Goal: Information Seeking & Learning: Check status

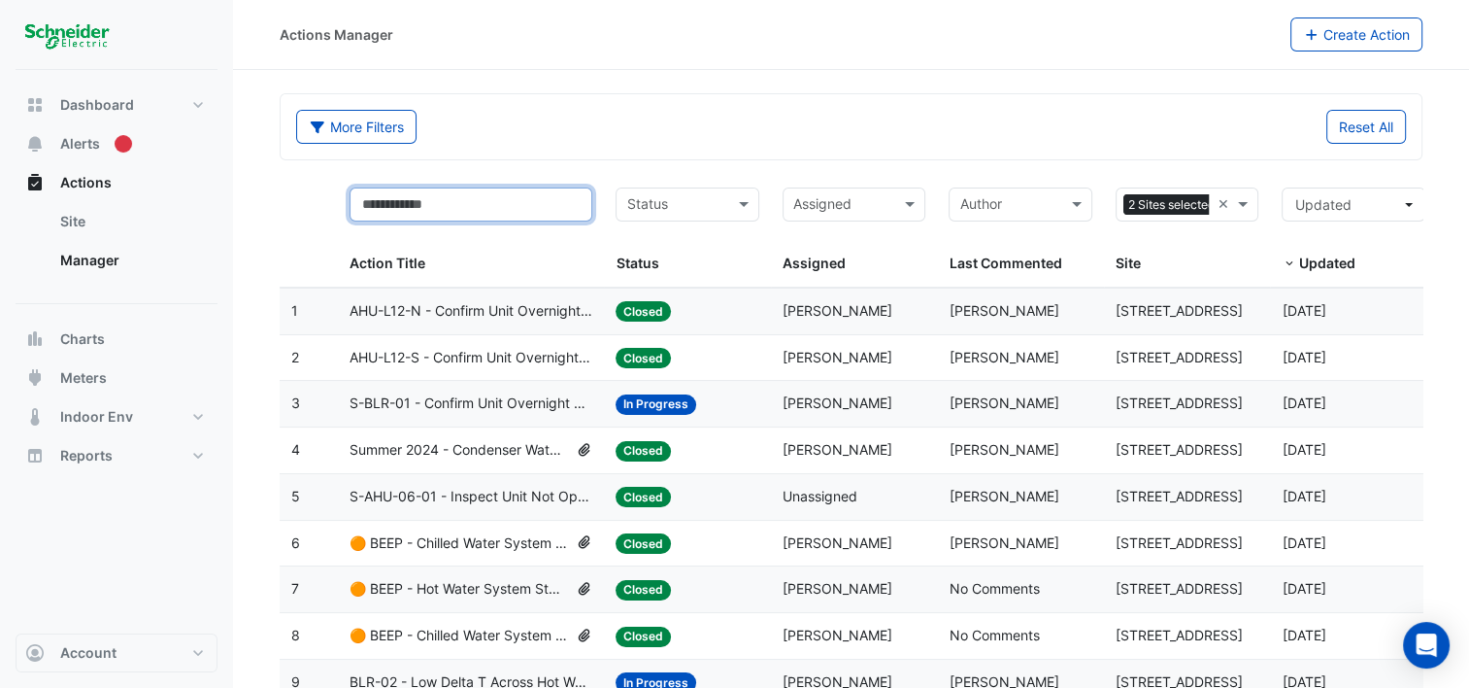
click at [435, 199] on input "text" at bounding box center [471, 204] width 243 height 34
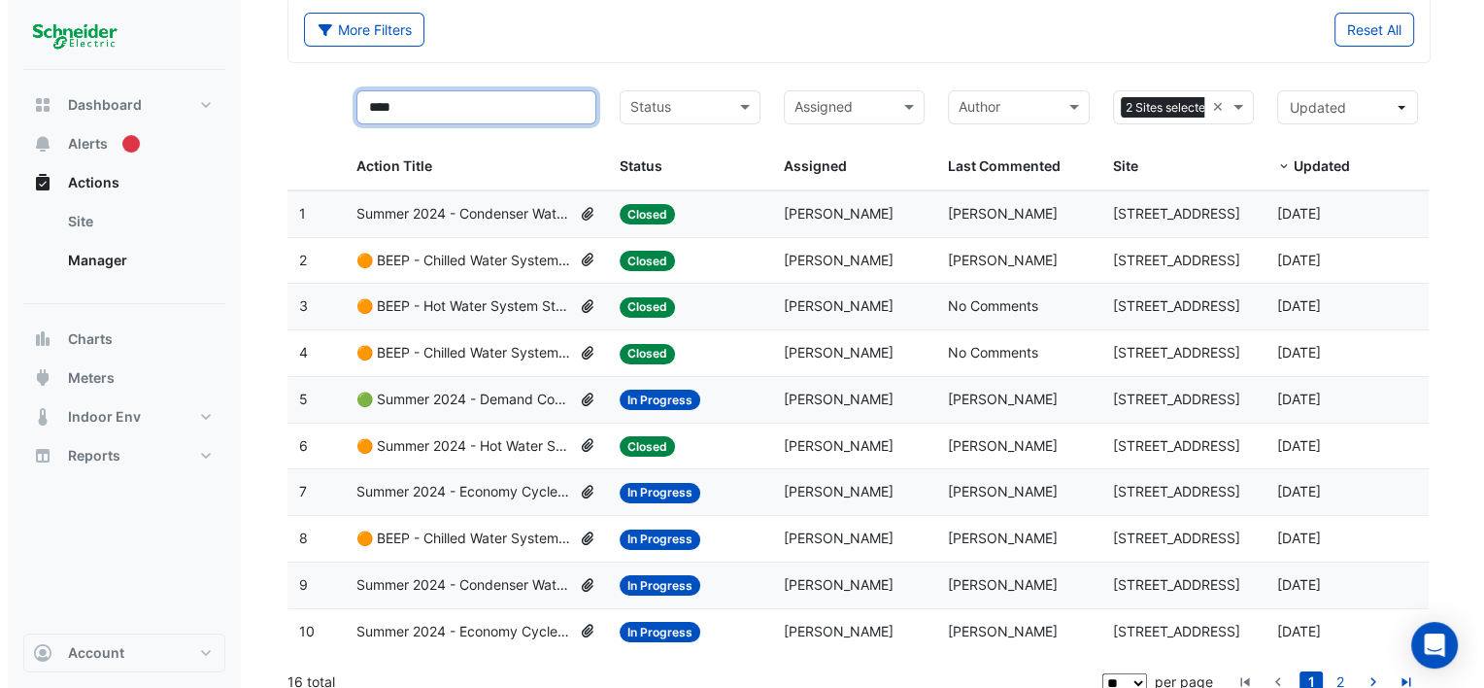
scroll to position [113, 0]
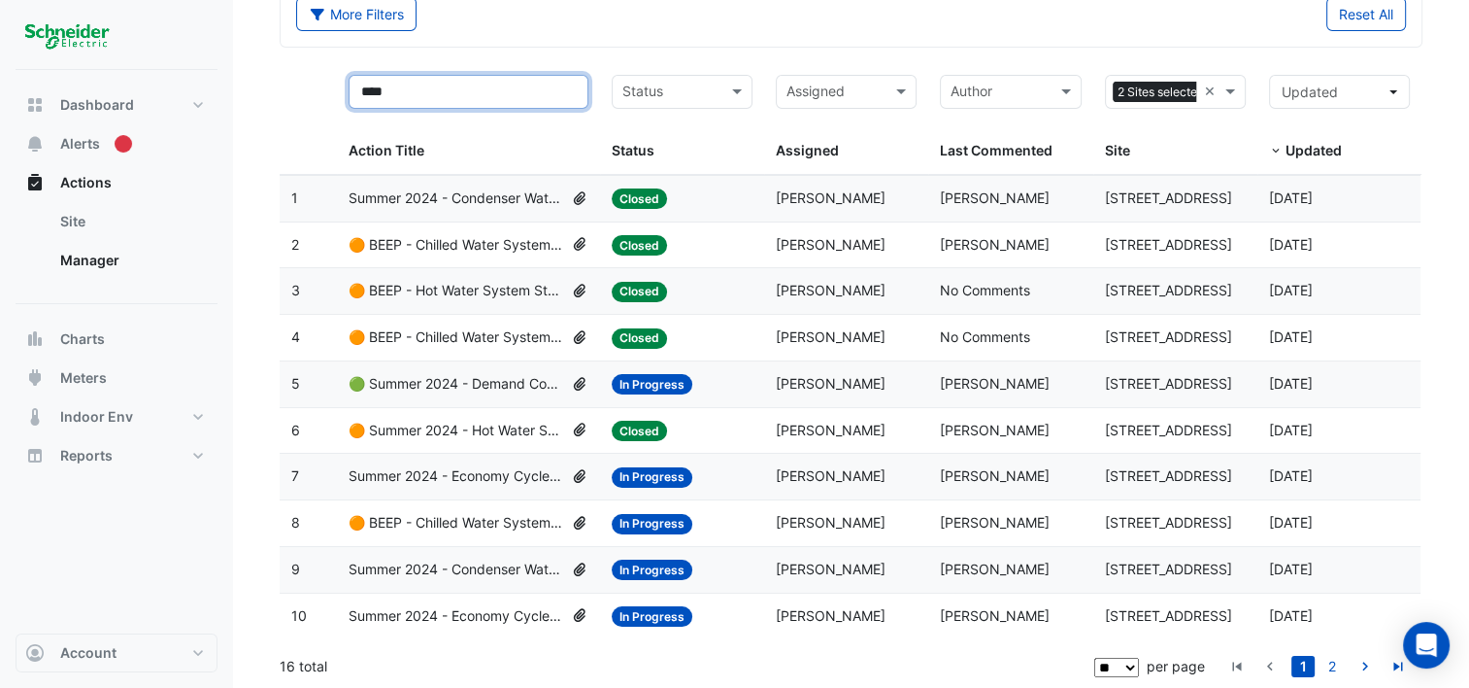
type input "****"
click at [494, 380] on span "🟢 Summer 2024 - Demand Controlled Ventilation (CO2) [BEEP]" at bounding box center [456, 384] width 215 height 22
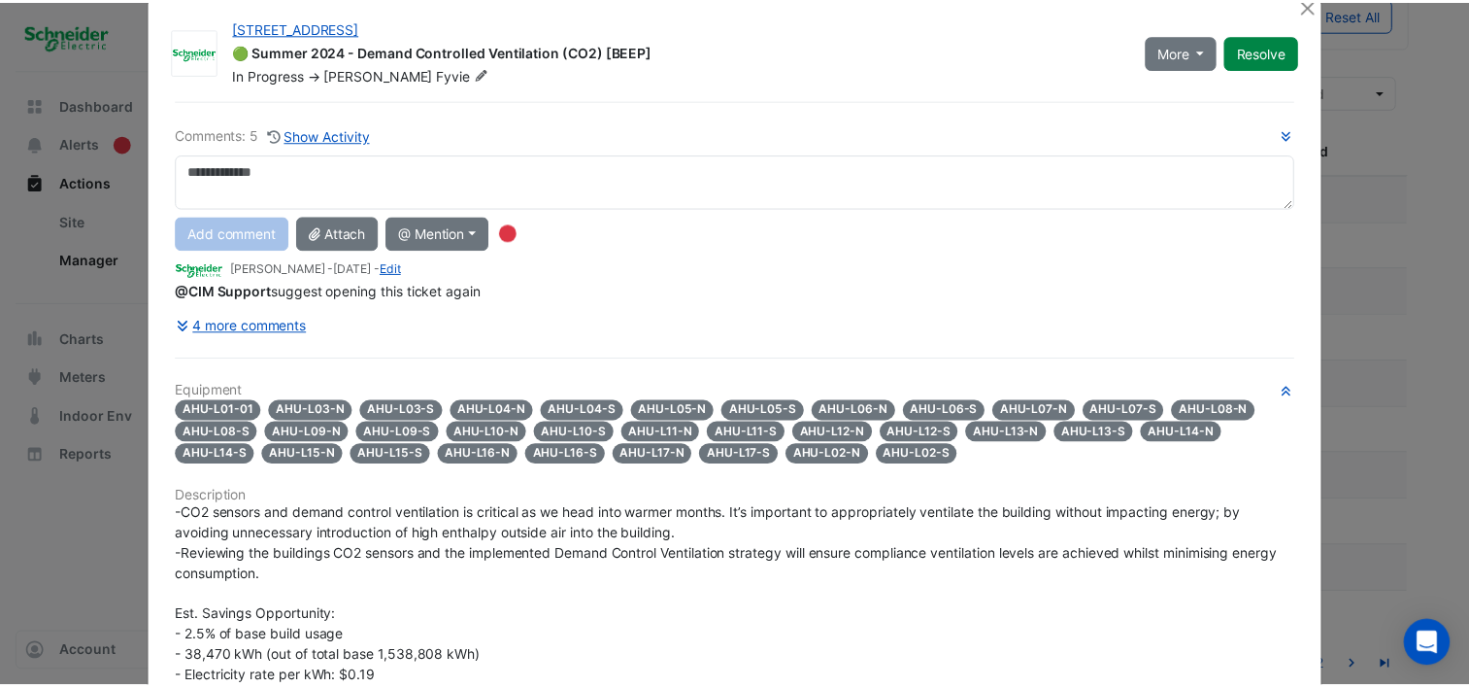
scroll to position [0, 0]
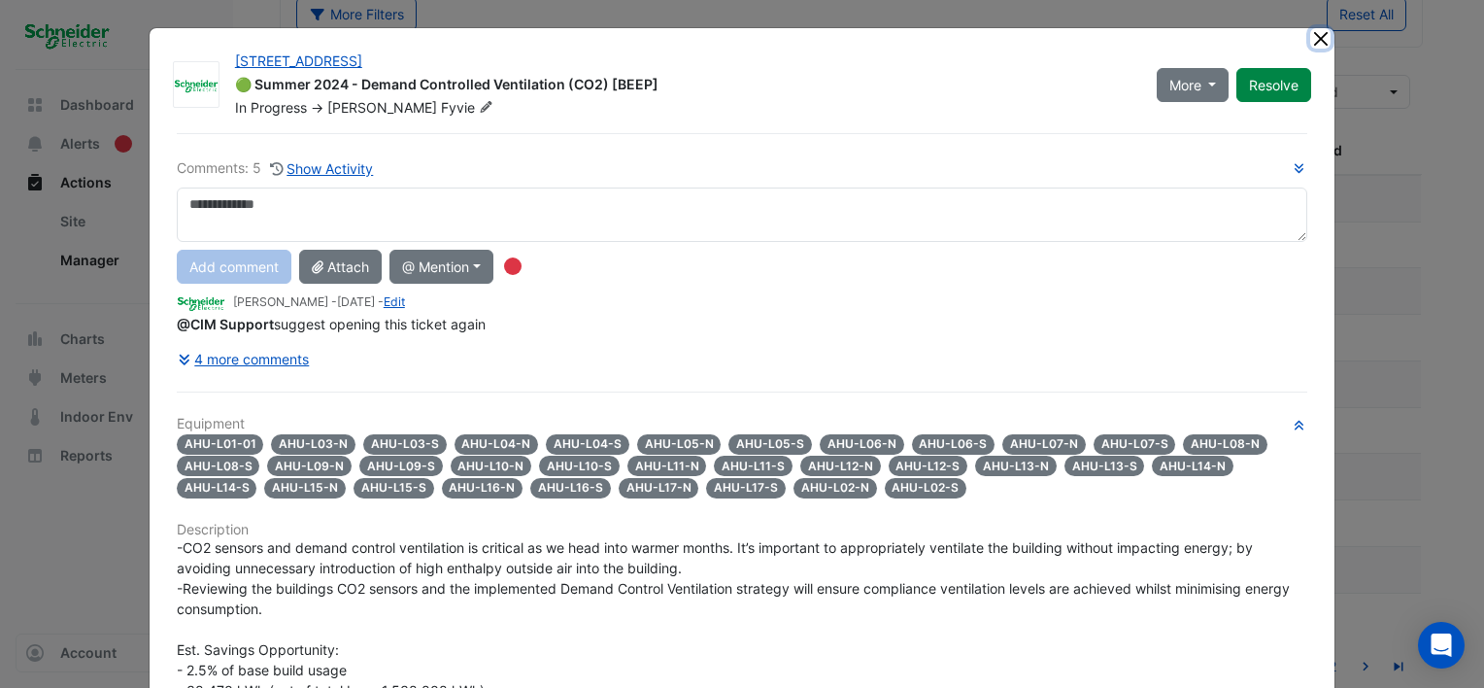
click at [1314, 37] on button "Close" at bounding box center [1320, 38] width 20 height 20
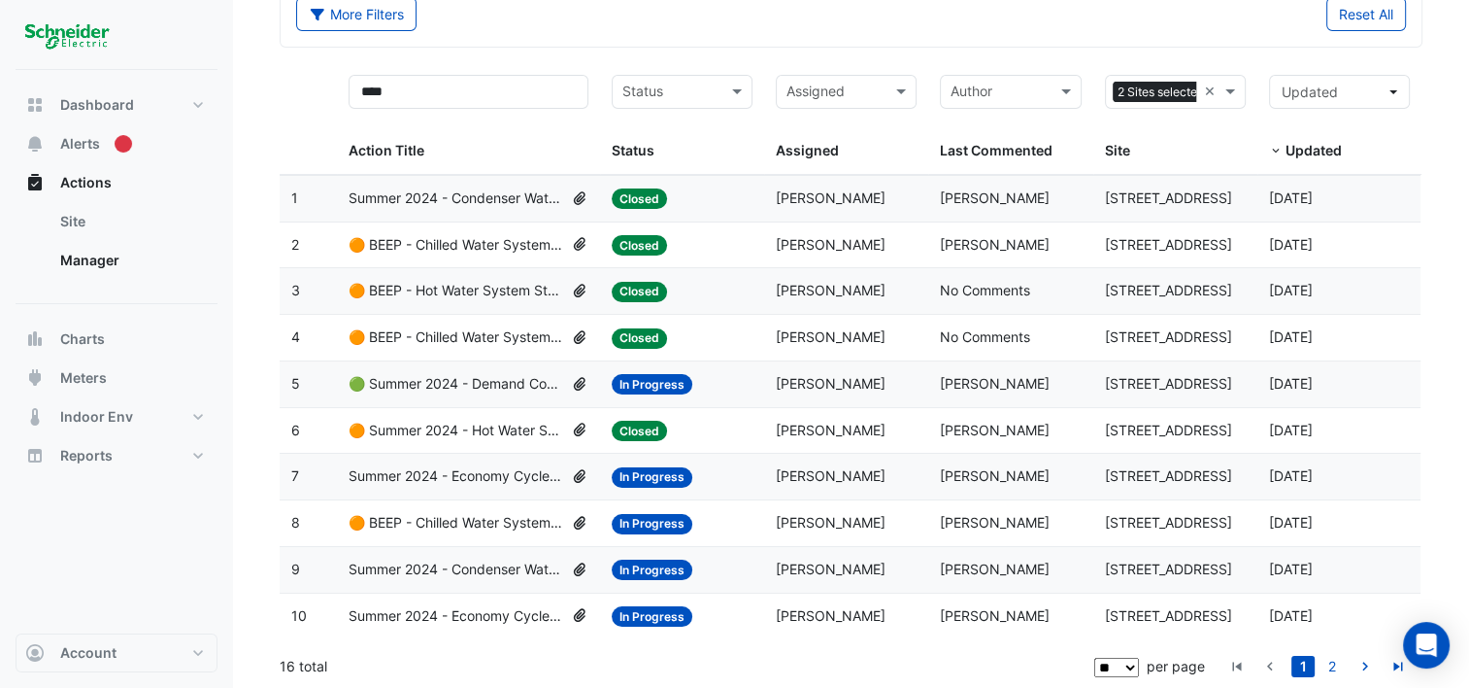
click at [655, 144] on div "Status" at bounding box center [678, 151] width 133 height 22
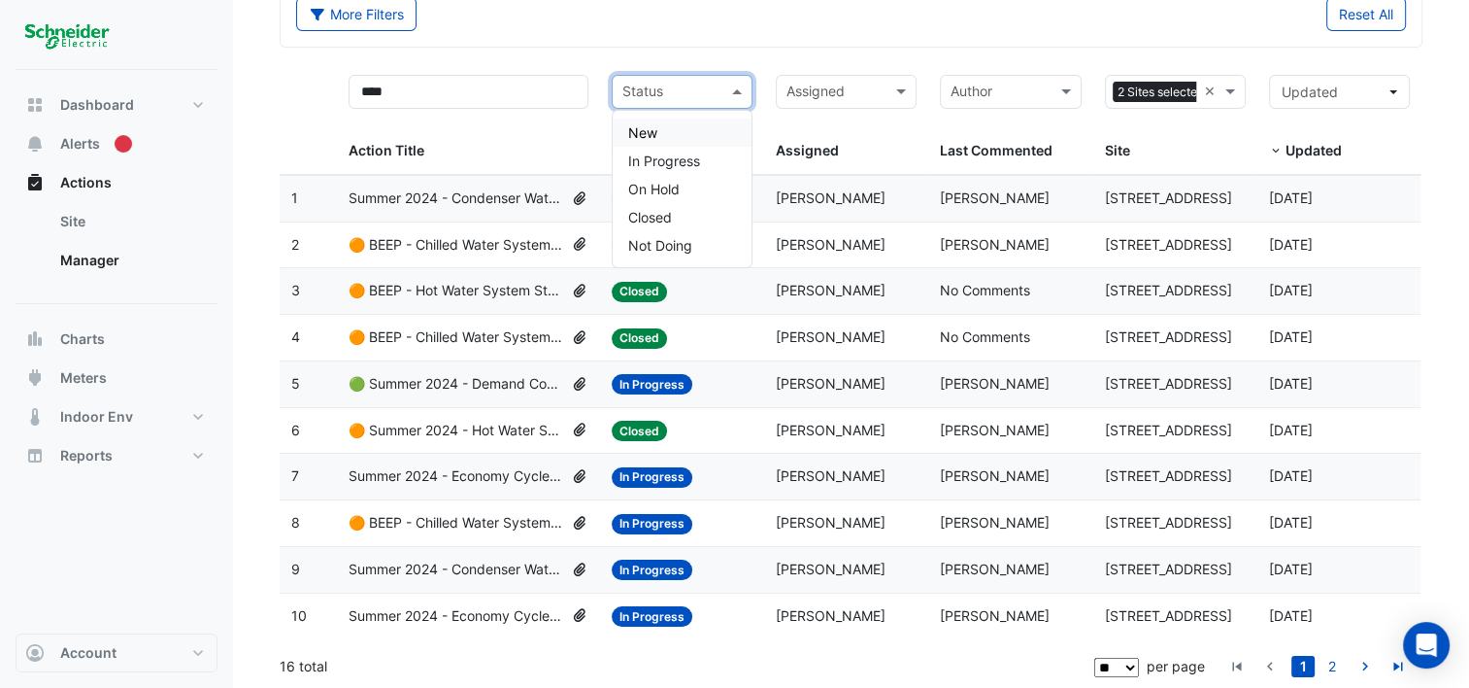
click at [715, 83] on input "text" at bounding box center [671, 94] width 97 height 22
click at [657, 160] on span "In Progress" at bounding box center [664, 160] width 72 height 17
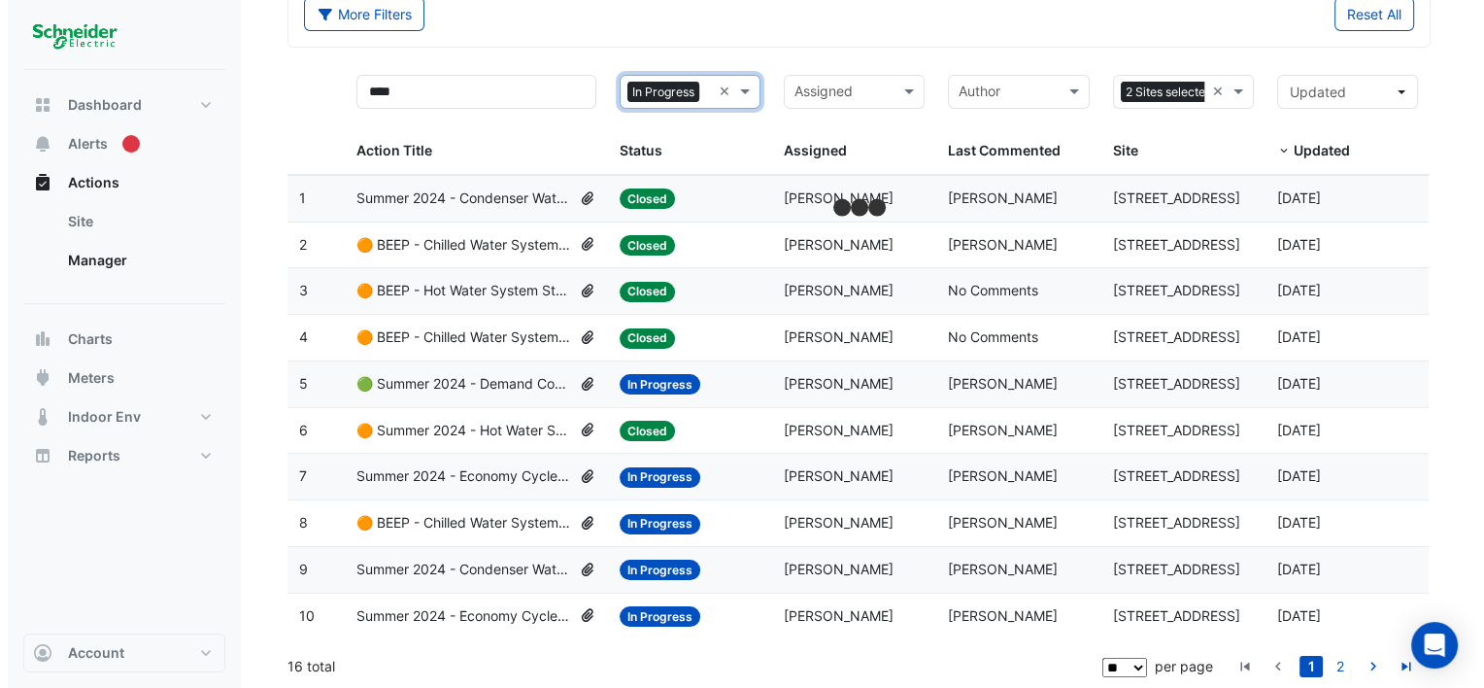
scroll to position [67, 0]
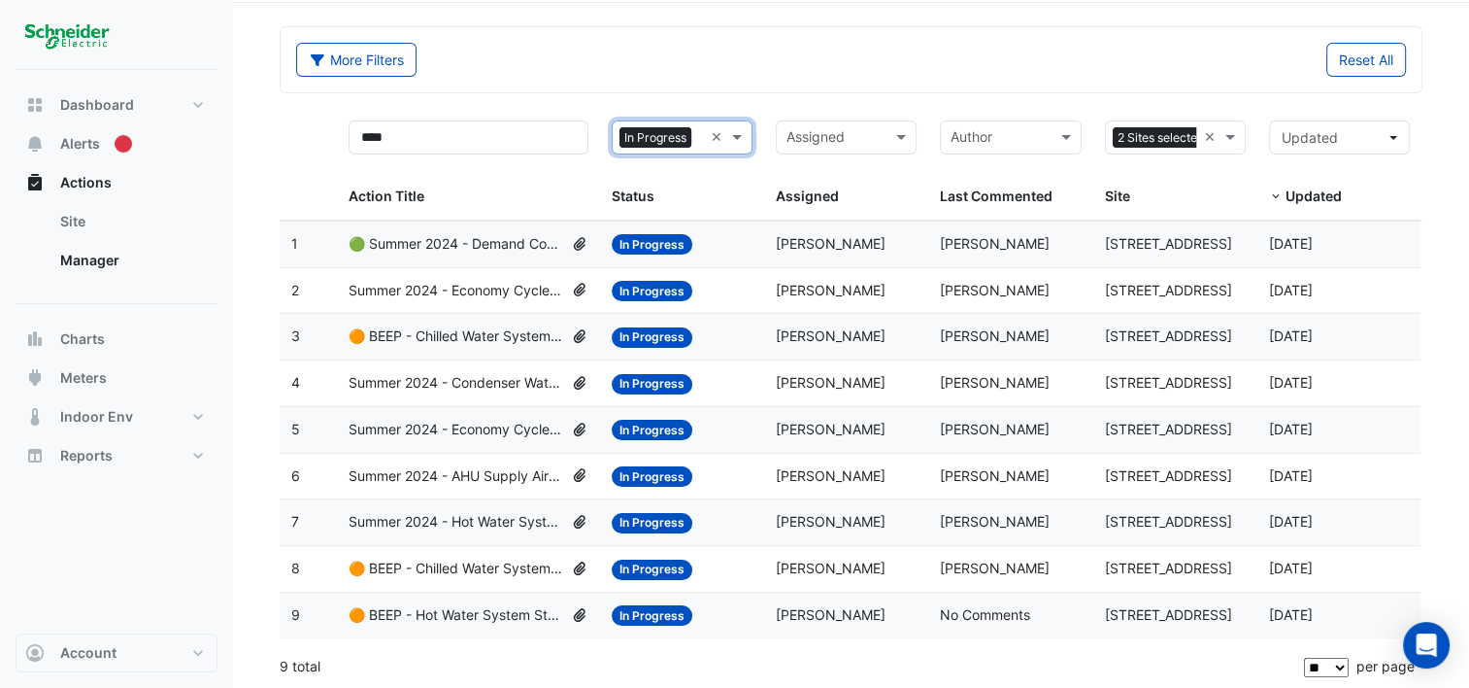
click at [464, 611] on span "🟠 BEEP - Hot Water System Staging Review" at bounding box center [456, 615] width 215 height 22
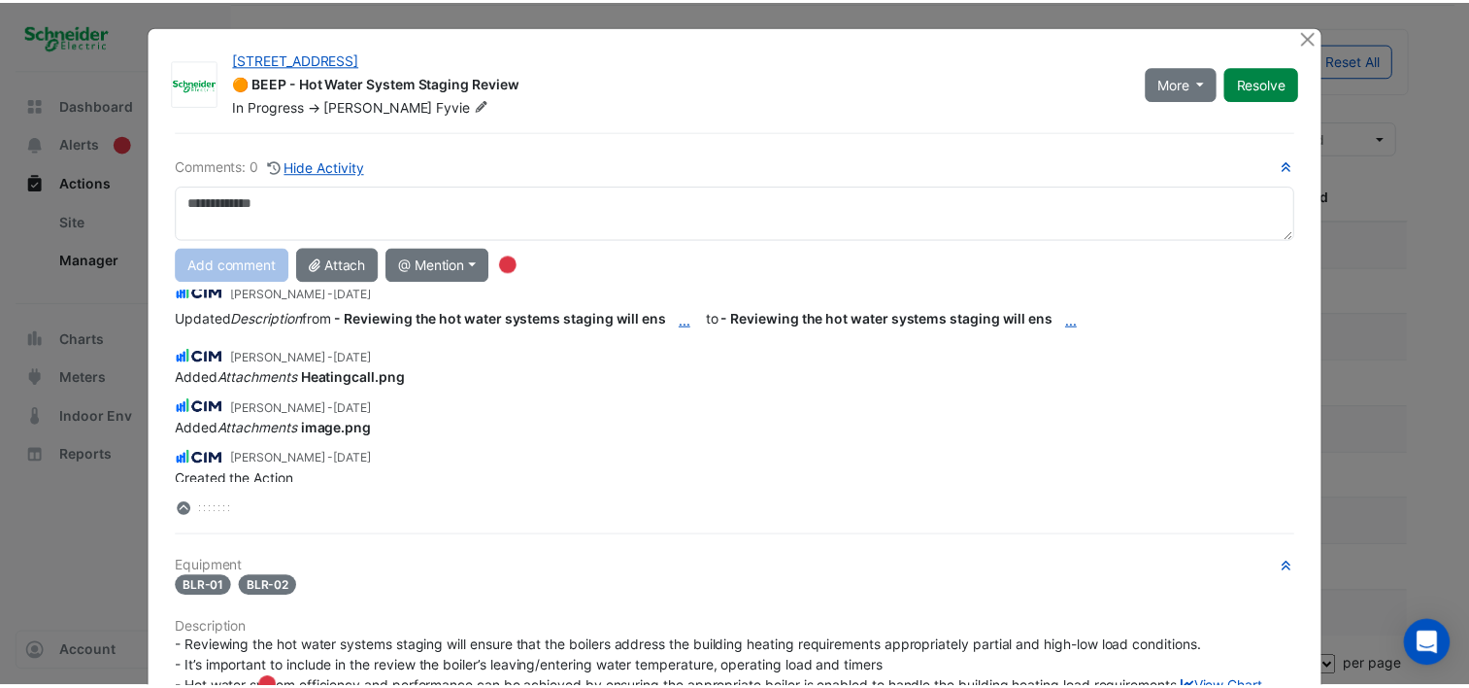
scroll to position [0, 0]
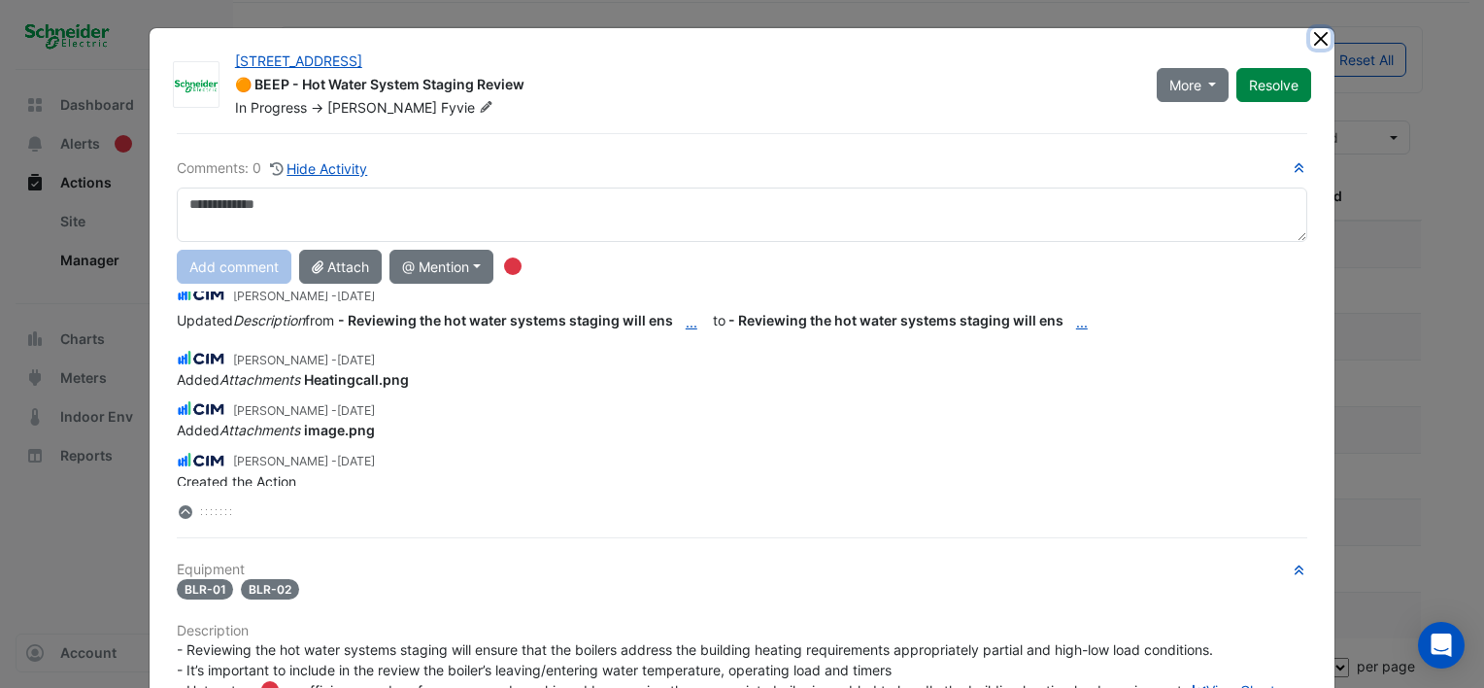
click at [1310, 39] on button "Close" at bounding box center [1320, 38] width 20 height 20
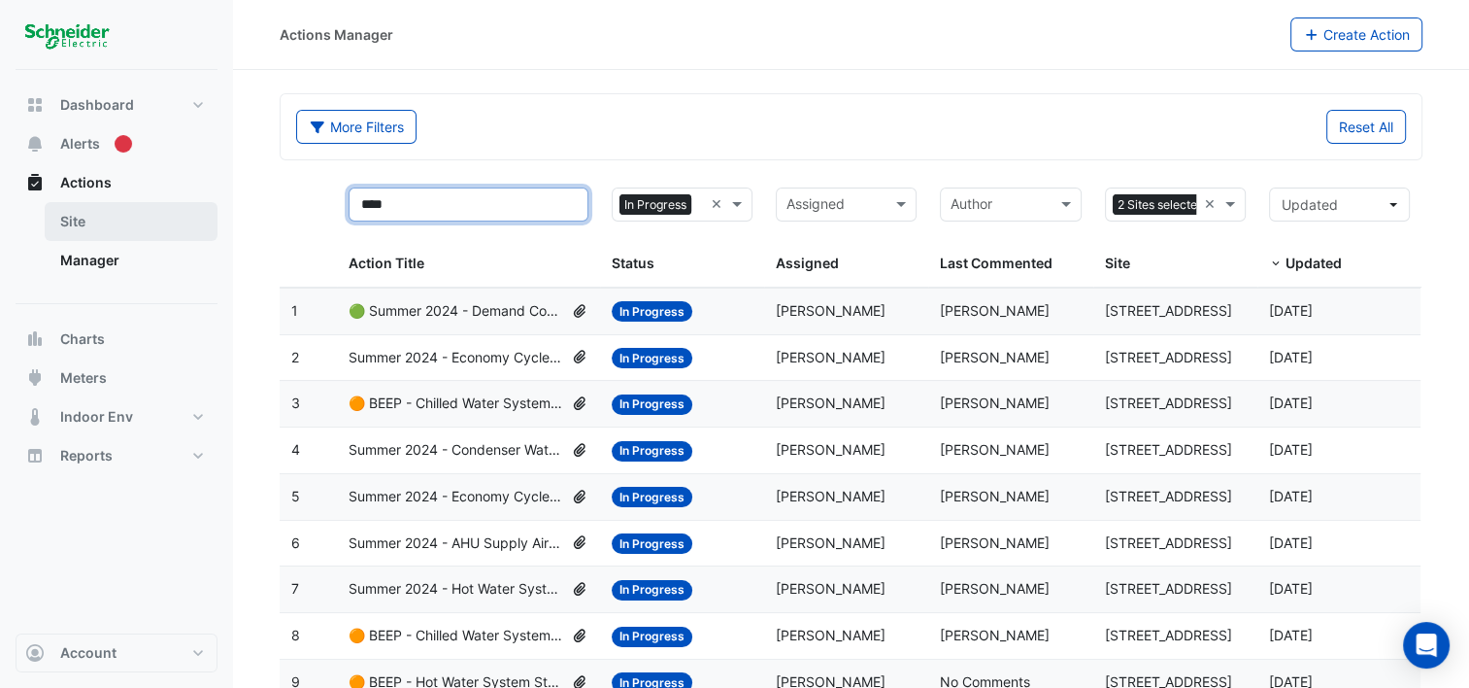
drag, startPoint x: 466, startPoint y: 210, endPoint x: 119, endPoint y: 210, distance: 346.7
click at [119, 210] on div "Actions Manager Create Action More Filters Reset All **** Status × In Progress …" at bounding box center [734, 379] width 1469 height 758
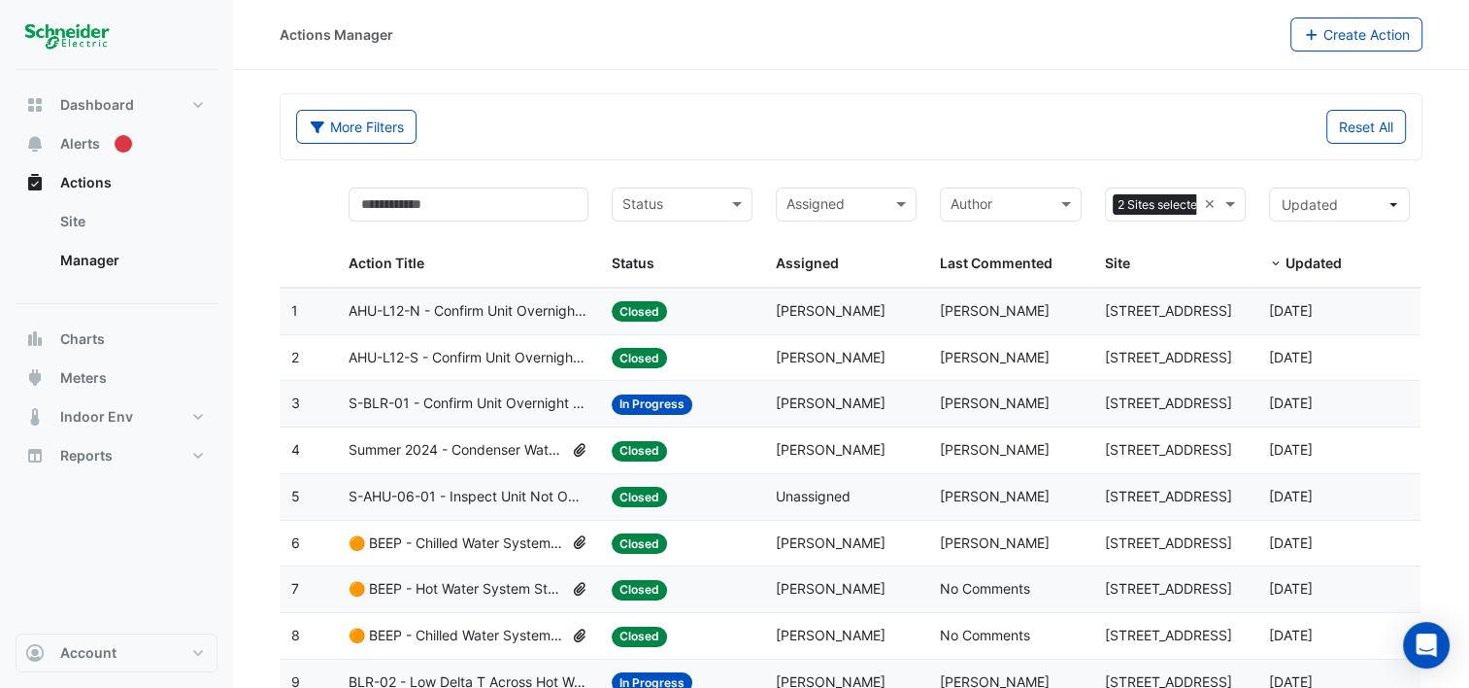
click at [486, 305] on span "AHU-L12-N - Confirm Unit Overnight Operation (Energy Waste)" at bounding box center [469, 311] width 240 height 22
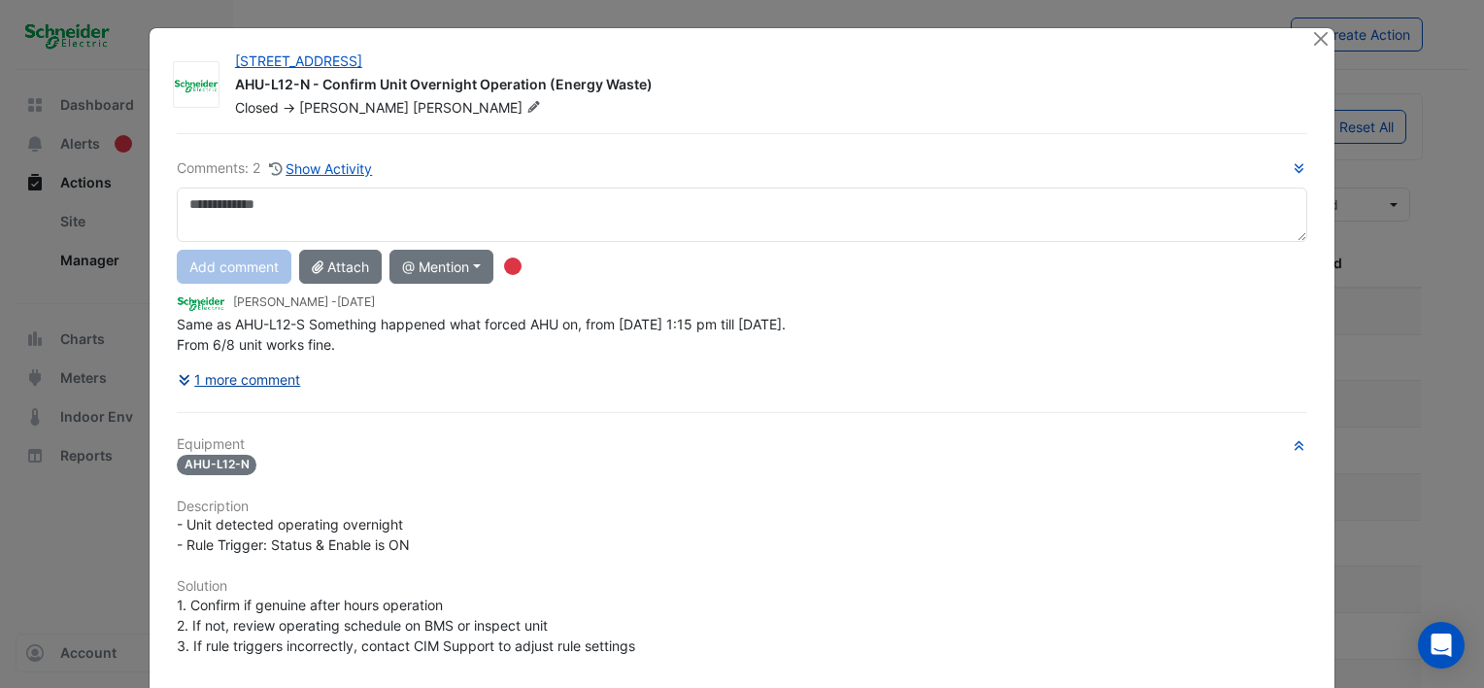
click at [260, 377] on button "1 more comment" at bounding box center [239, 379] width 125 height 34
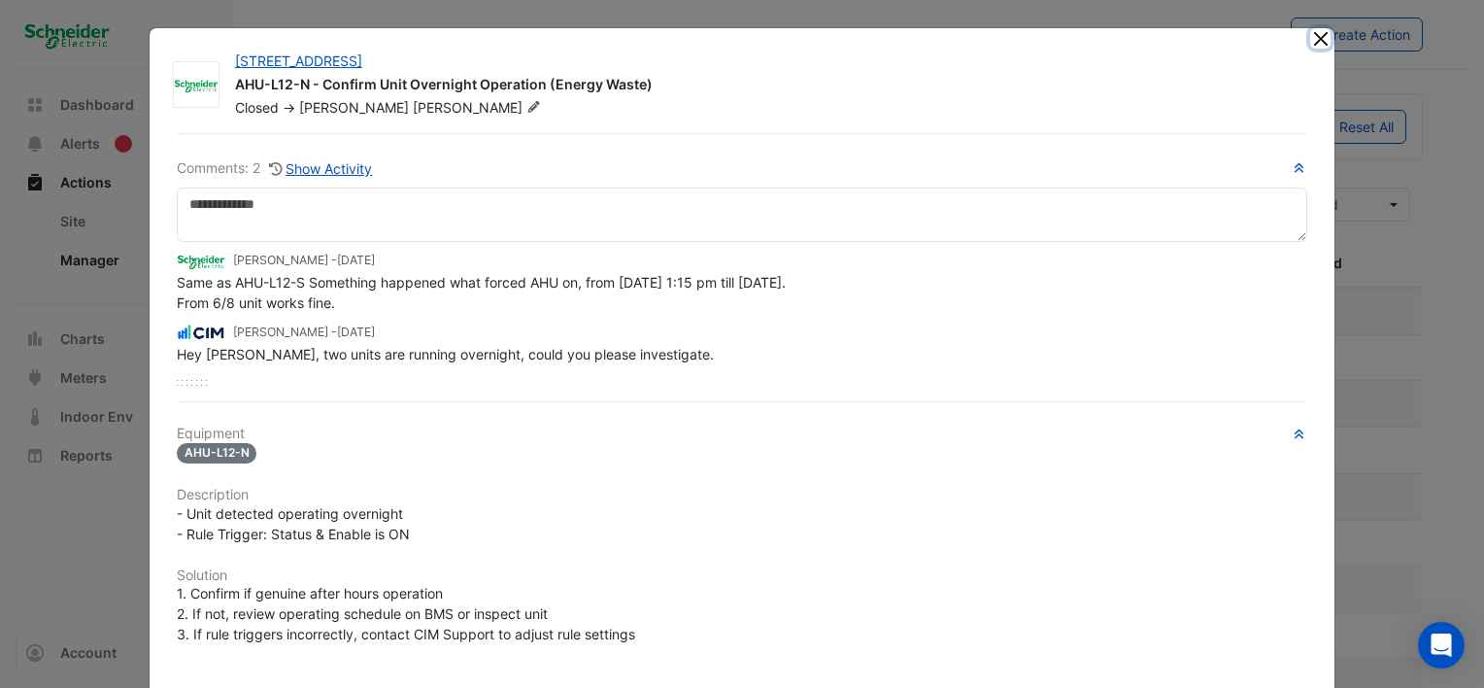
click at [1317, 40] on button "Close" at bounding box center [1320, 38] width 20 height 20
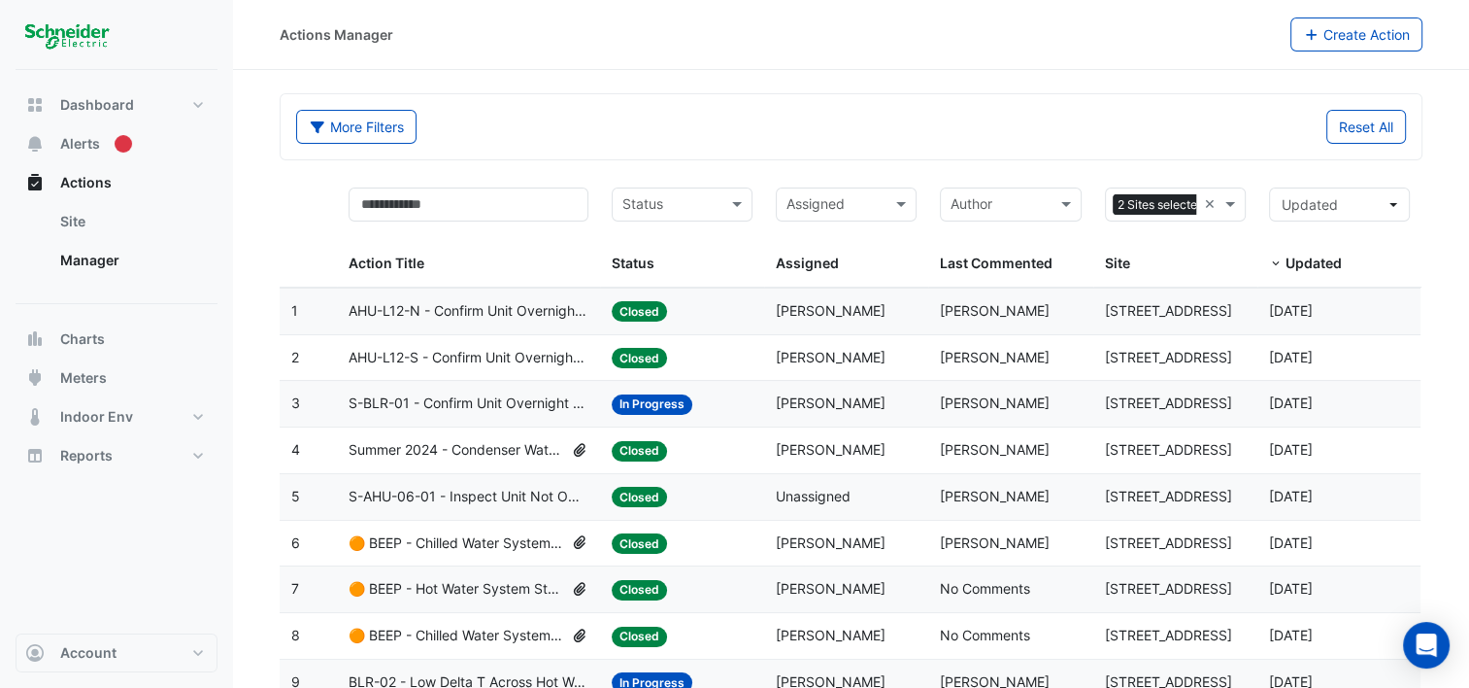
click at [495, 354] on span "AHU-L12-S - Confirm Unit Overnight Operation (Energy Waste)" at bounding box center [469, 358] width 240 height 22
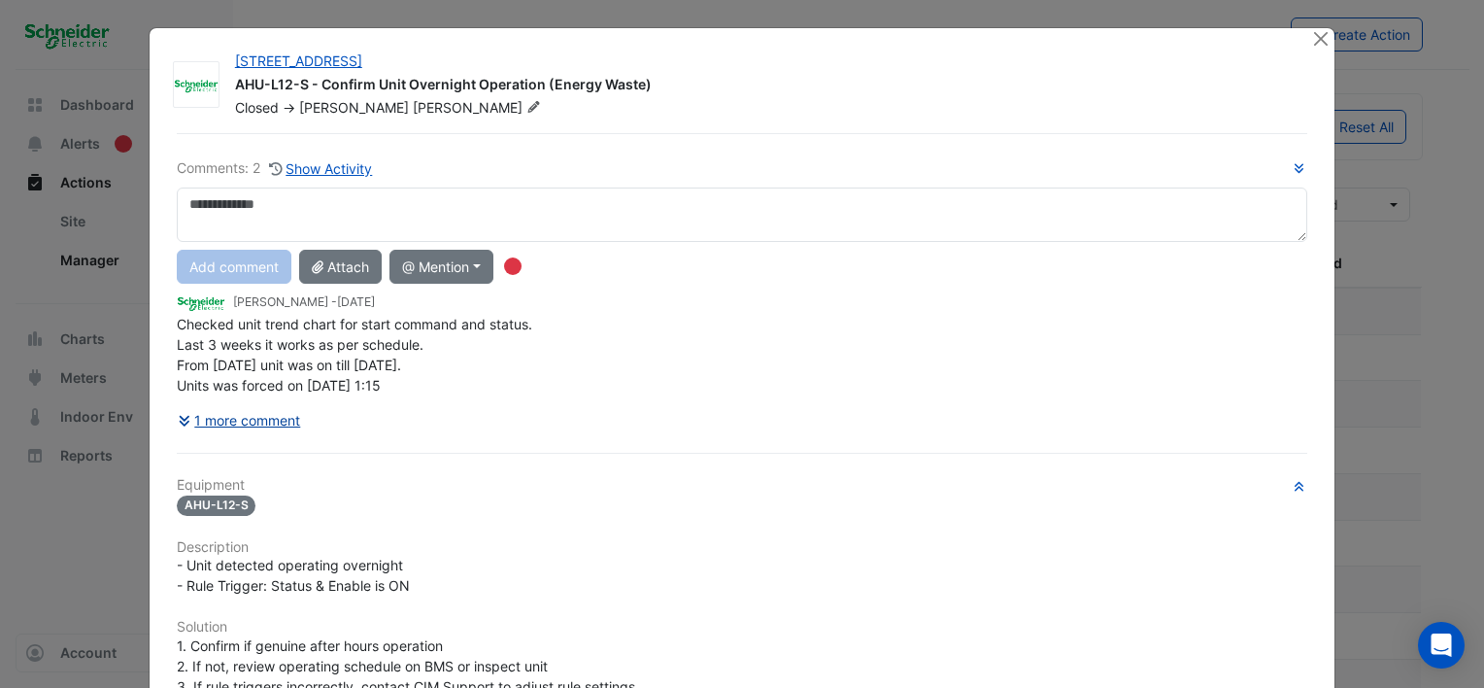
click at [249, 420] on button "1 more comment" at bounding box center [239, 420] width 125 height 34
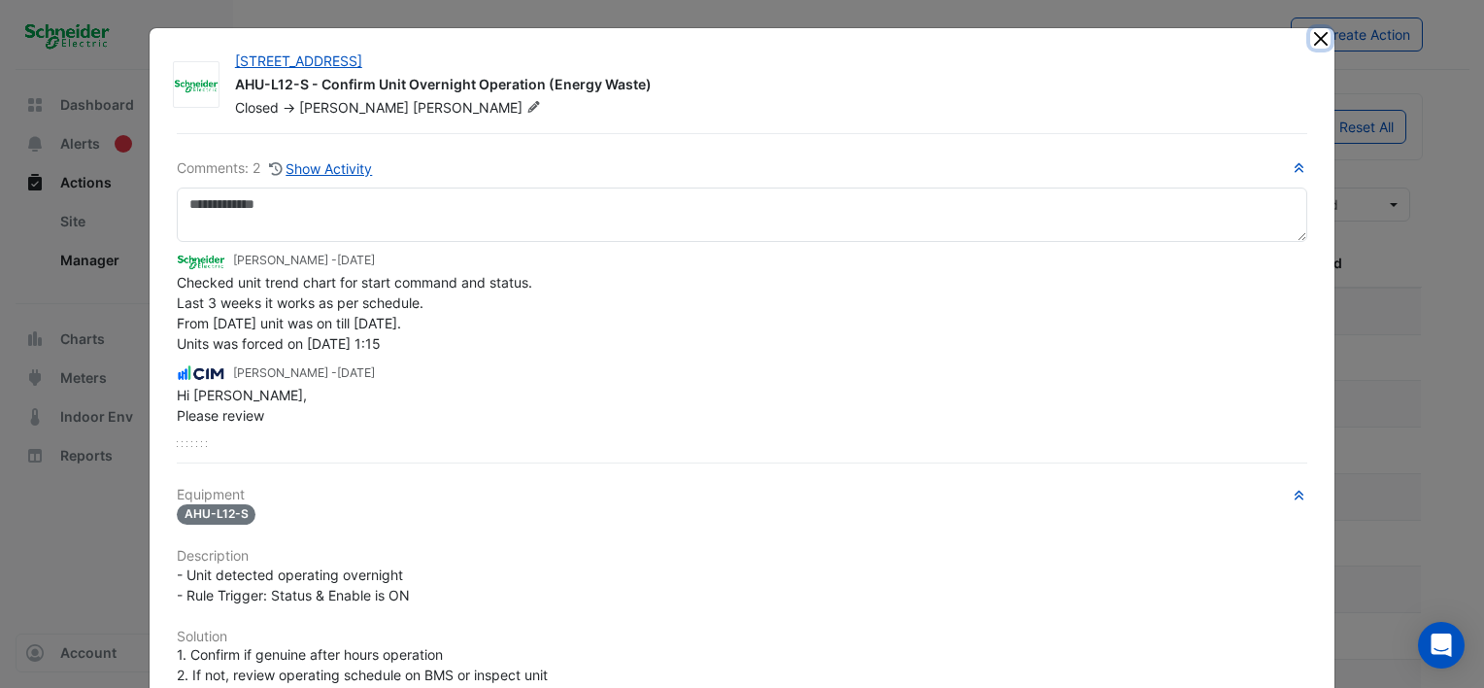
click at [1310, 36] on button "Close" at bounding box center [1320, 38] width 20 height 20
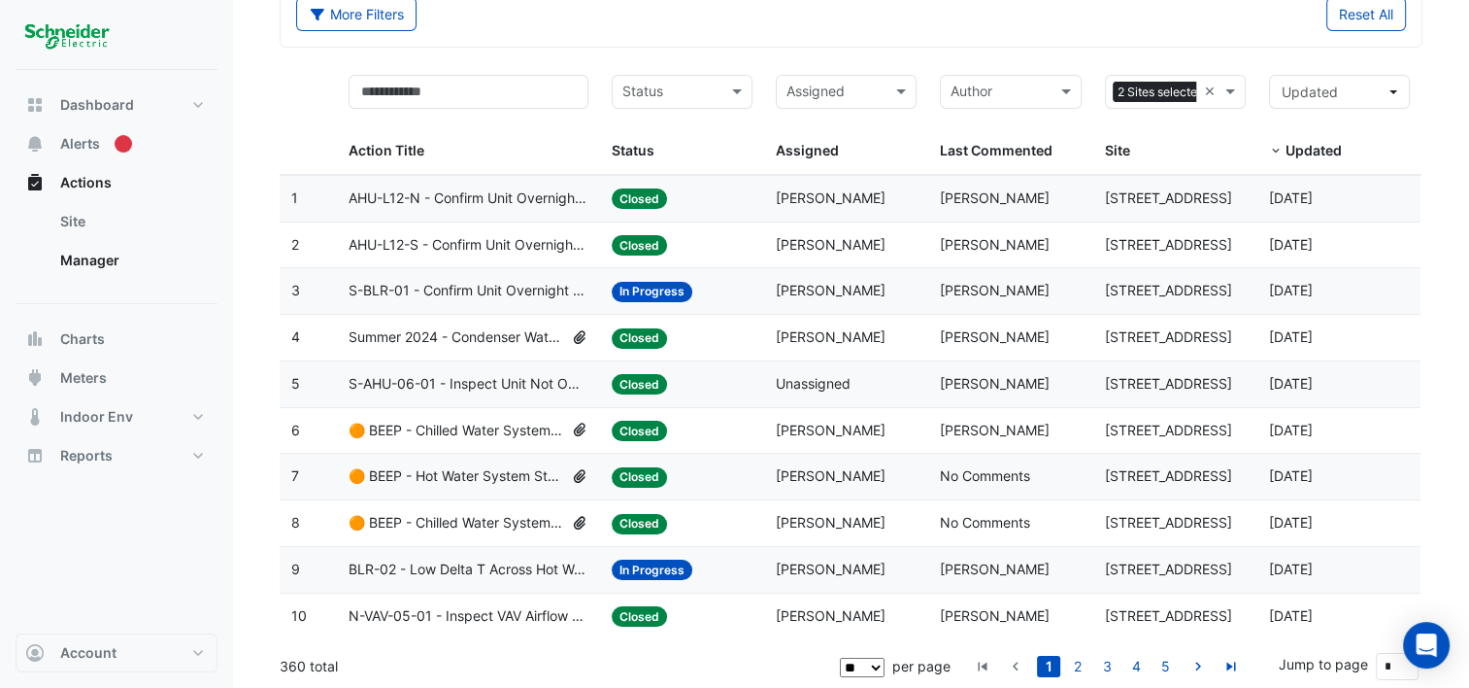
scroll to position [113, 0]
click at [1197, 660] on icon "go to next page" at bounding box center [1198, 668] width 23 height 20
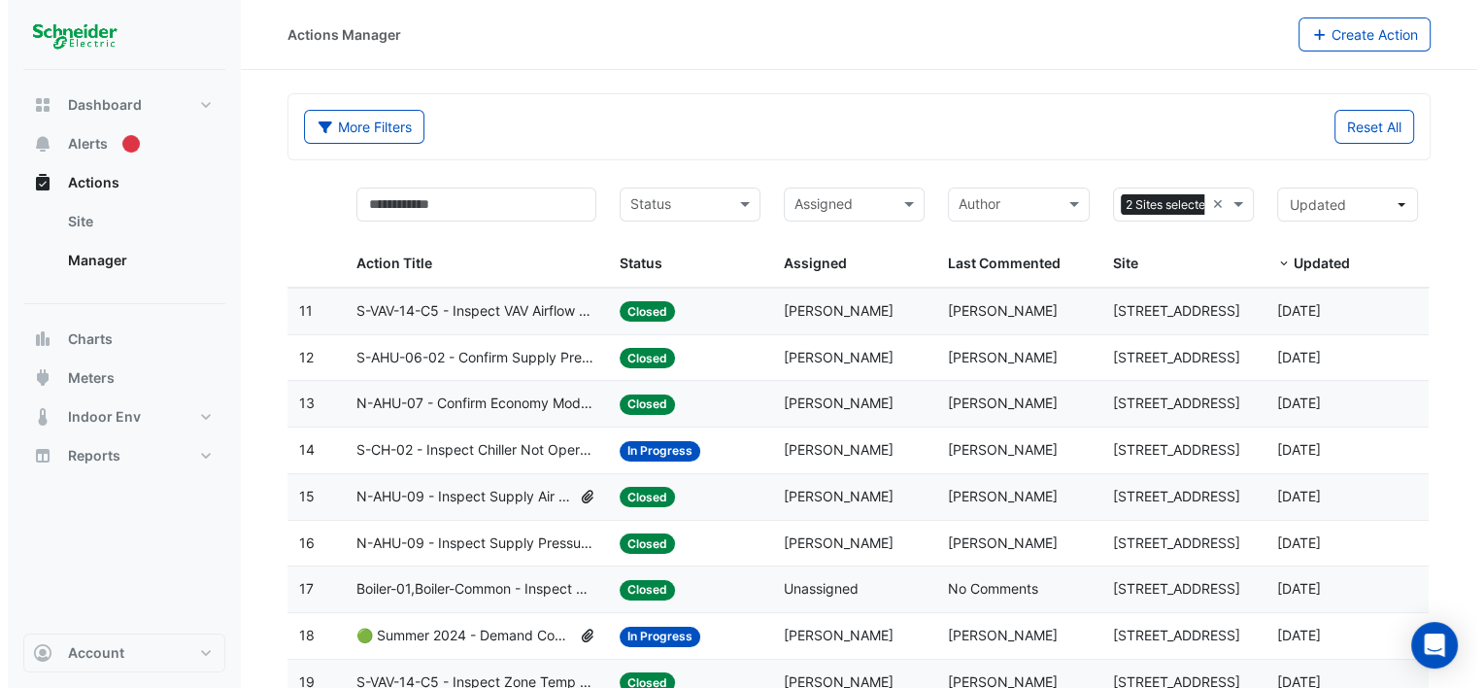
scroll to position [0, 0]
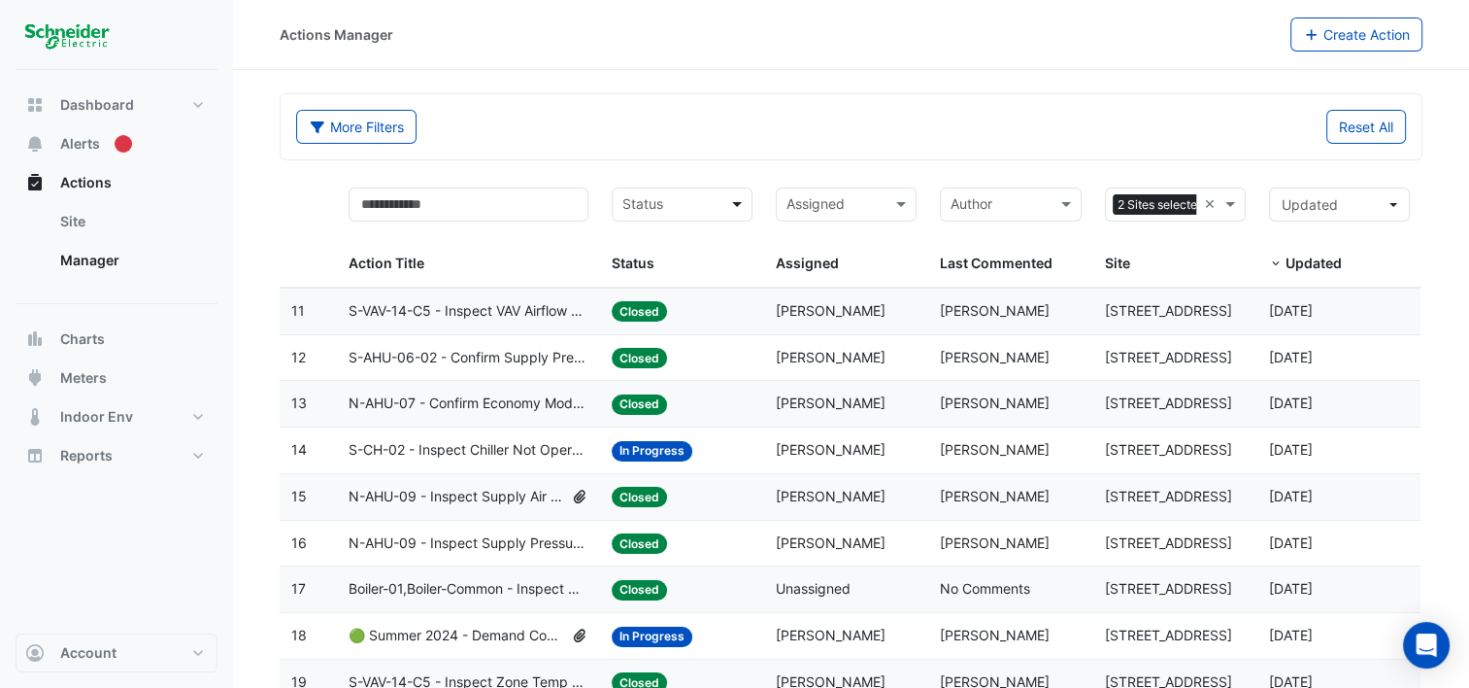
click at [739, 201] on span at bounding box center [739, 204] width 24 height 22
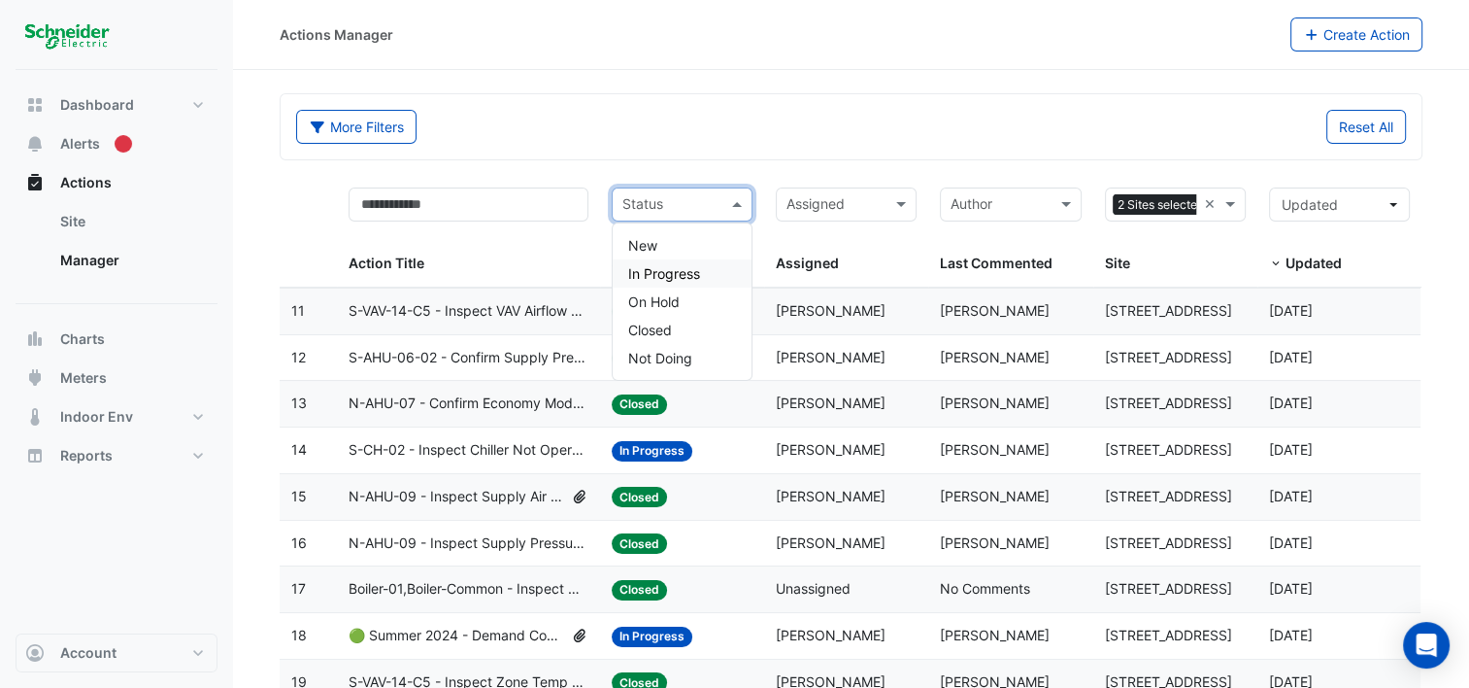
click at [655, 268] on span "In Progress" at bounding box center [664, 273] width 72 height 17
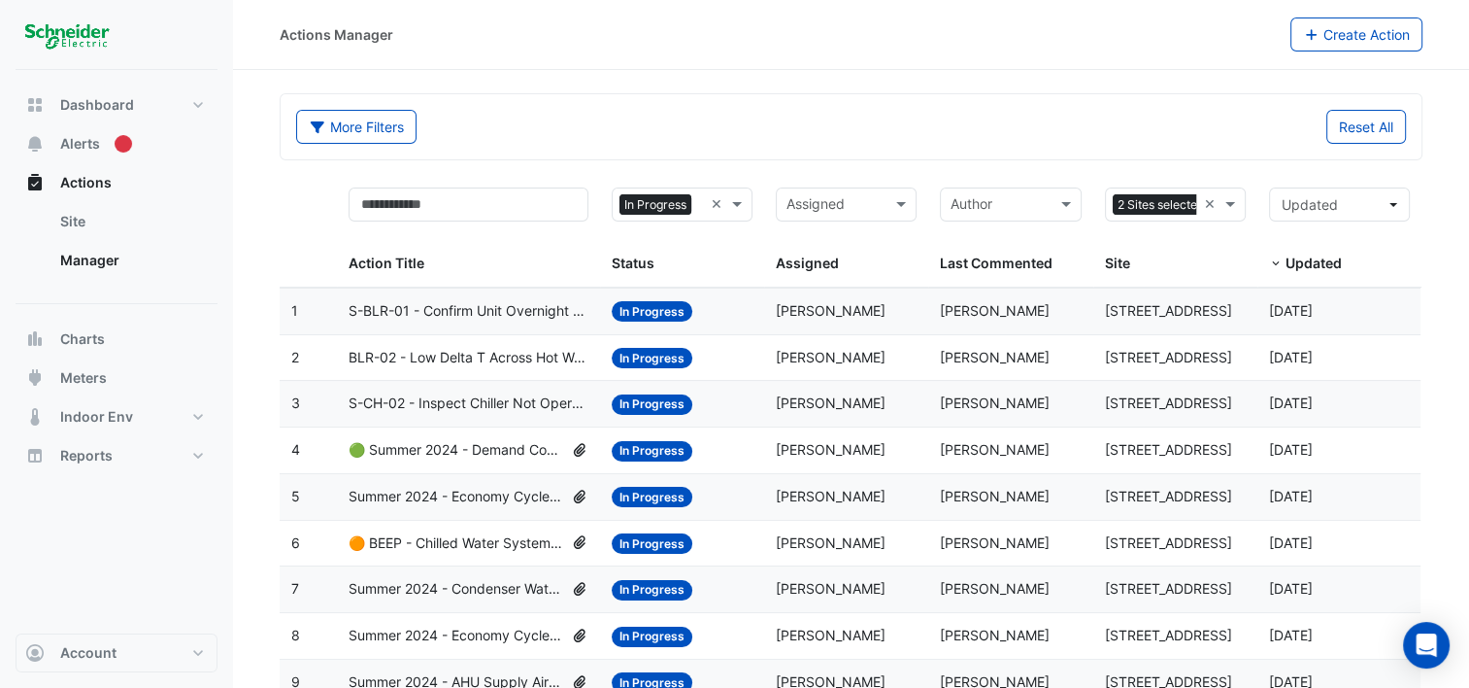
click at [1304, 264] on span "Updated" at bounding box center [1314, 262] width 56 height 17
click at [1307, 257] on span "Updated" at bounding box center [1314, 262] width 56 height 17
click at [470, 310] on span "S-BLR-01 - Confirm Unit Overnight Operation (Energy Waste)" at bounding box center [469, 311] width 240 height 22
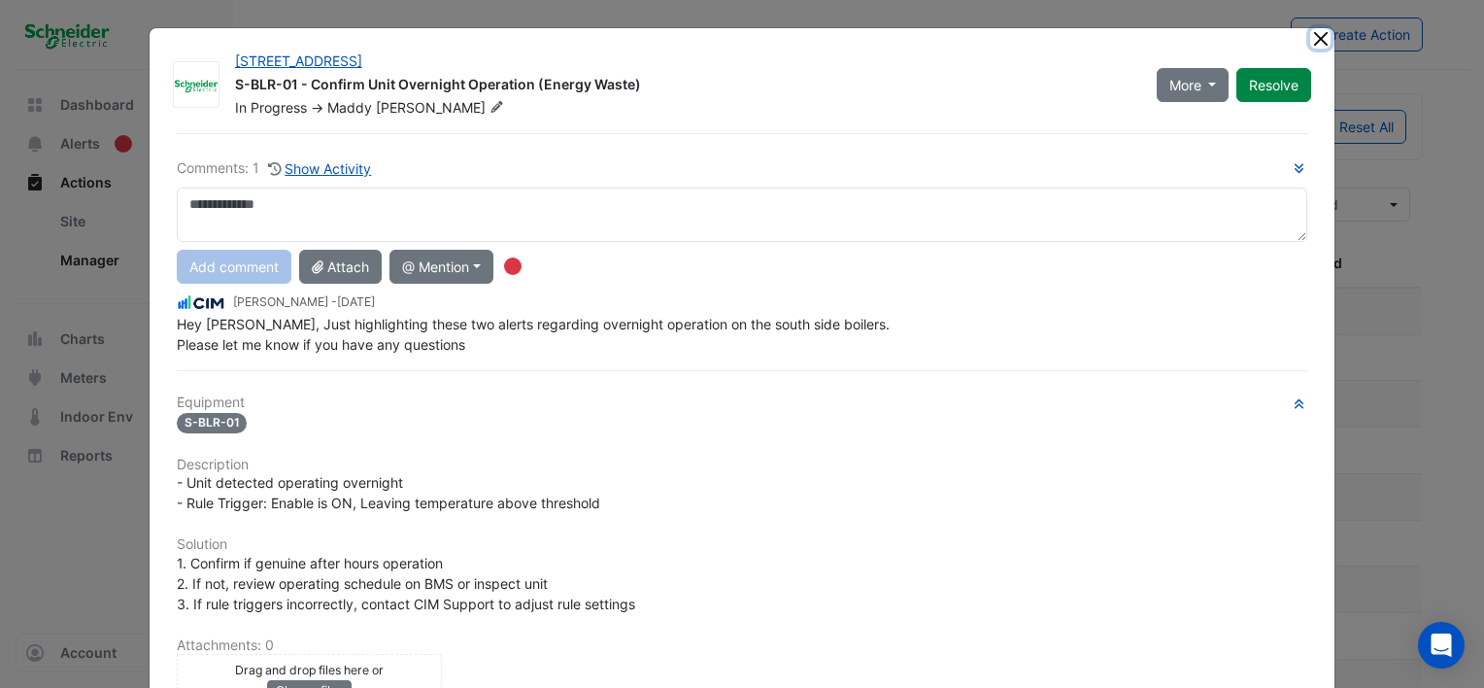
click at [1310, 35] on button "Close" at bounding box center [1320, 38] width 20 height 20
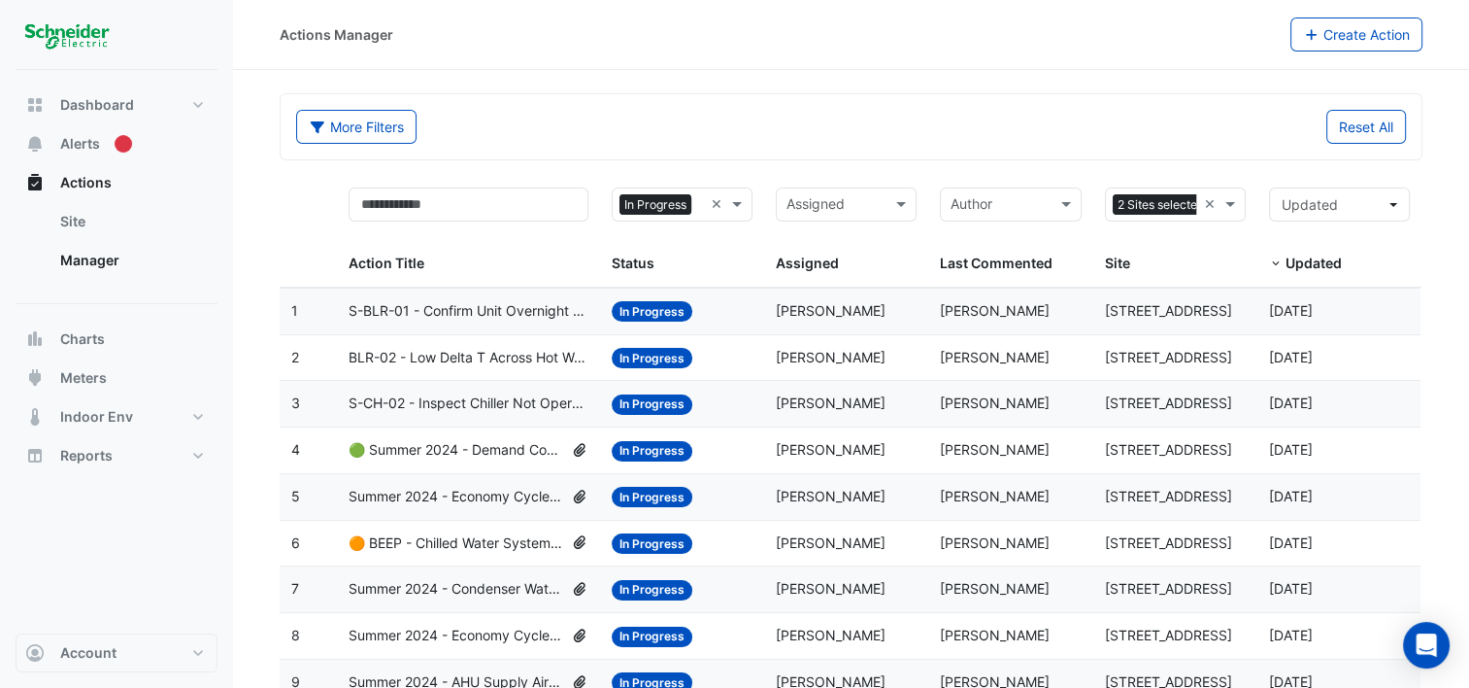
click at [489, 356] on span "BLR-02 - Low Delta T Across Hot Water System - Enable Point" at bounding box center [469, 358] width 240 height 22
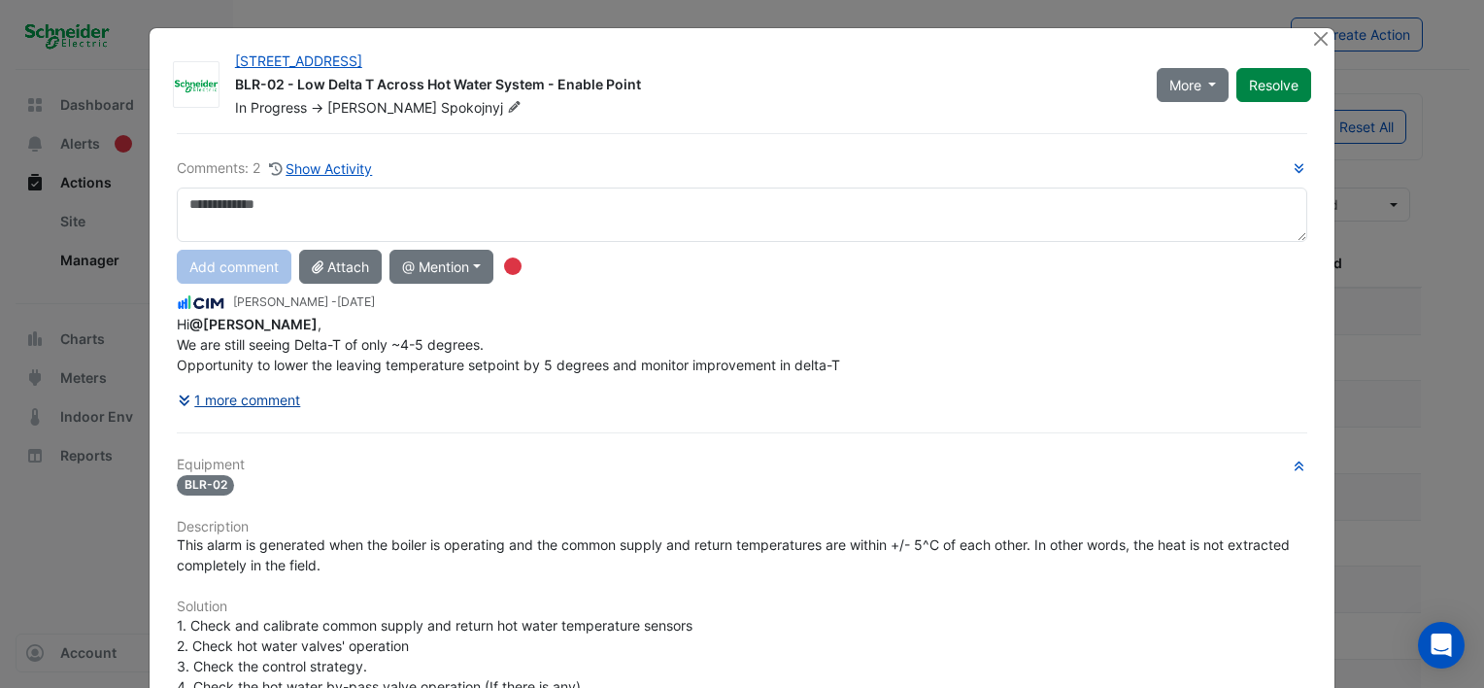
click at [236, 395] on button "1 more comment" at bounding box center [239, 400] width 125 height 34
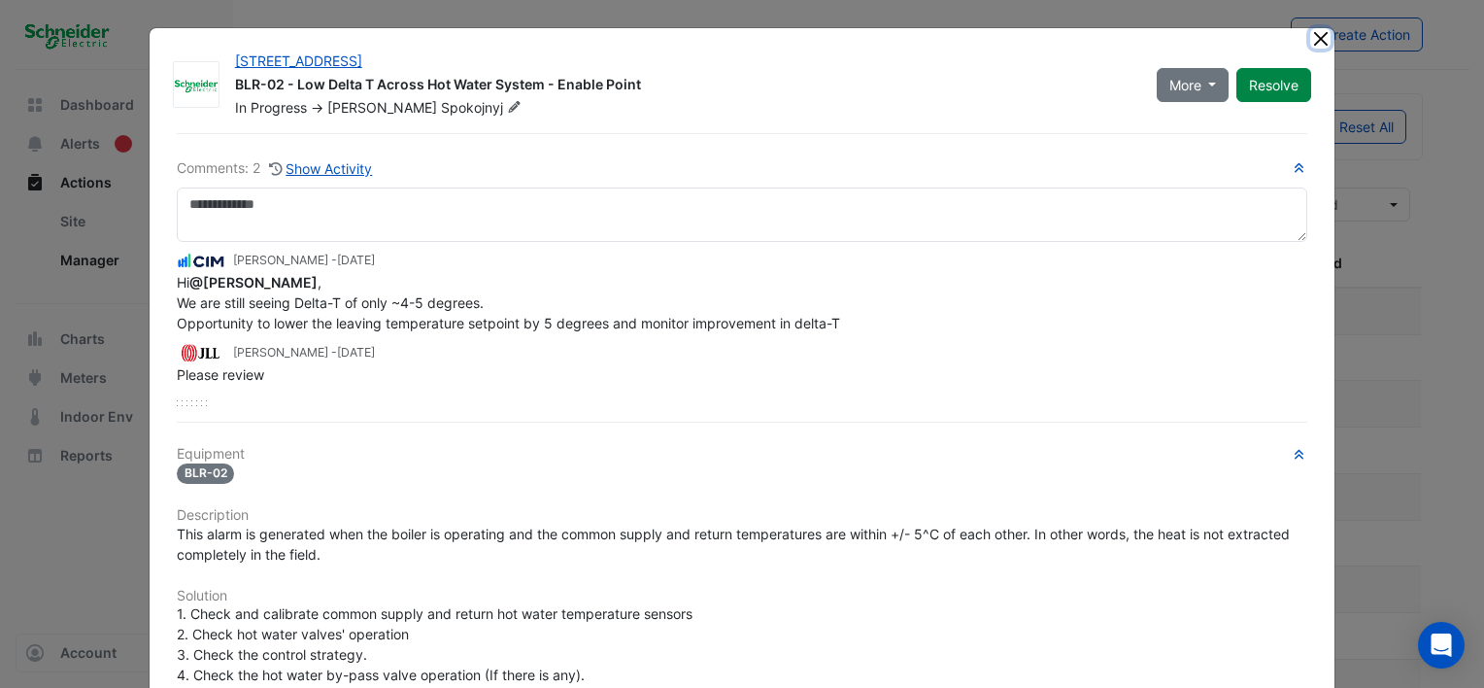
click at [1319, 31] on button "Close" at bounding box center [1320, 38] width 20 height 20
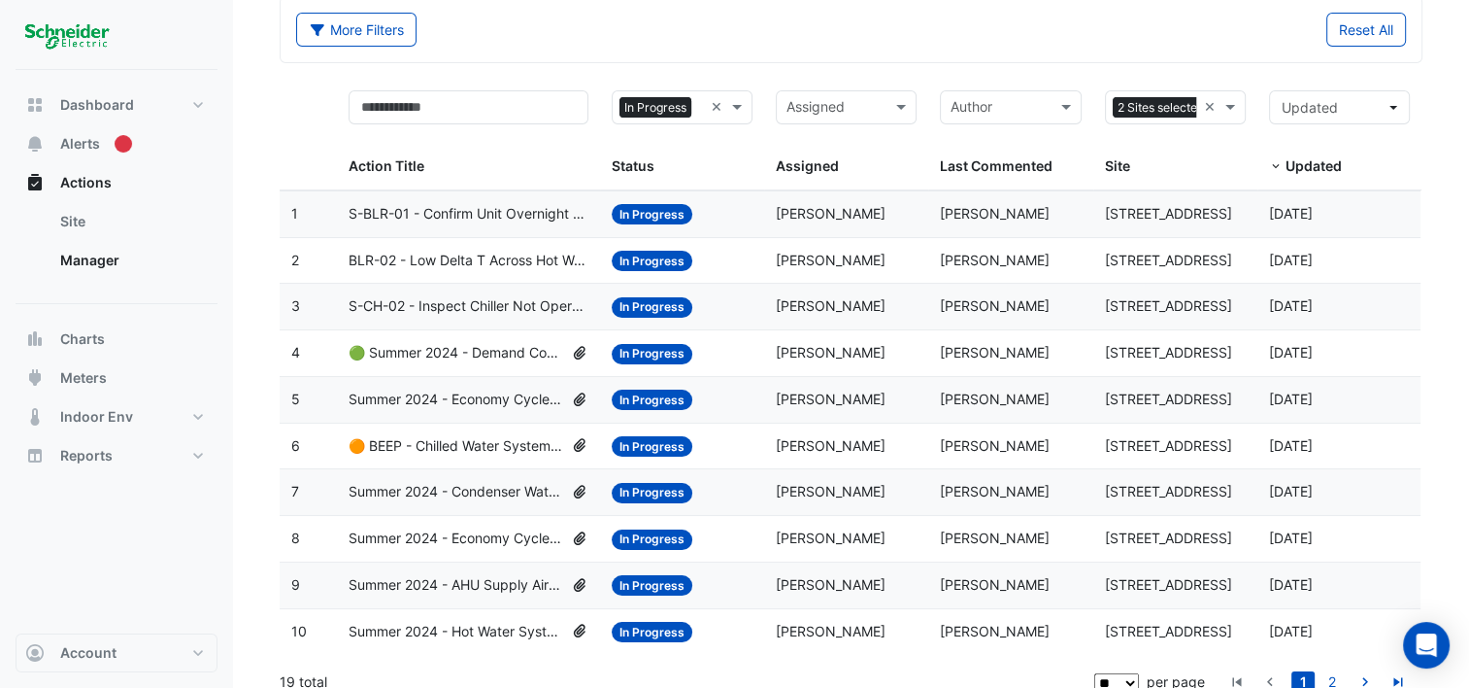
scroll to position [113, 0]
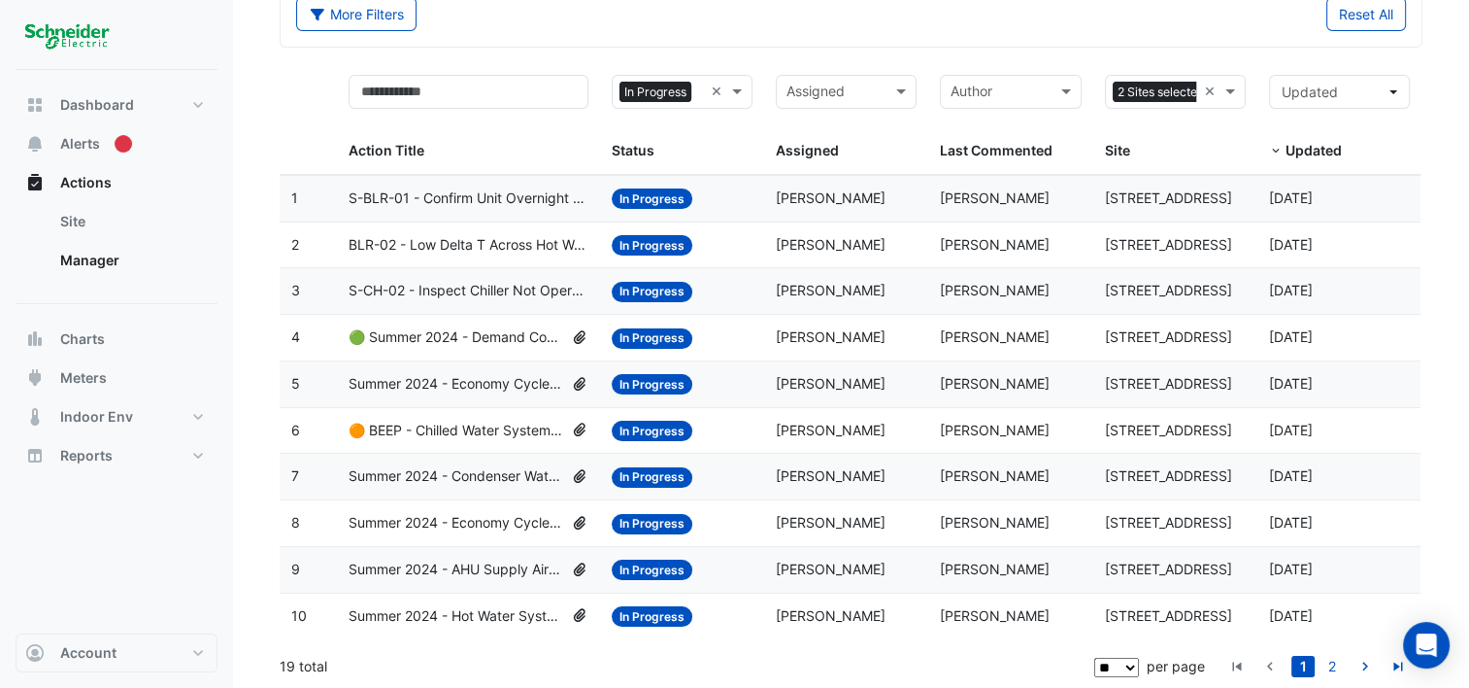
click at [519, 376] on span "Summer 2024 - Economy Cycle [BEEP]" at bounding box center [456, 384] width 215 height 22
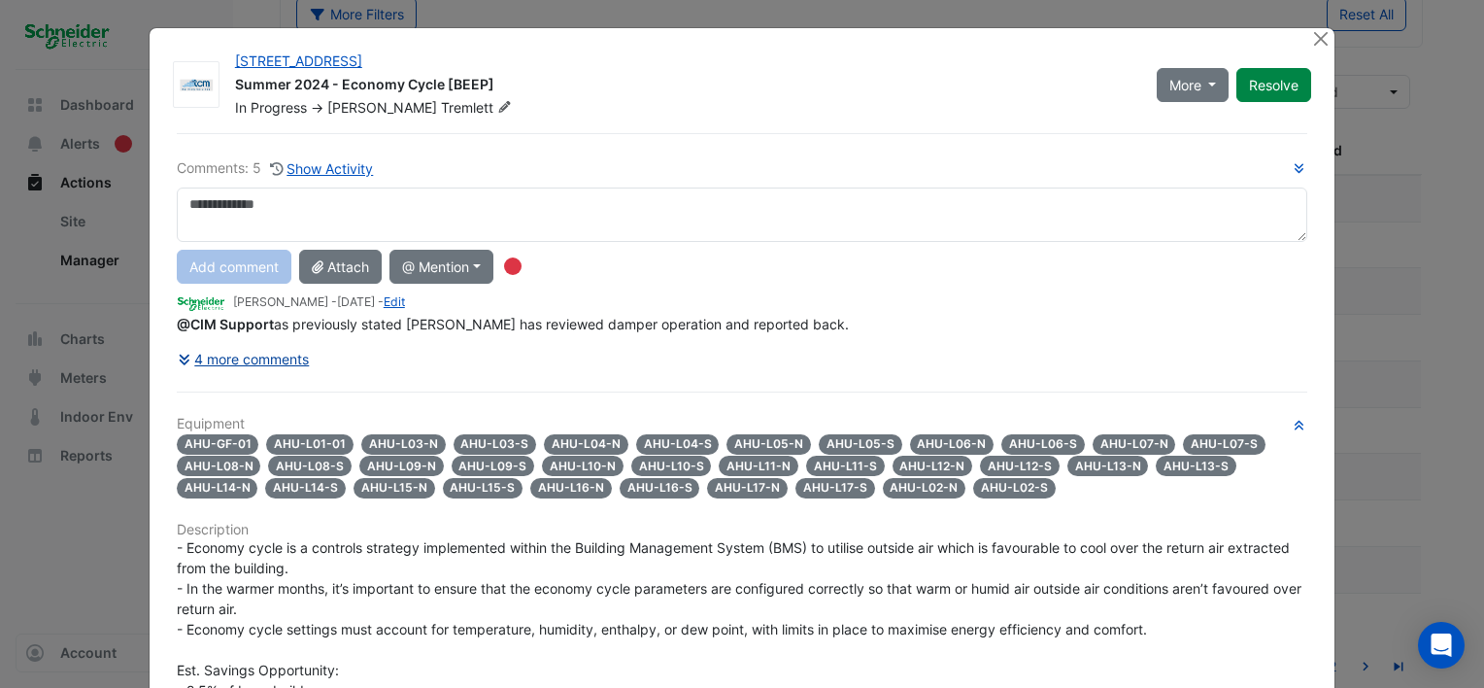
click at [267, 356] on button "4 more comments" at bounding box center [244, 359] width 134 height 34
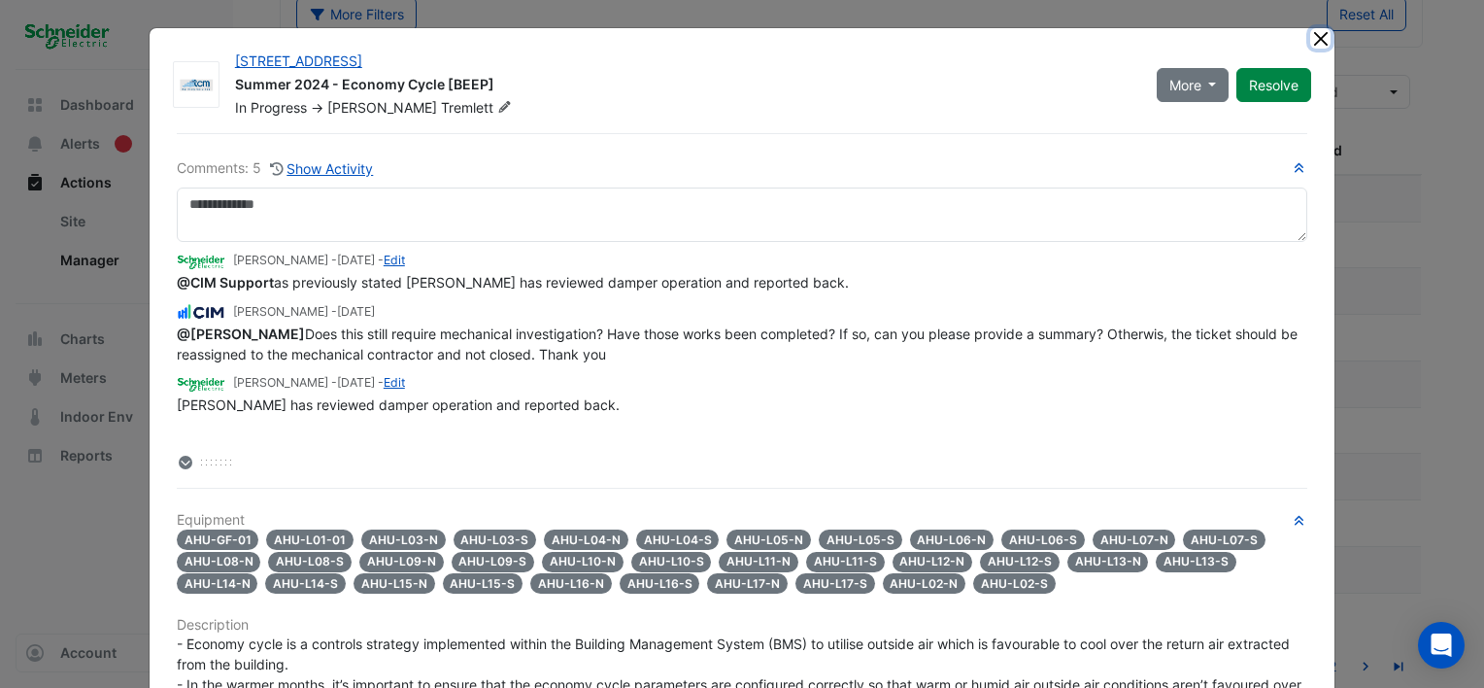
click at [1313, 33] on button "Close" at bounding box center [1320, 38] width 20 height 20
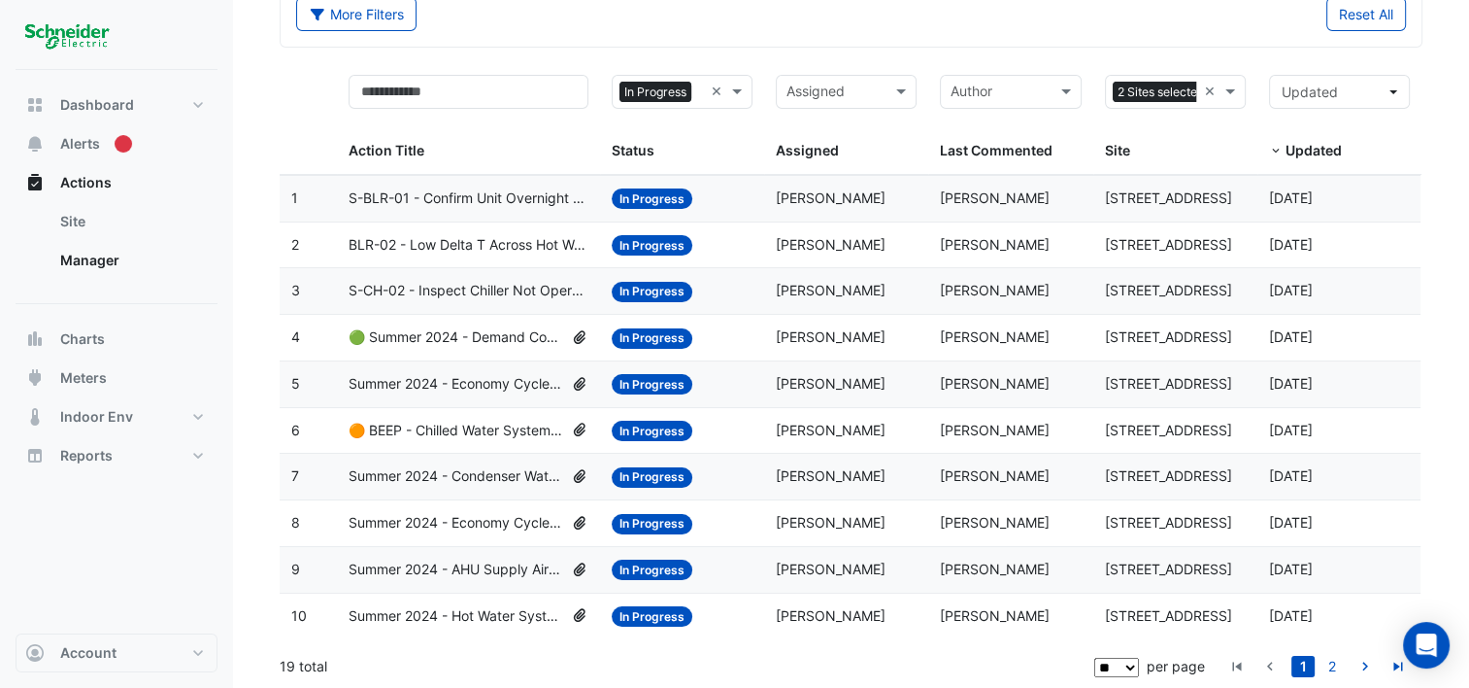
click at [436, 283] on span "S-CH-02 - Inspect Chiller Not Operating" at bounding box center [469, 291] width 240 height 22
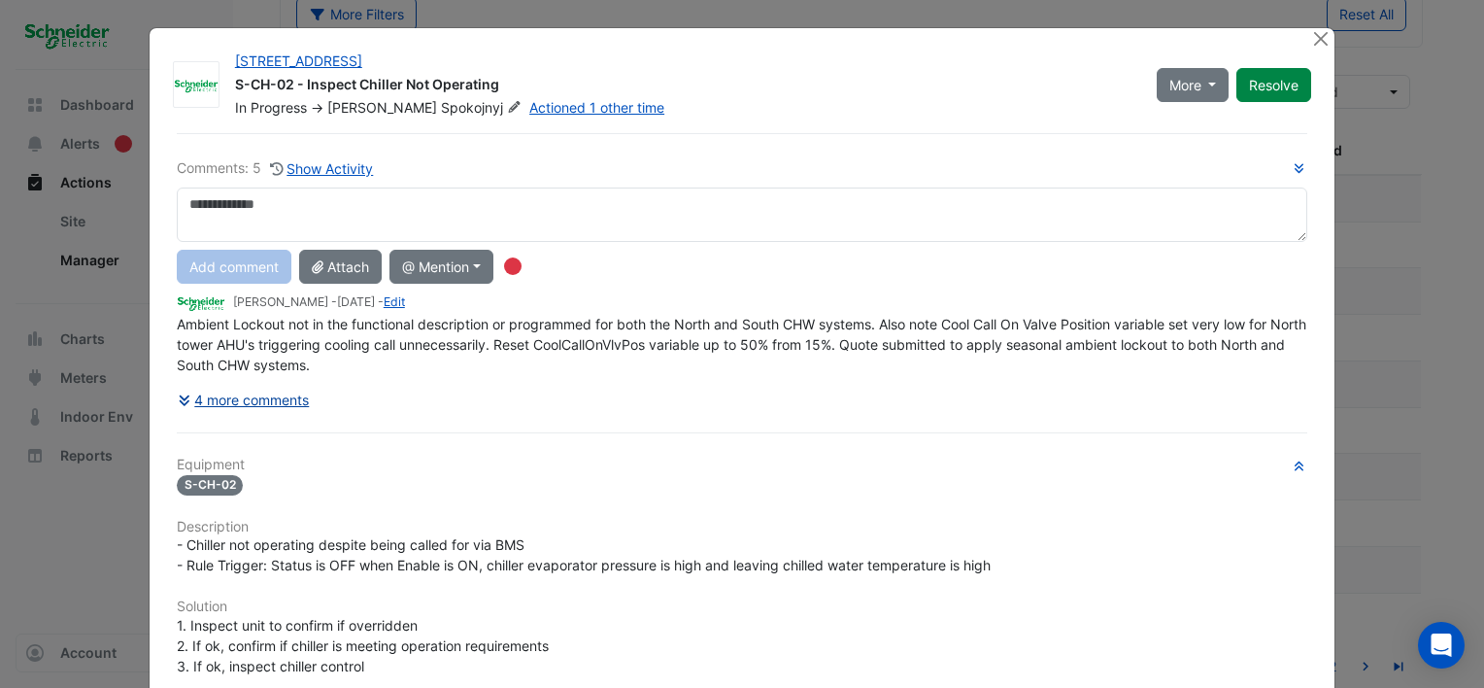
click at [258, 393] on button "4 more comments" at bounding box center [244, 400] width 134 height 34
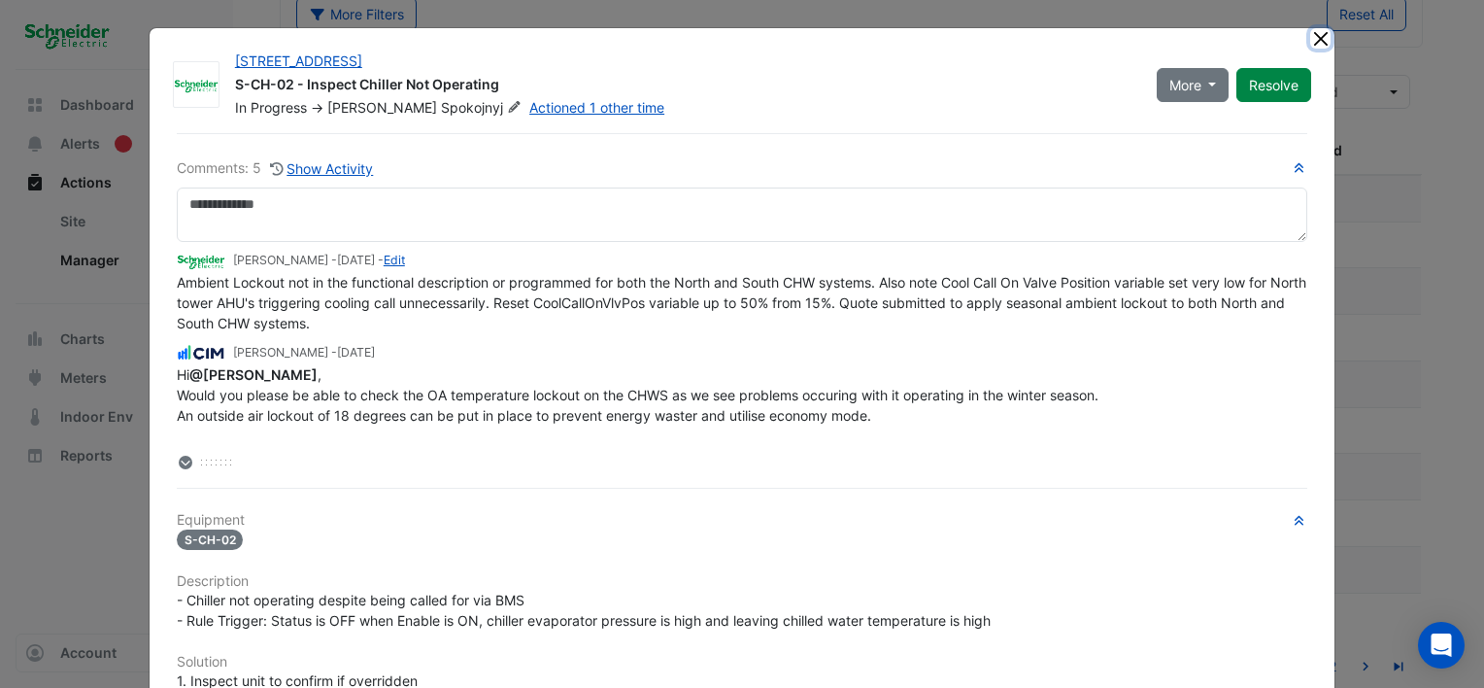
click at [1310, 36] on button "Close" at bounding box center [1320, 38] width 20 height 20
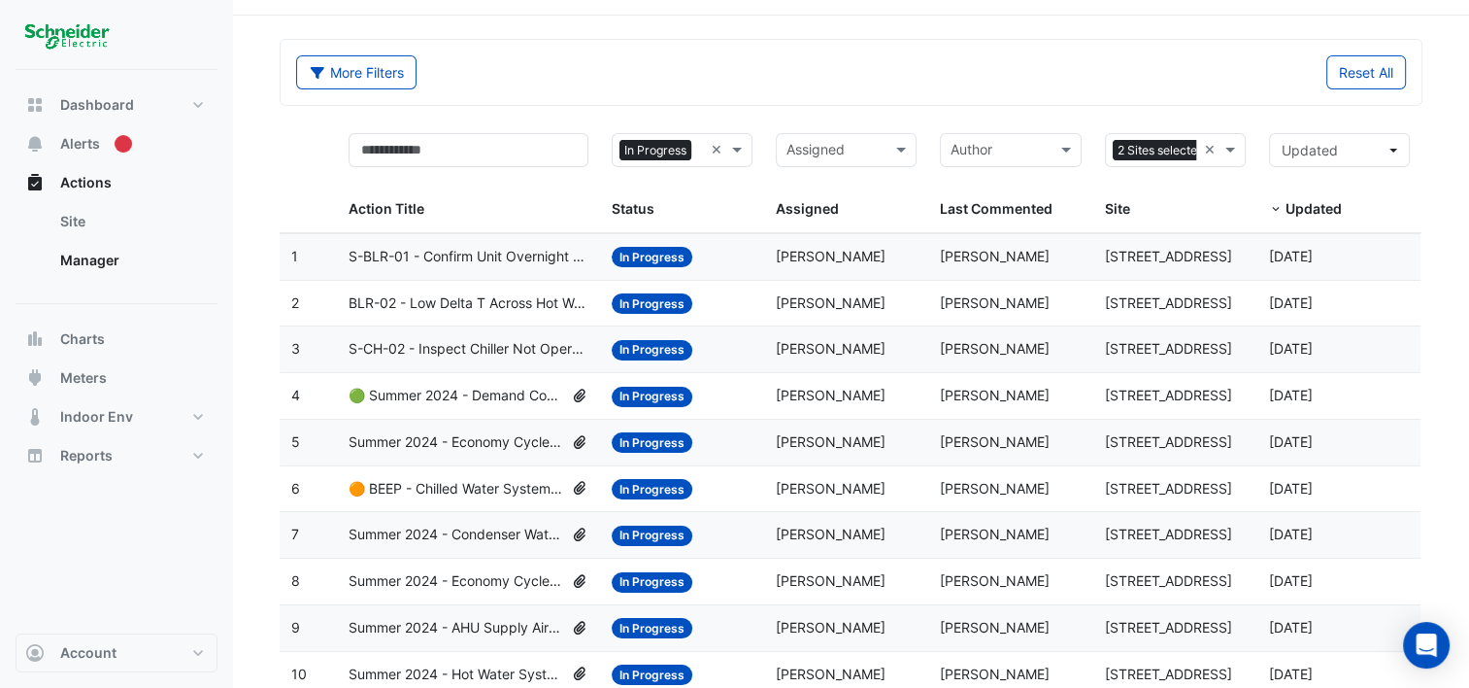
scroll to position [0, 0]
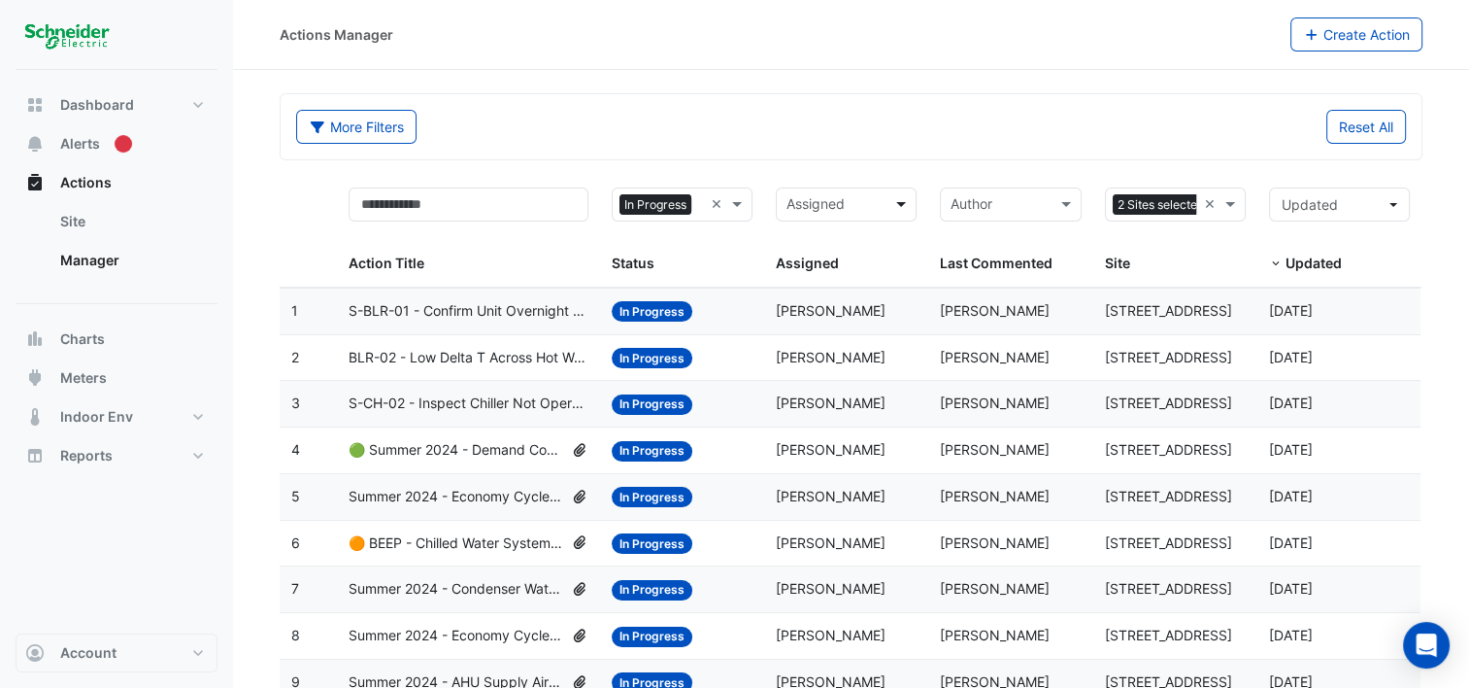
click at [895, 193] on span at bounding box center [904, 204] width 24 height 22
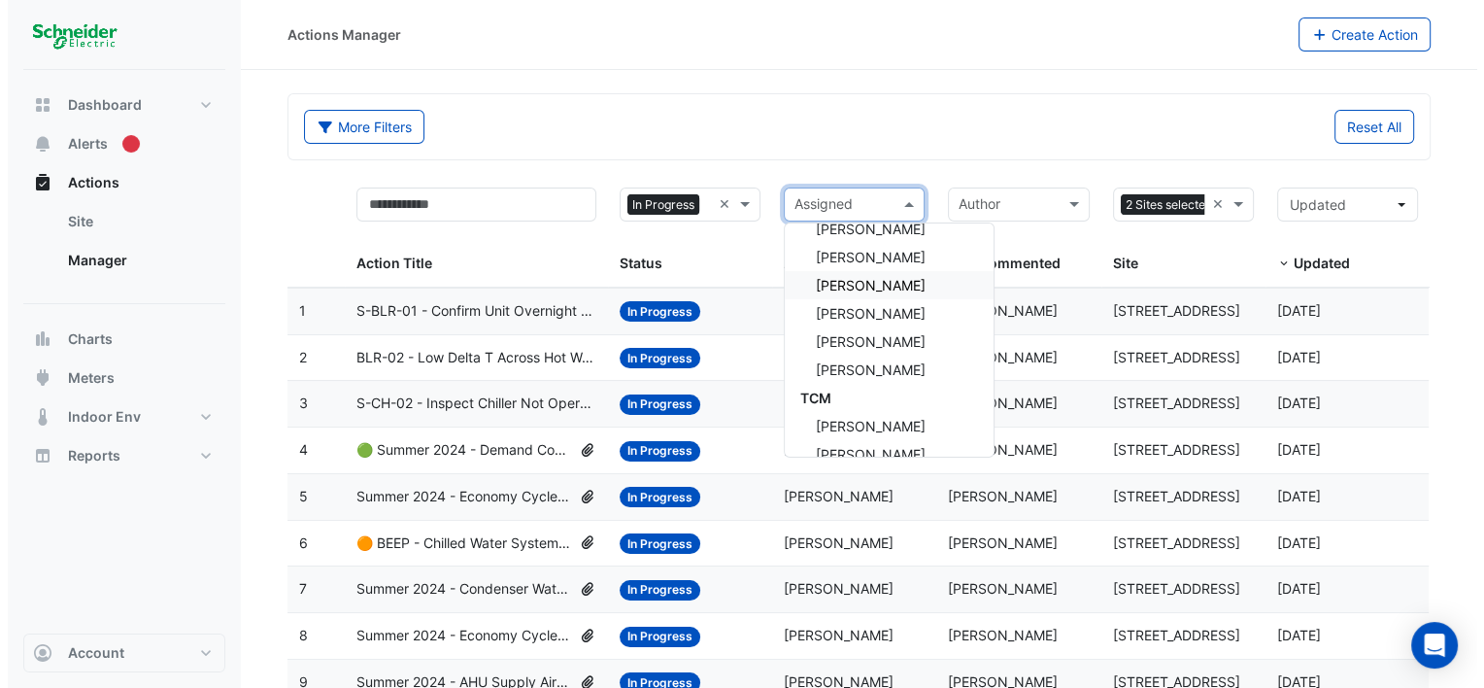
scroll to position [739, 0]
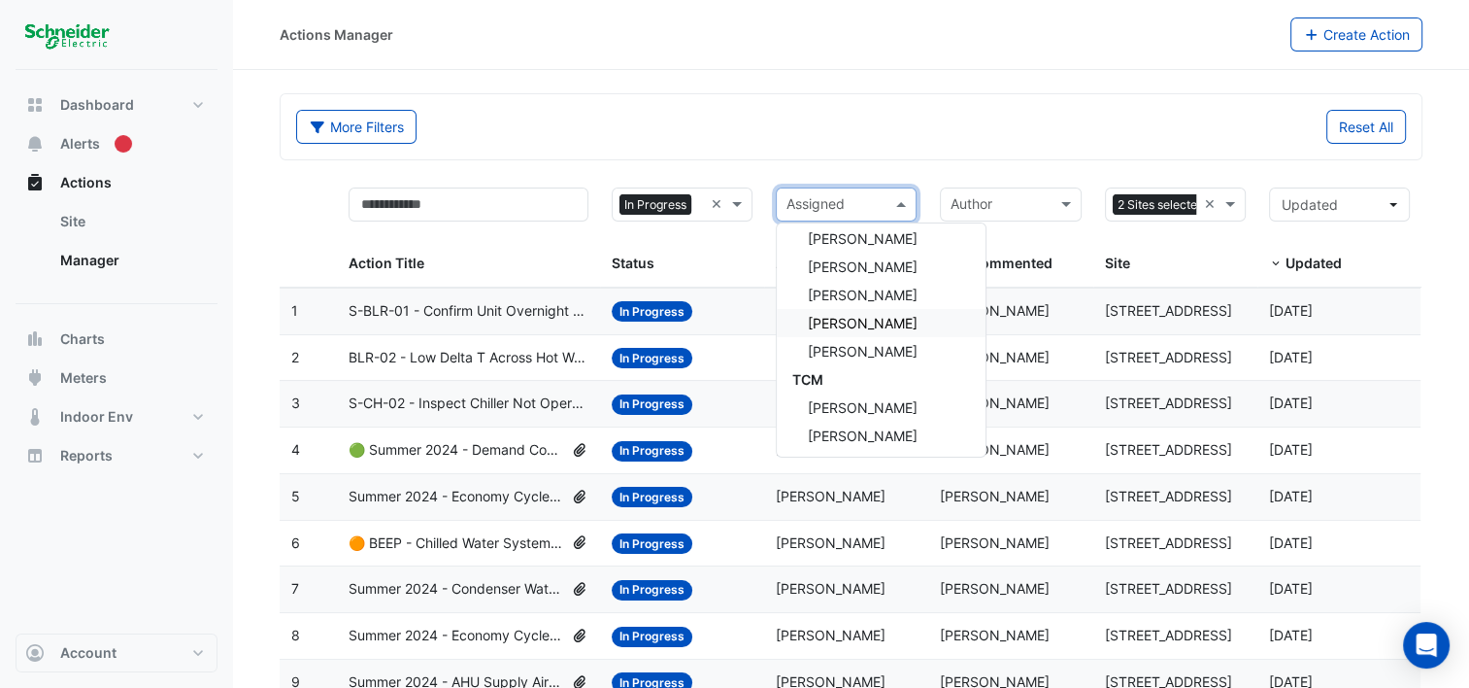
click at [874, 325] on span "[PERSON_NAME]" at bounding box center [863, 323] width 110 height 17
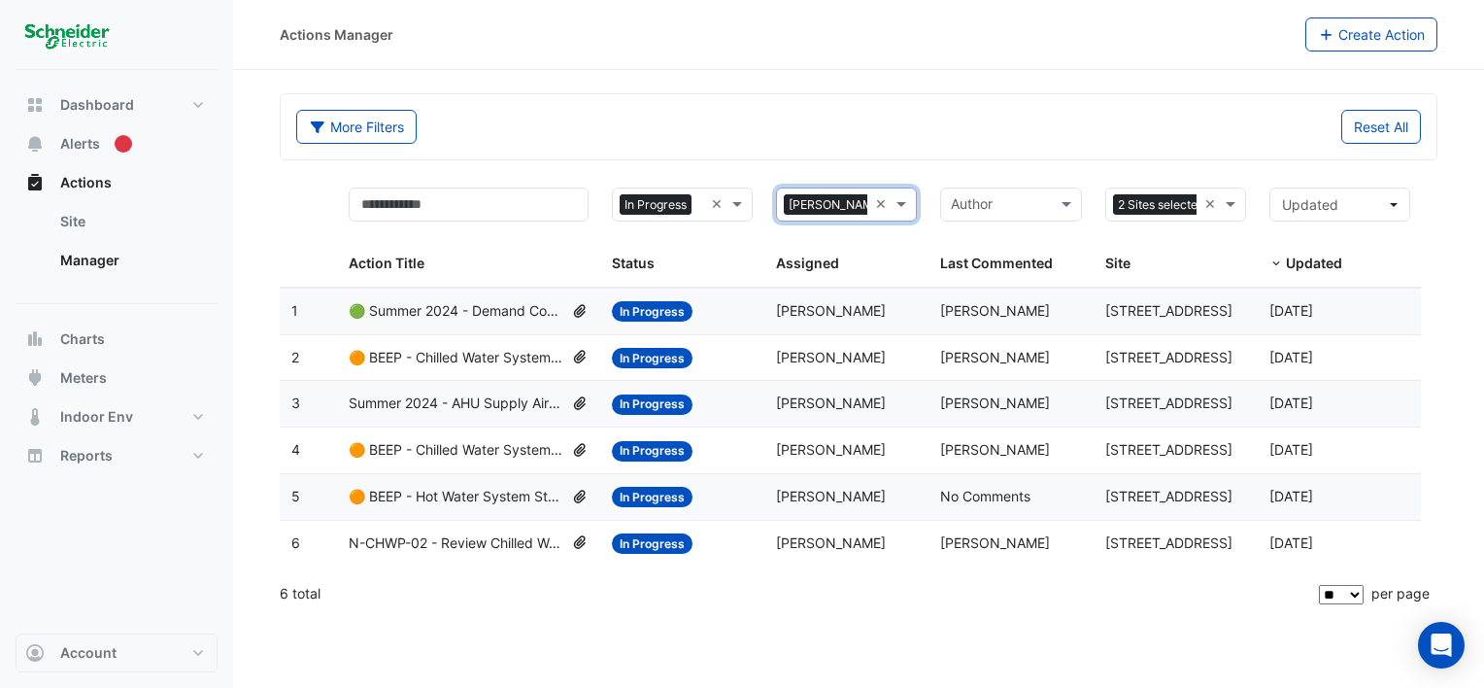
click at [478, 447] on span "🟠 BEEP - Chilled Water System Temperature/Pressure Reset" at bounding box center [456, 450] width 215 height 22
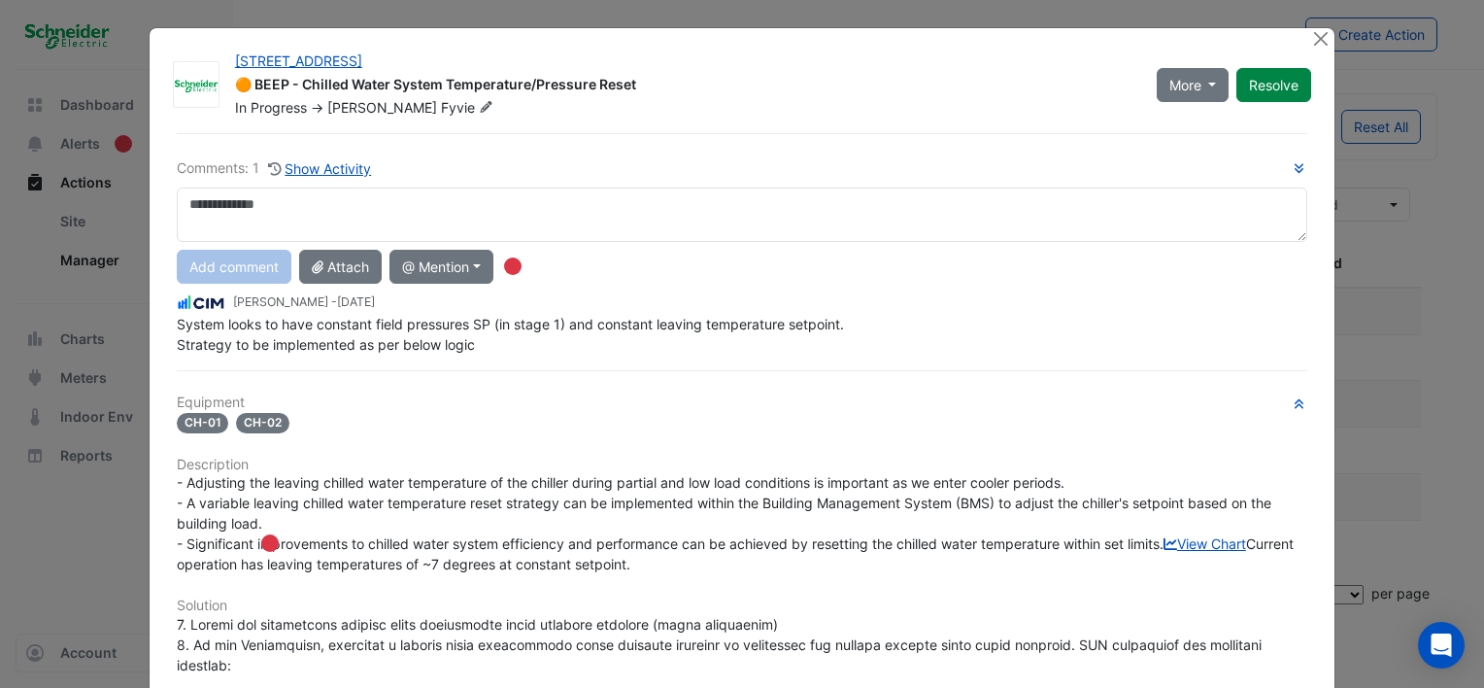
click at [1315, 27] on div "[STREET_ADDRESS] 🟠 BEEP - Chilled Water System Temperature/Pressure Reset In Pr…" at bounding box center [742, 641] width 1187 height 1228
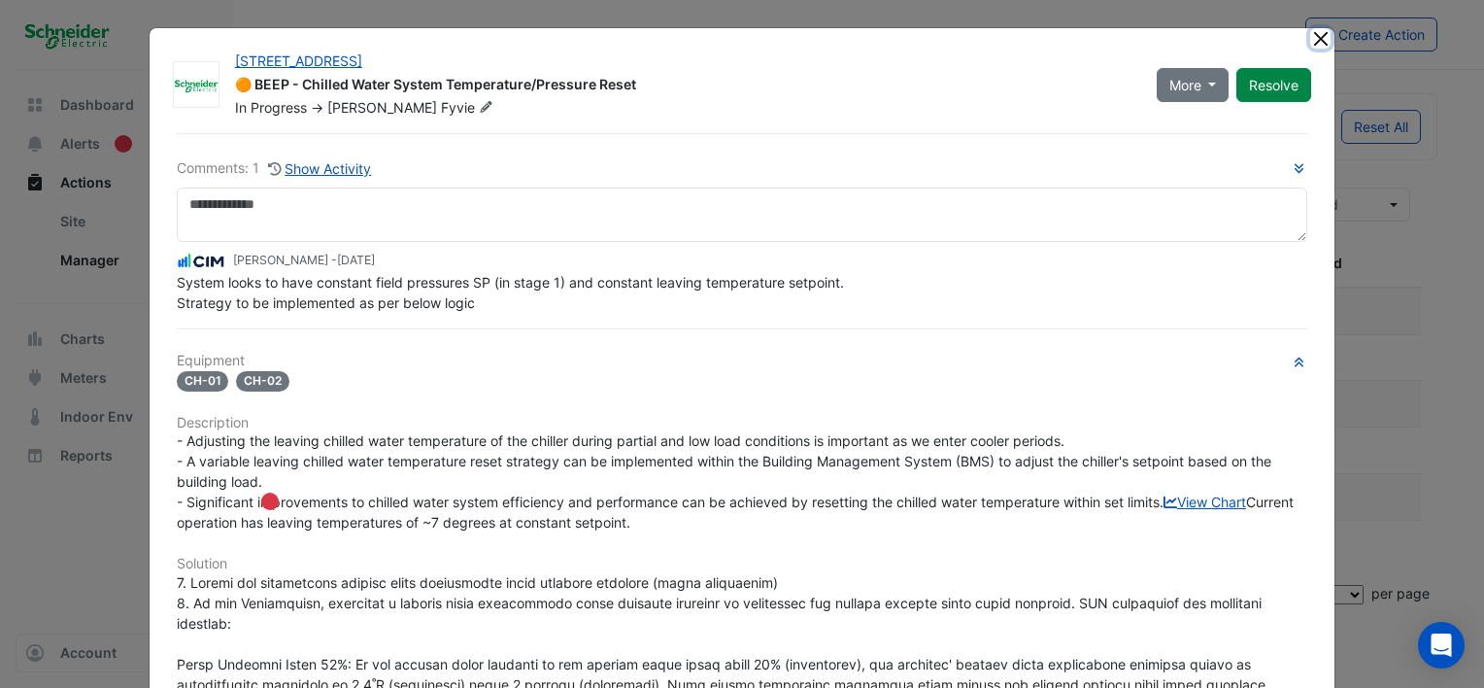
click at [1310, 39] on button "Close" at bounding box center [1320, 38] width 20 height 20
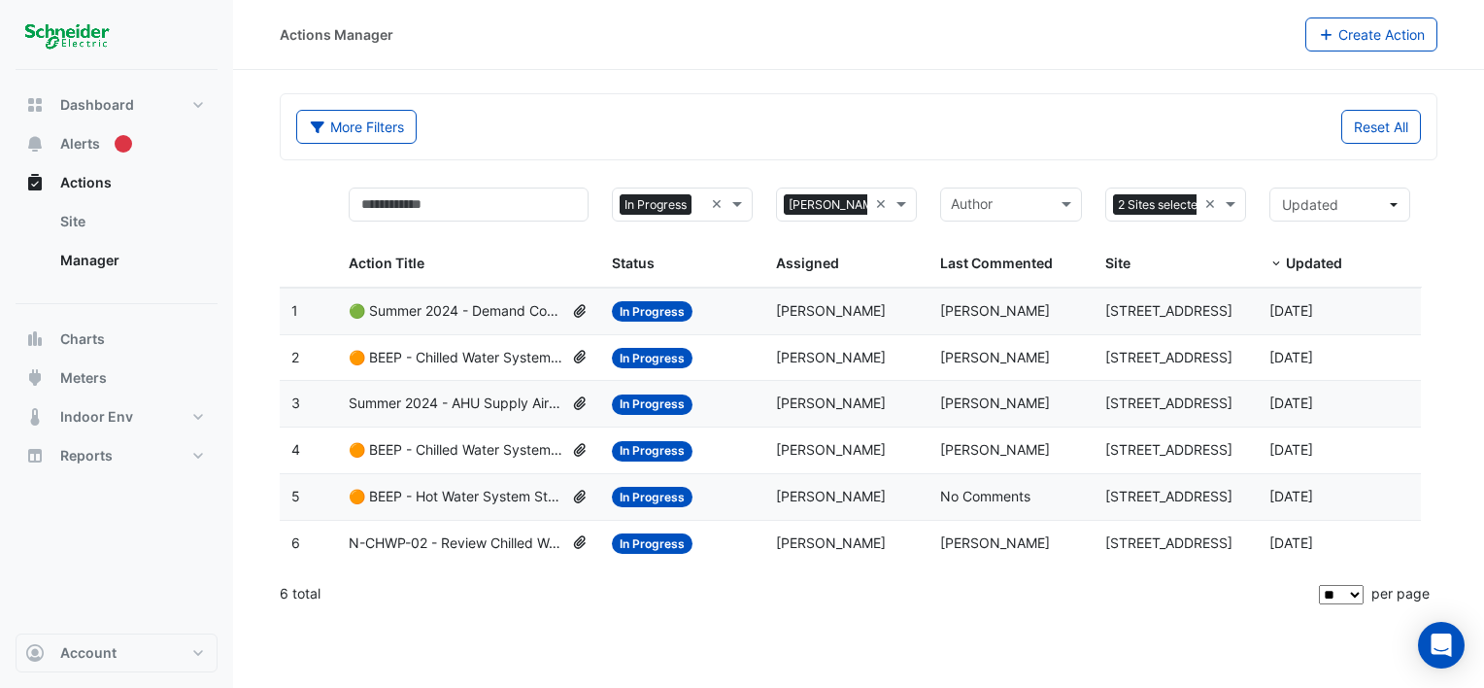
click at [467, 540] on span "N-CHWP-02 - Review Chilled Water System Pressure Oversupply (Energy Waste)" at bounding box center [456, 543] width 215 height 22
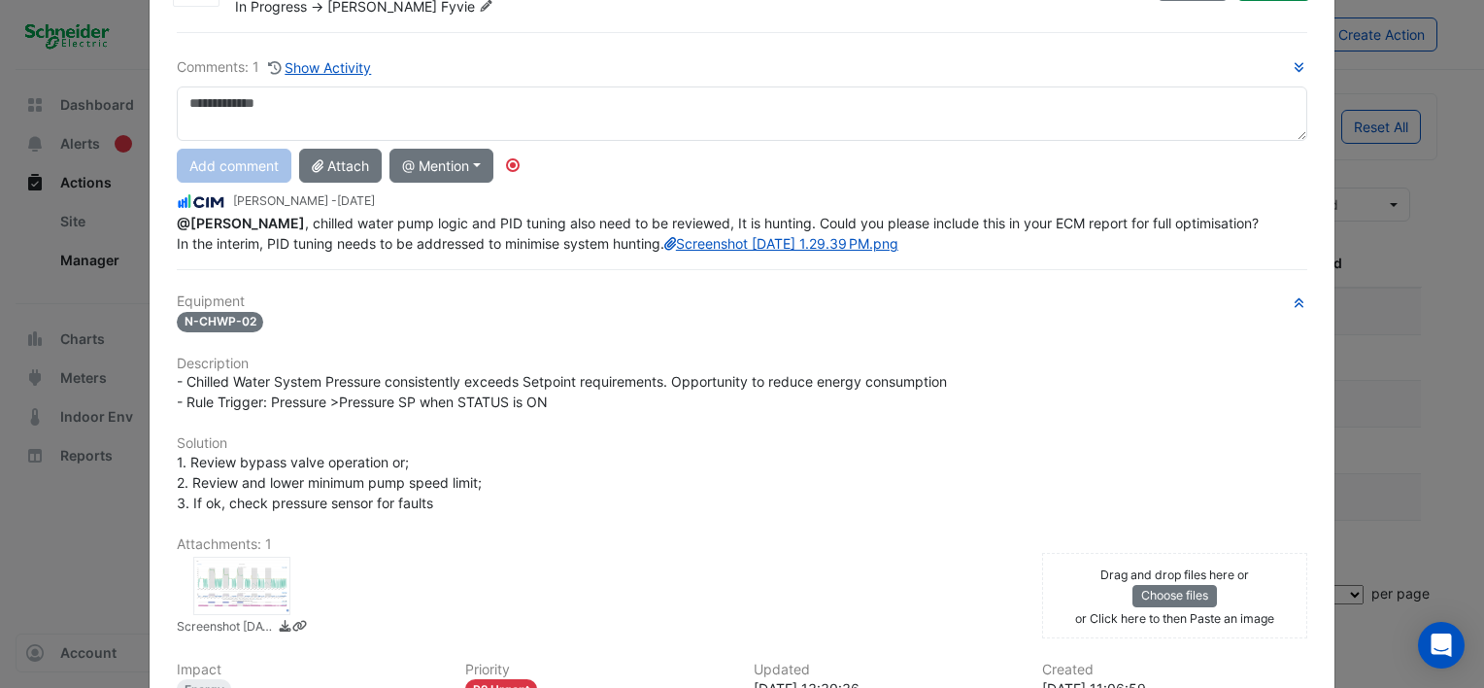
scroll to position [343, 0]
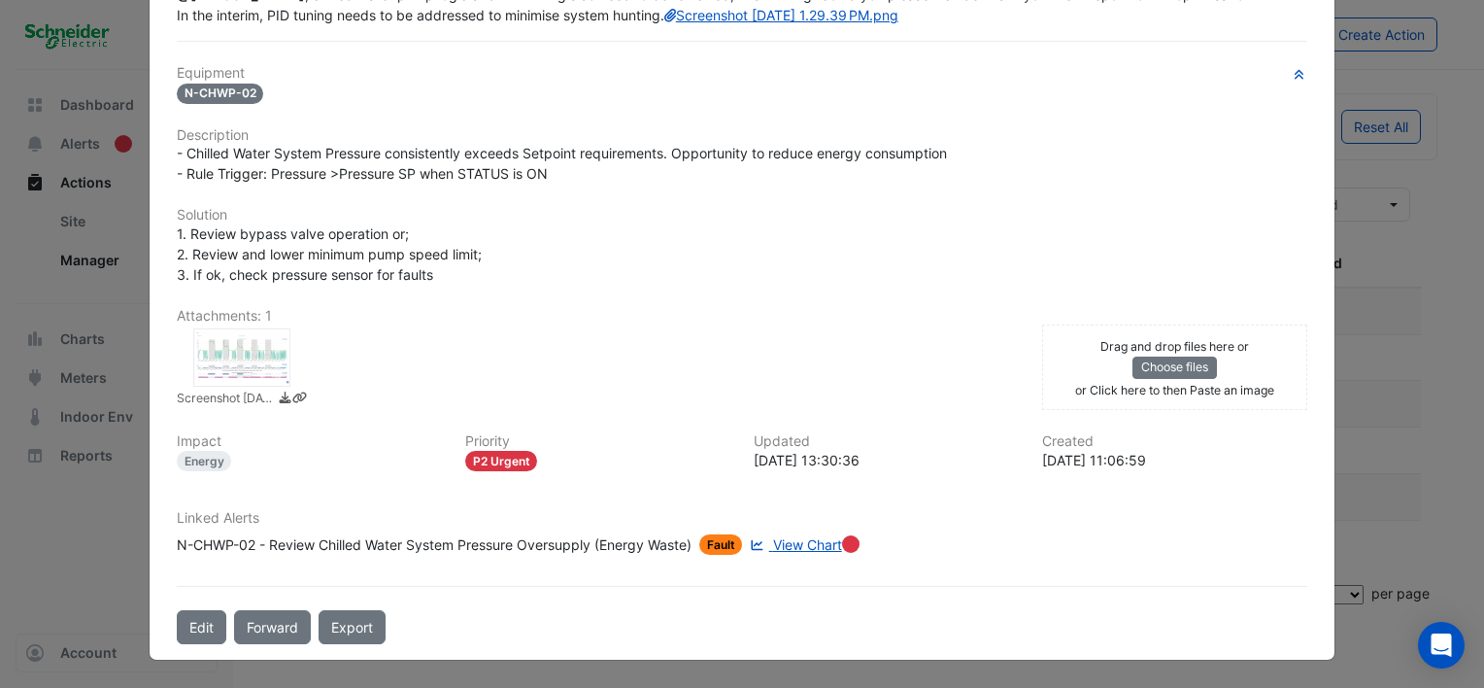
click at [212, 363] on div at bounding box center [241, 357] width 97 height 58
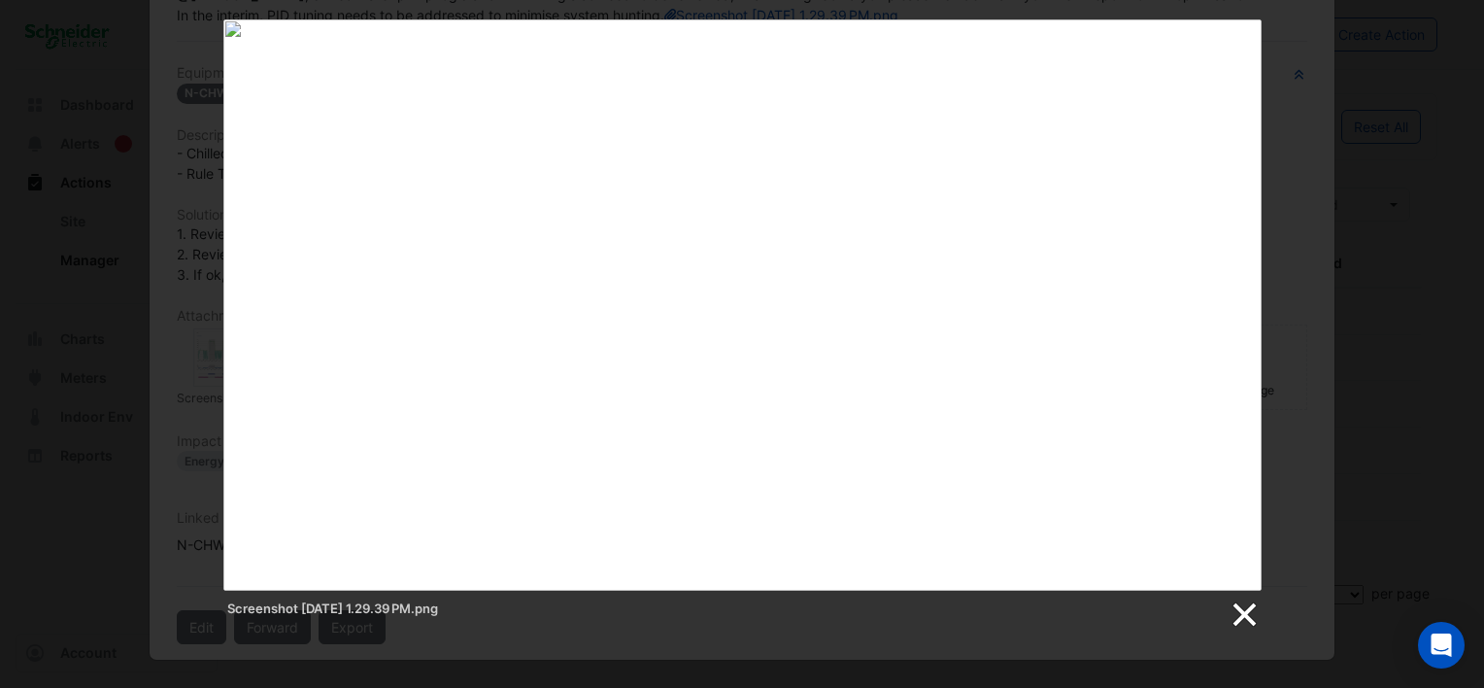
click at [1239, 623] on link at bounding box center [1243, 614] width 29 height 29
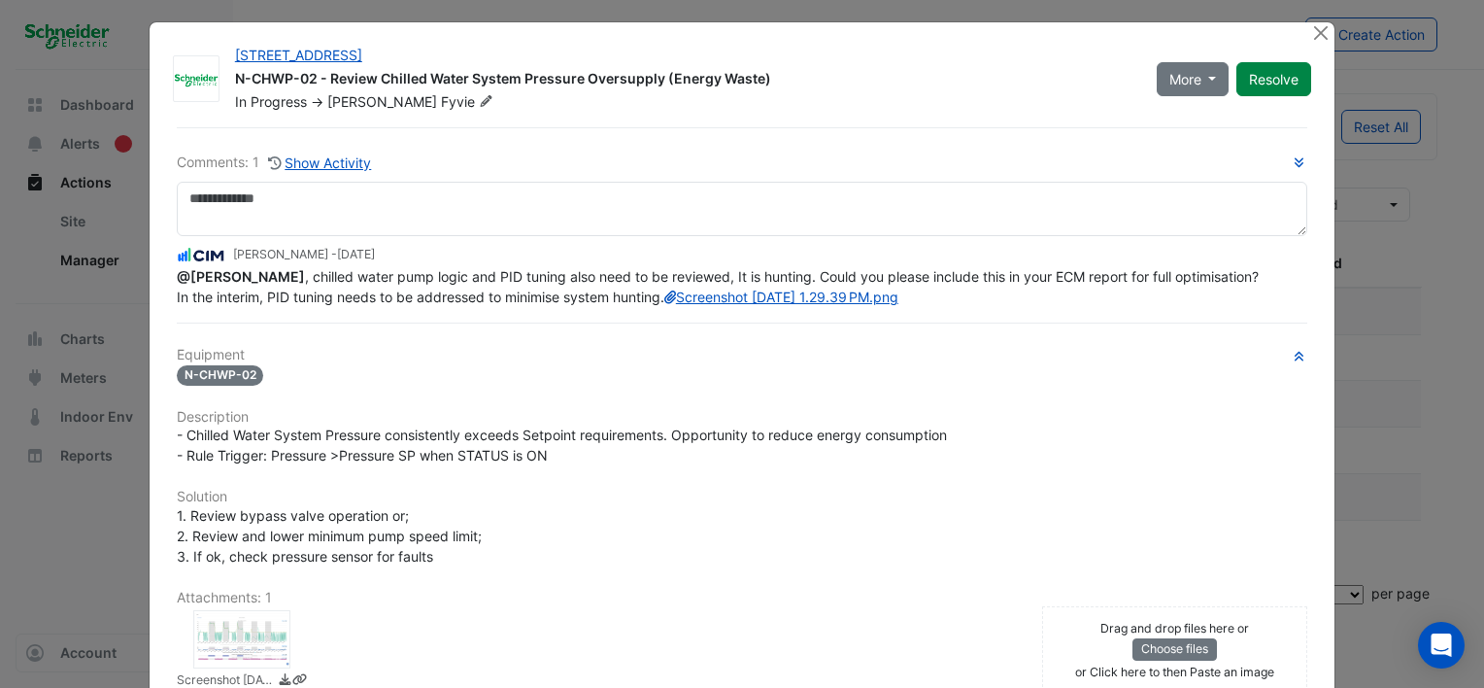
scroll to position [0, 0]
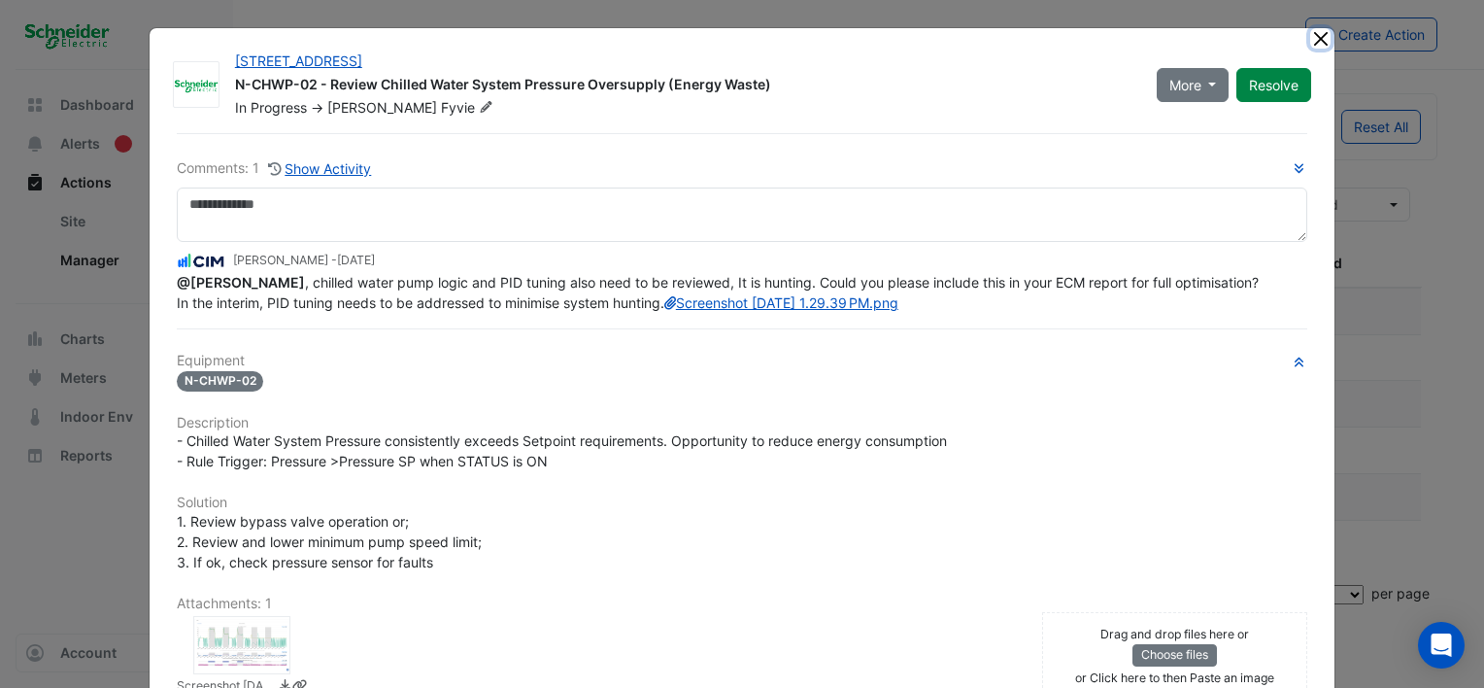
click at [1313, 34] on button "Close" at bounding box center [1320, 38] width 20 height 20
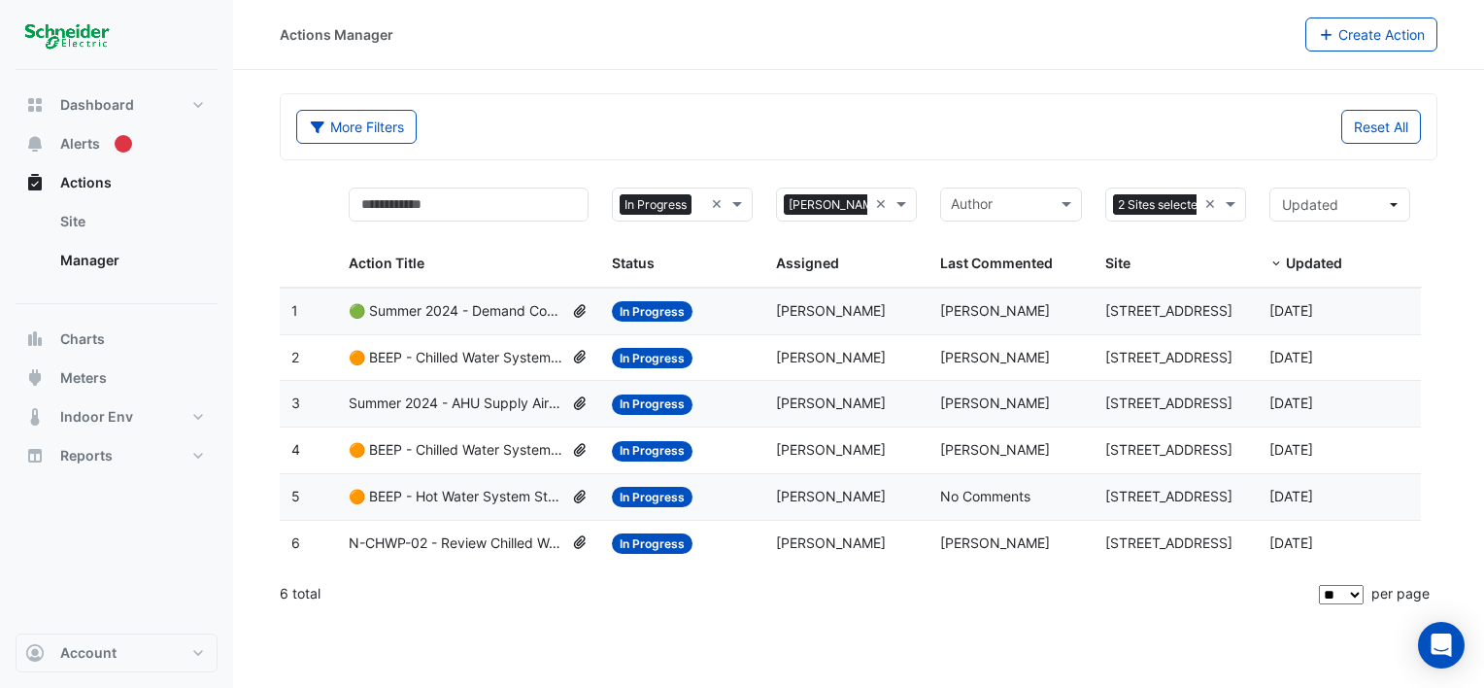
click at [498, 489] on span "🟠 BEEP - Hot Water System Staging Review" at bounding box center [456, 497] width 215 height 22
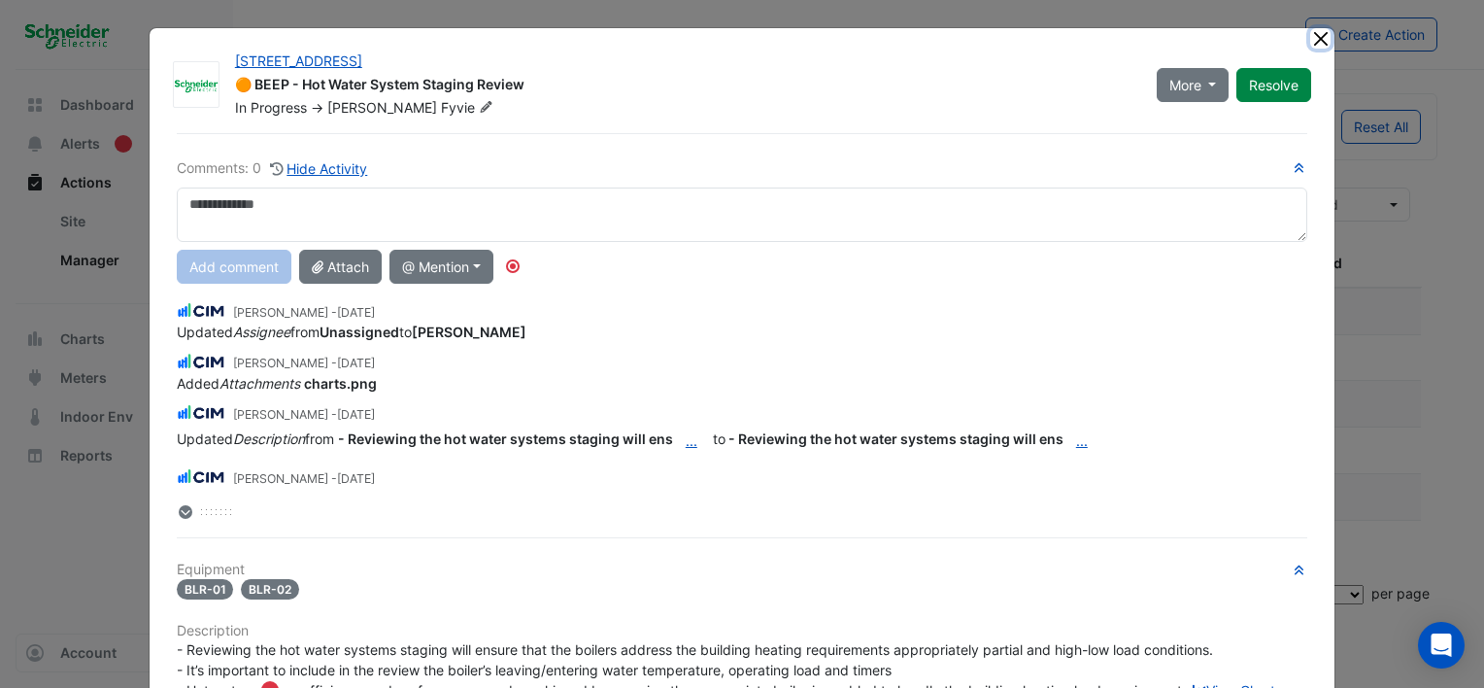
click at [1310, 31] on button "Close" at bounding box center [1320, 38] width 20 height 20
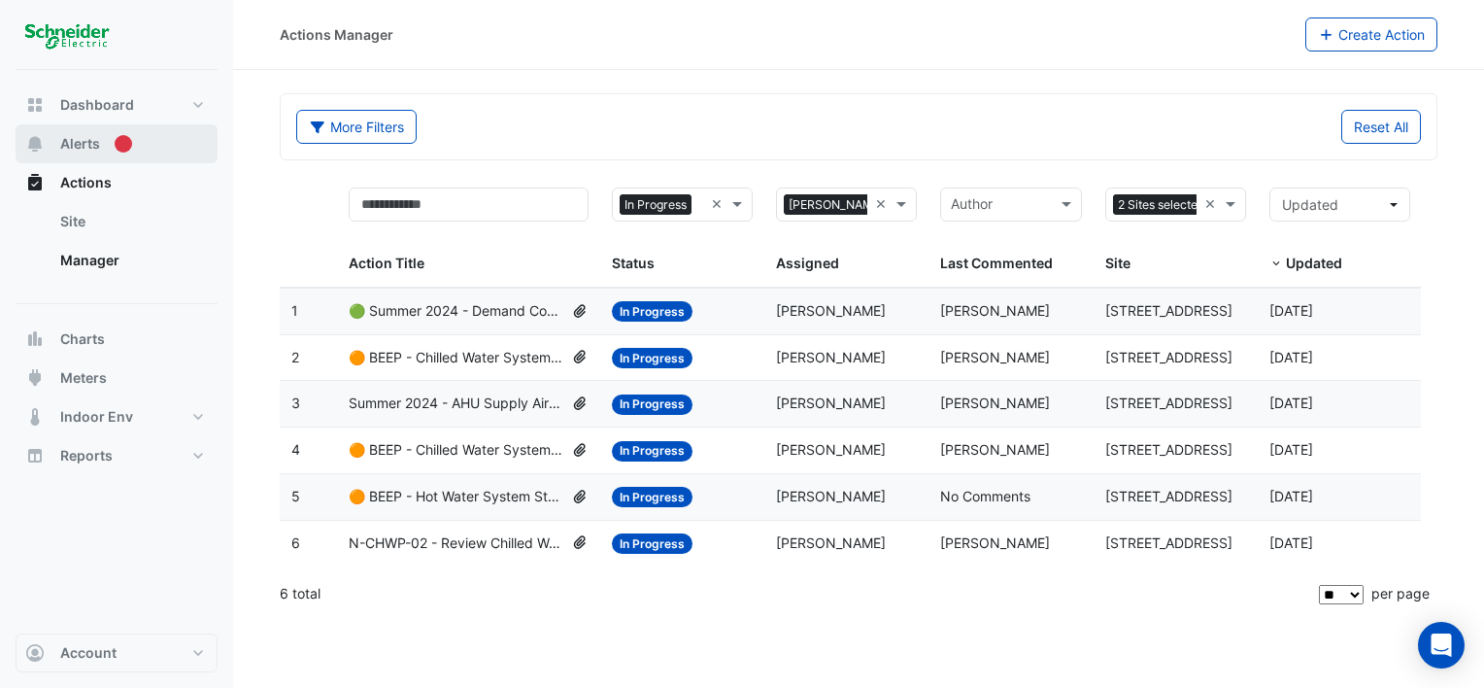
click at [78, 140] on span "Alerts" at bounding box center [80, 143] width 40 height 19
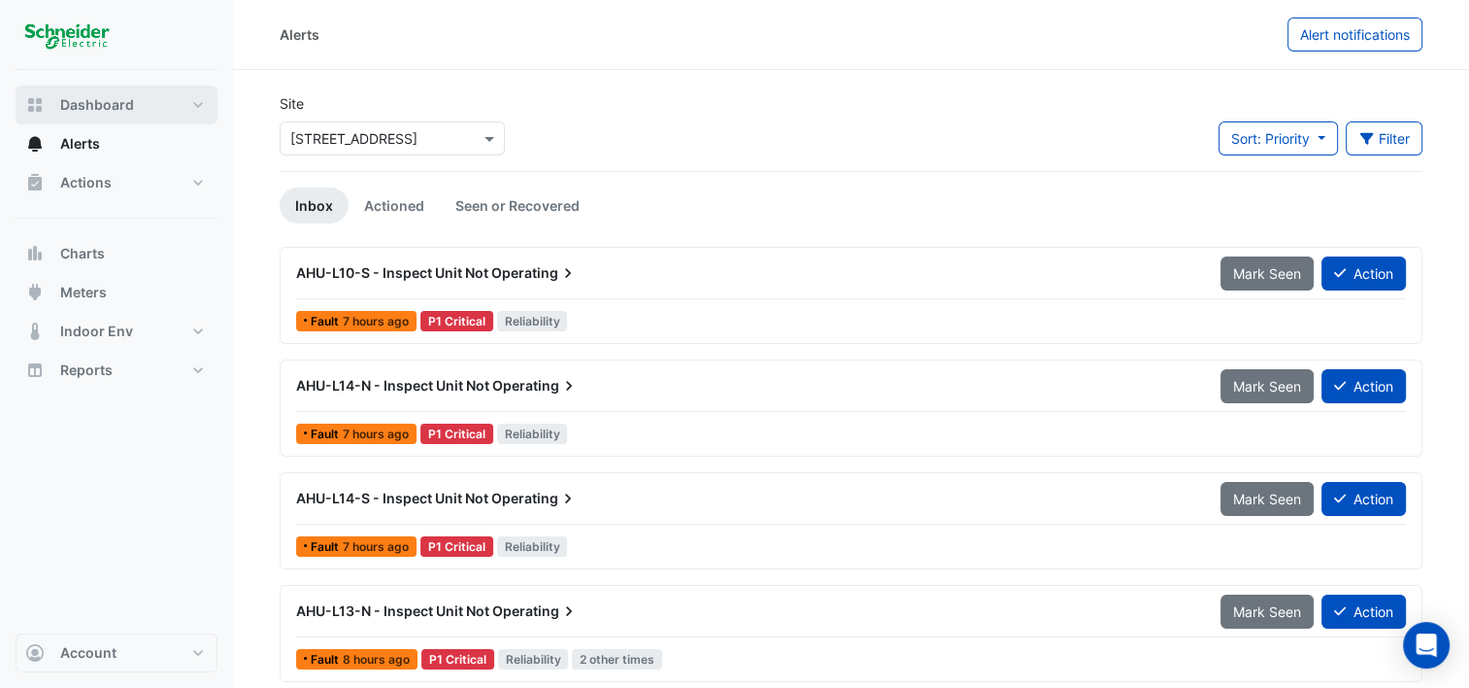
click at [126, 104] on span "Dashboard" at bounding box center [97, 104] width 74 height 19
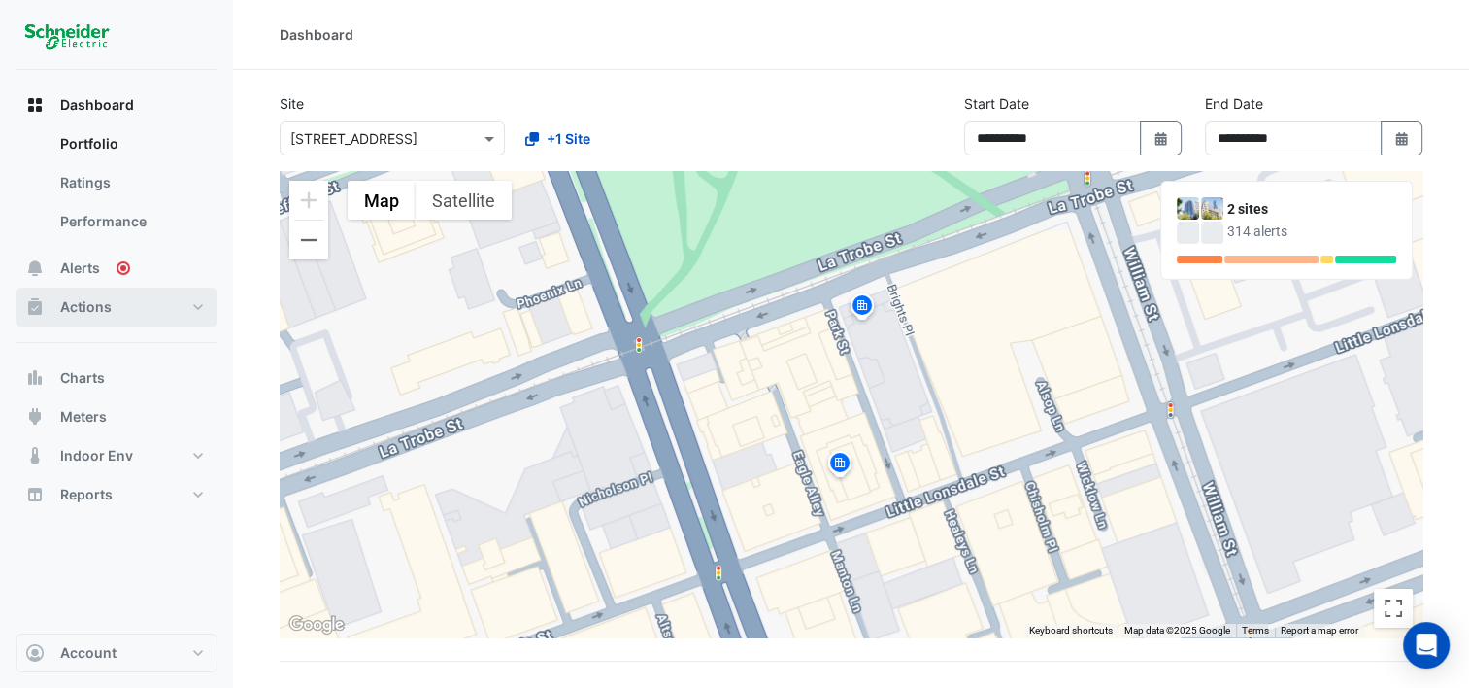
click at [87, 313] on span "Actions" at bounding box center [85, 306] width 51 height 19
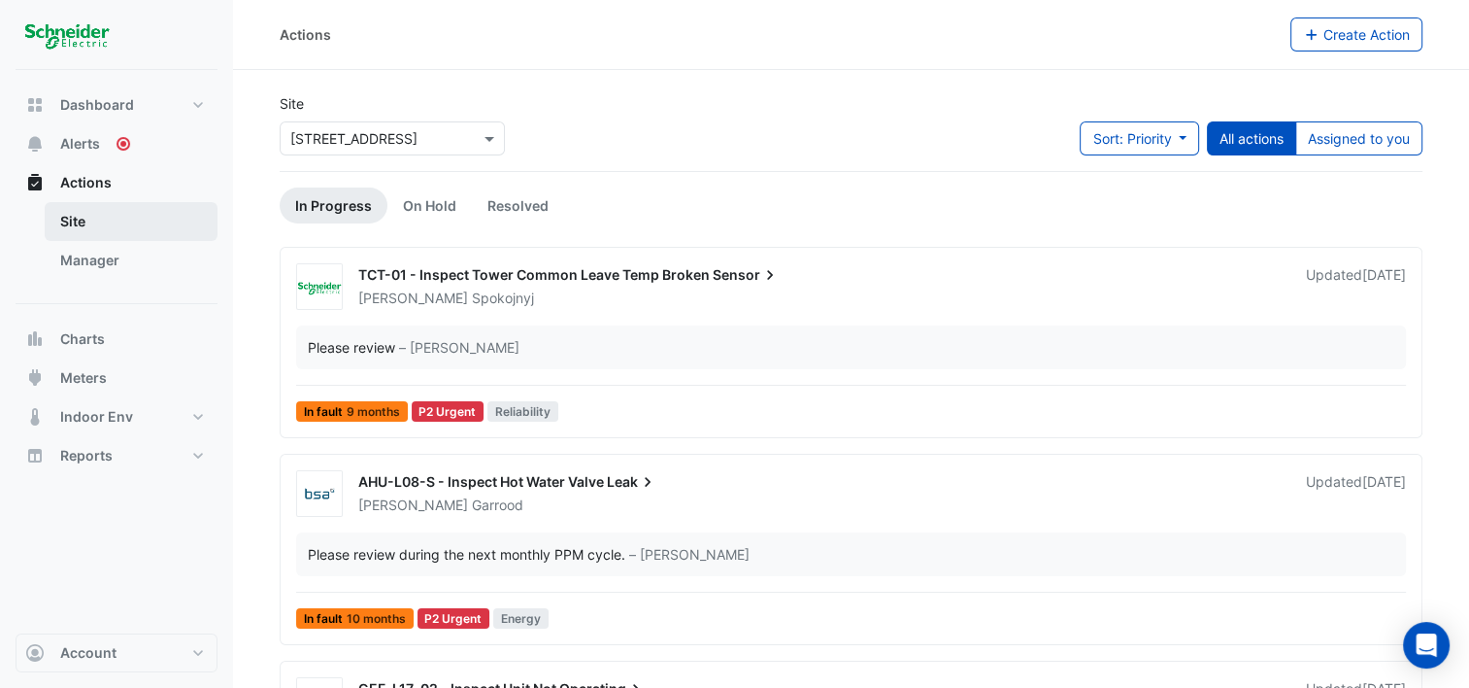
click at [66, 213] on link "Site" at bounding box center [131, 221] width 173 height 39
click at [75, 220] on link "Site" at bounding box center [131, 221] width 173 height 39
click at [91, 99] on span "Dashboard" at bounding box center [97, 104] width 74 height 19
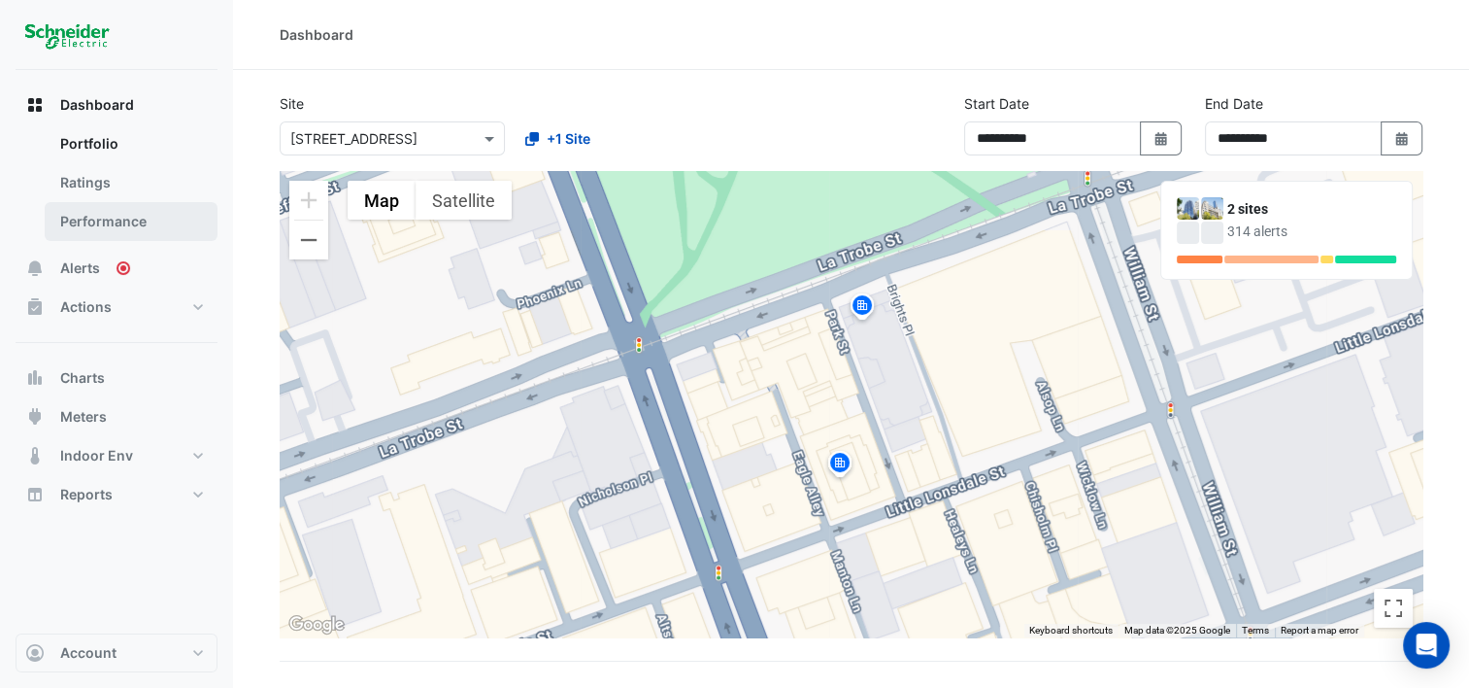
click at [102, 223] on link "Performance" at bounding box center [131, 221] width 173 height 39
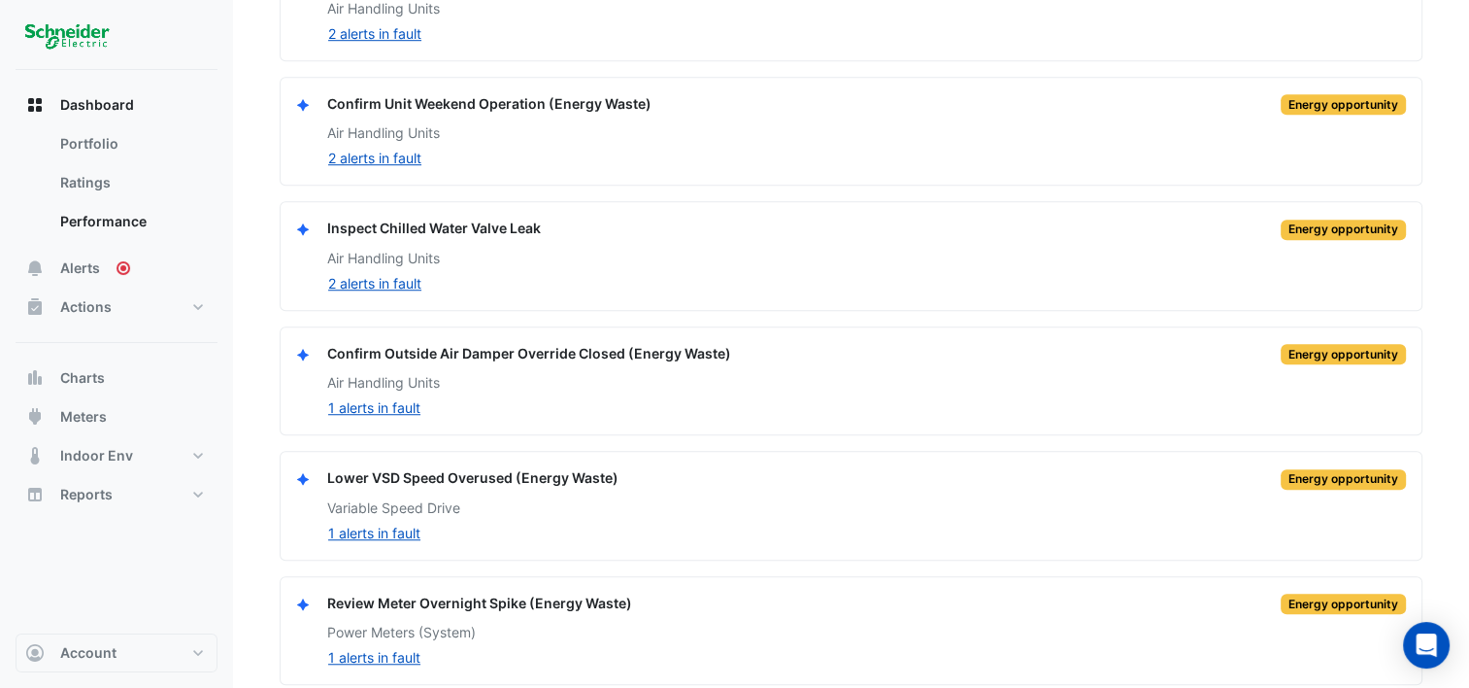
scroll to position [1377, 0]
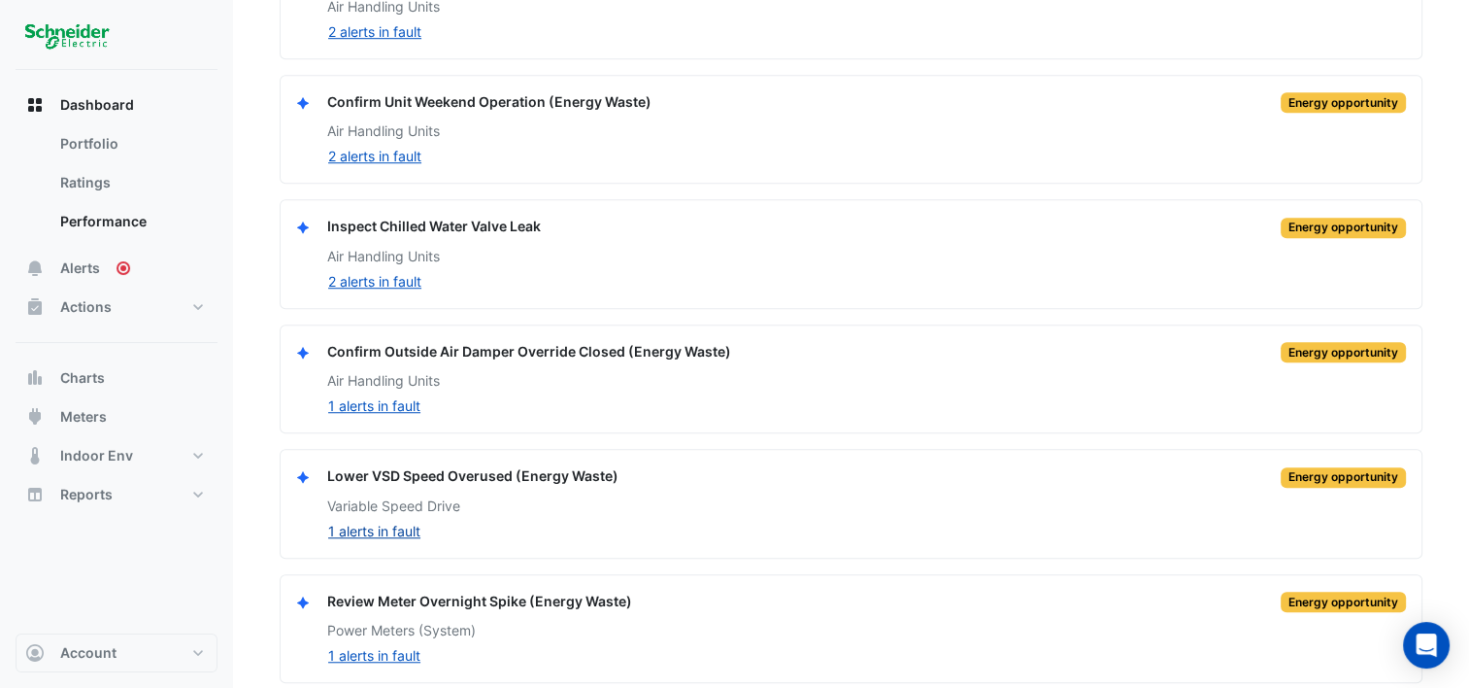
click at [378, 520] on button "1 alerts in fault" at bounding box center [374, 531] width 94 height 22
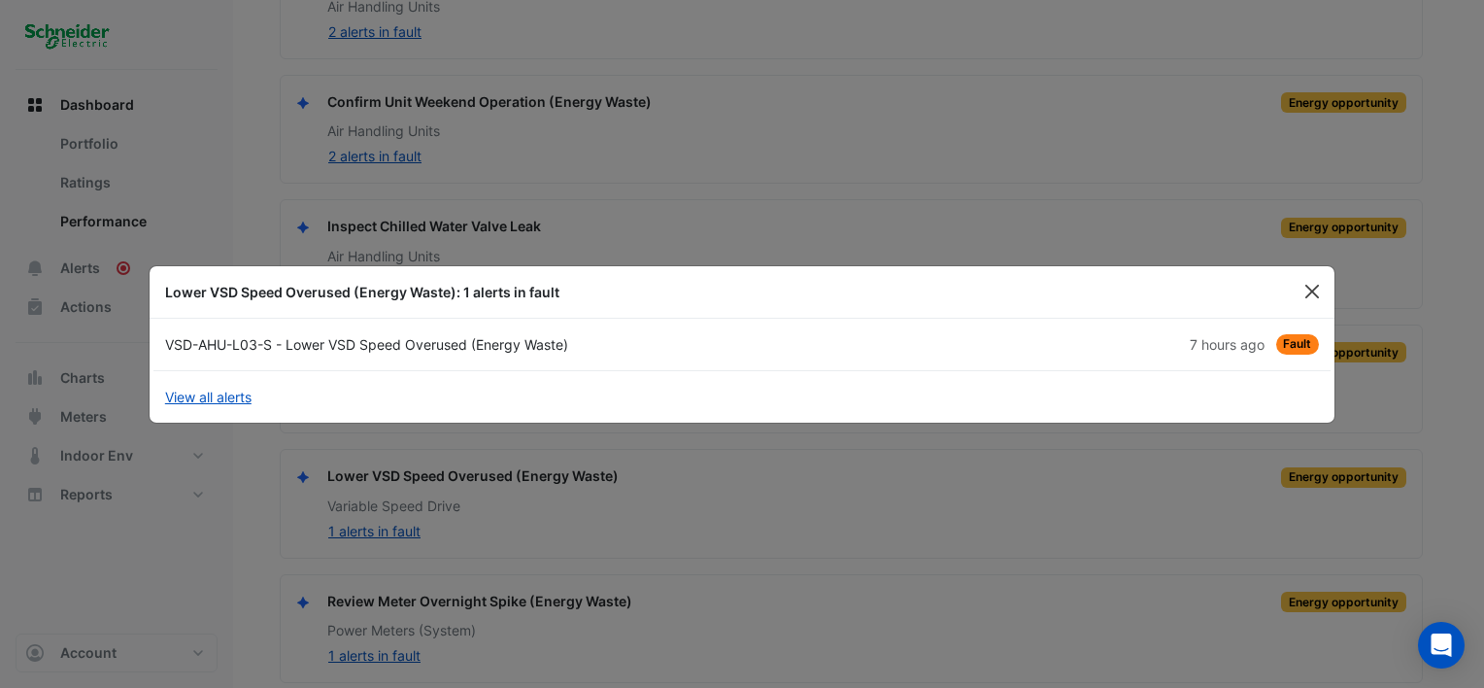
click at [1310, 288] on button "Close" at bounding box center [1312, 291] width 29 height 29
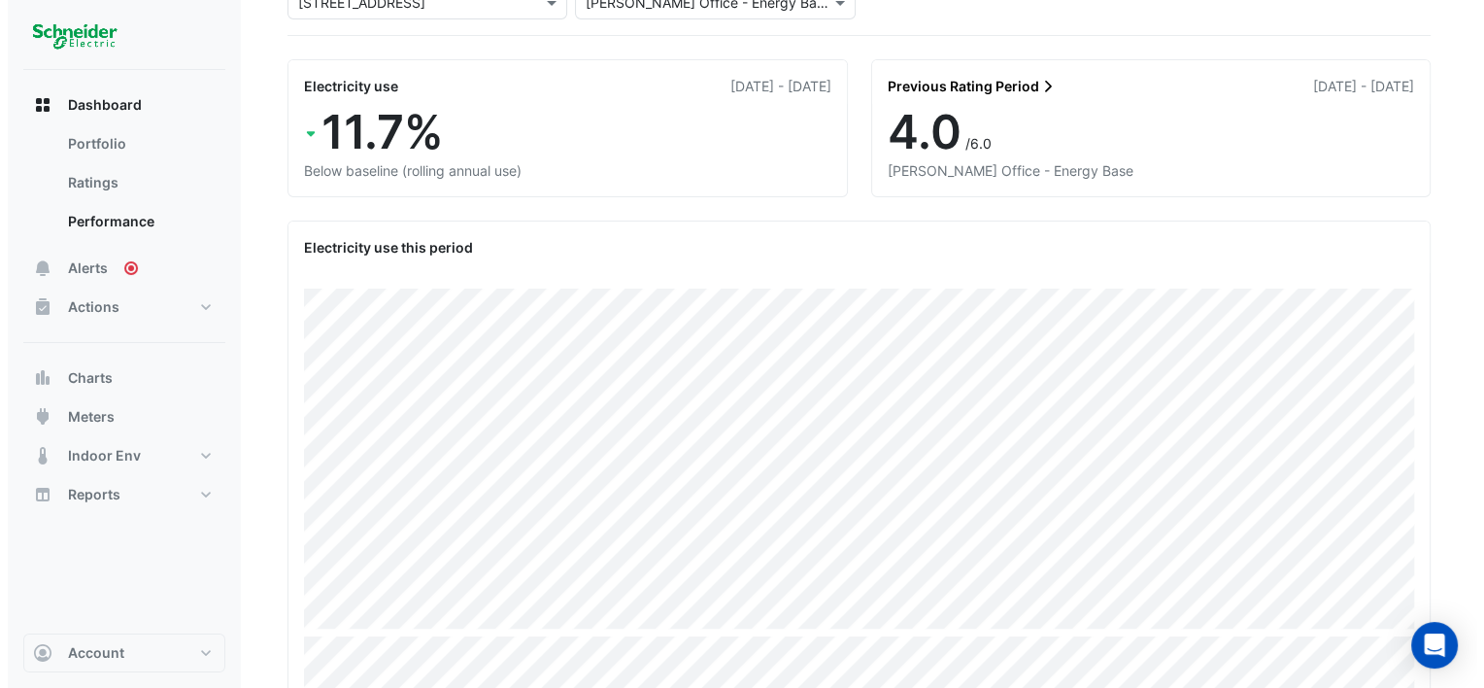
scroll to position [0, 0]
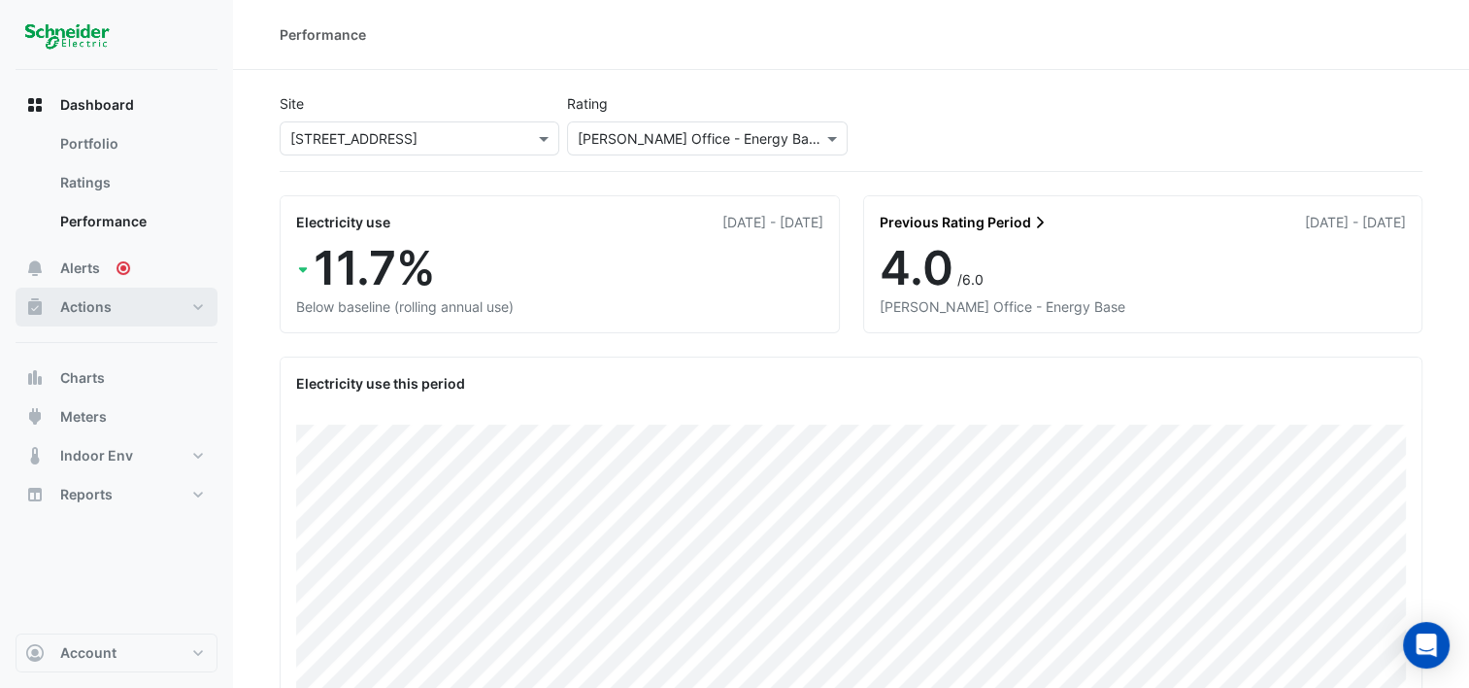
click at [101, 305] on span "Actions" at bounding box center [85, 306] width 51 height 19
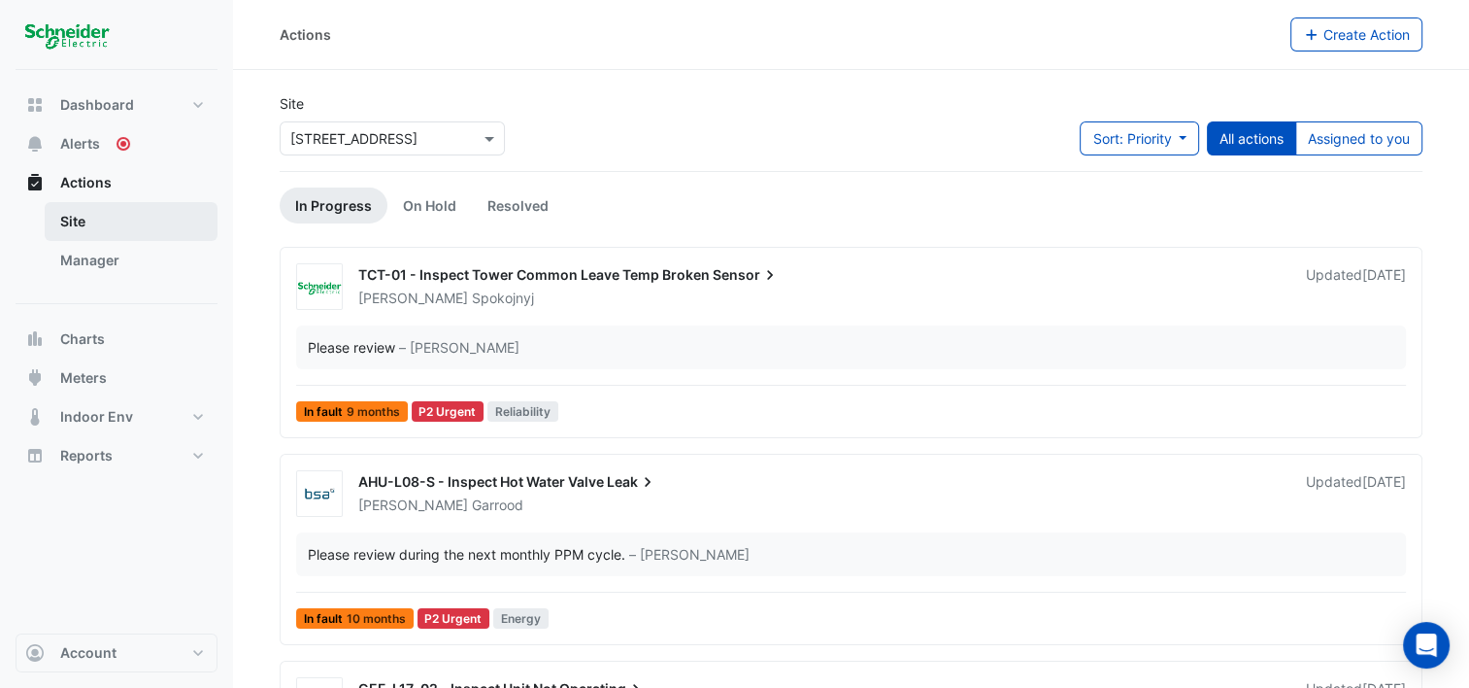
click at [82, 219] on link "Site" at bounding box center [131, 221] width 173 height 39
click at [84, 255] on link "Manager" at bounding box center [131, 260] width 173 height 39
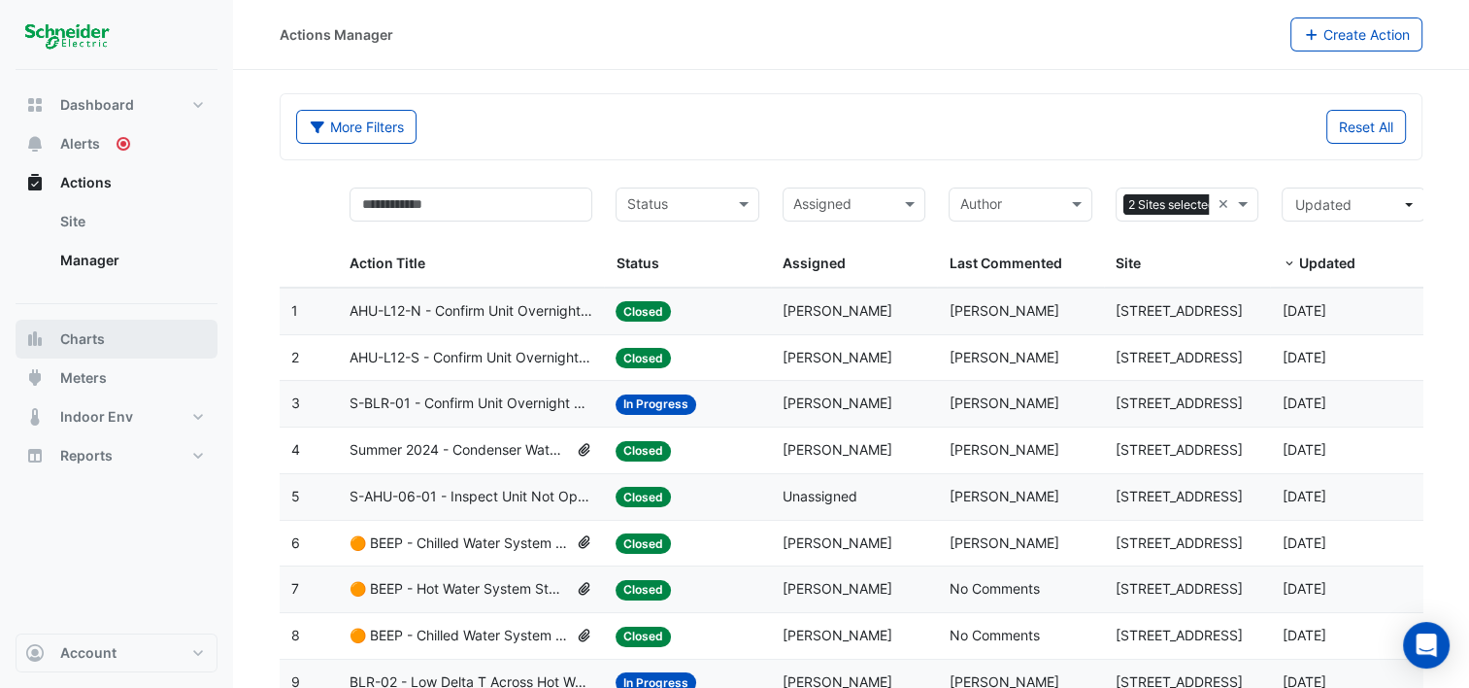
click at [86, 343] on span "Charts" at bounding box center [82, 338] width 45 height 19
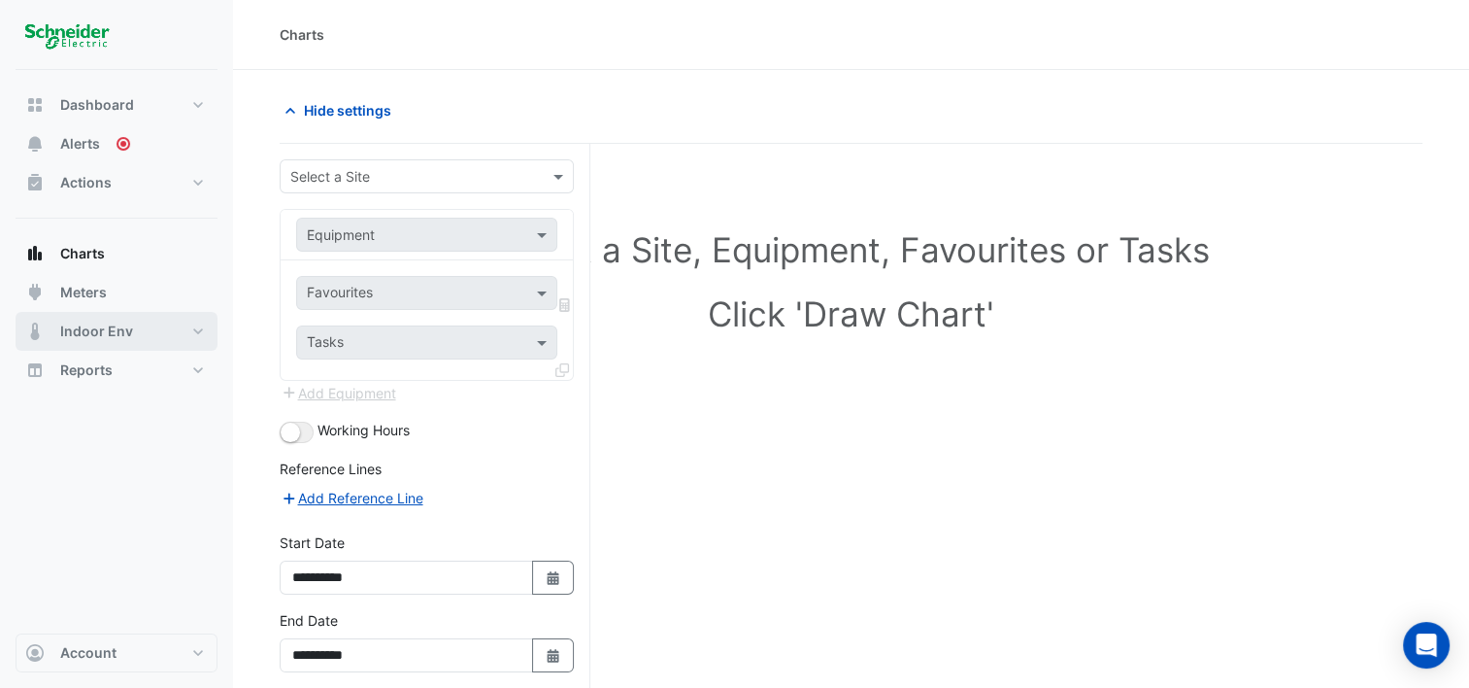
click at [87, 330] on span "Indoor Env" at bounding box center [96, 330] width 73 height 19
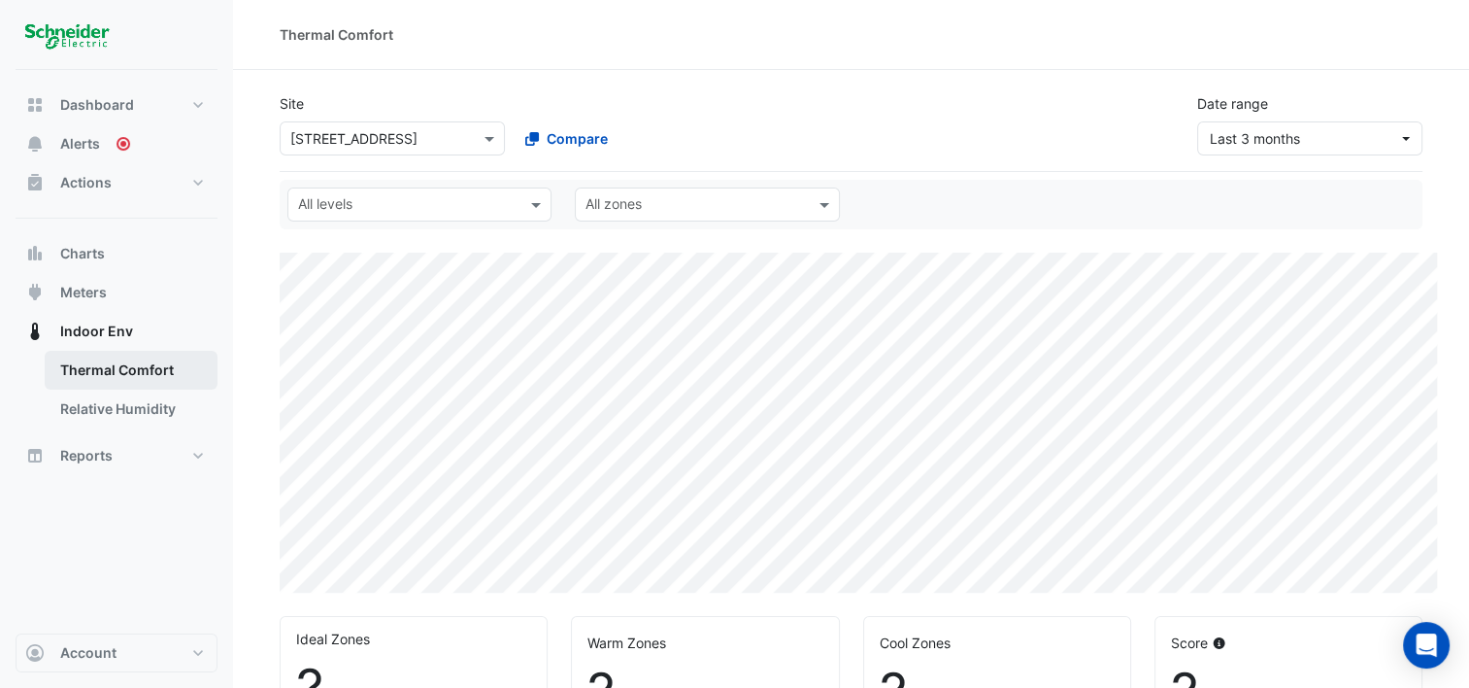
click at [85, 364] on link "Thermal Comfort" at bounding box center [131, 370] width 173 height 39
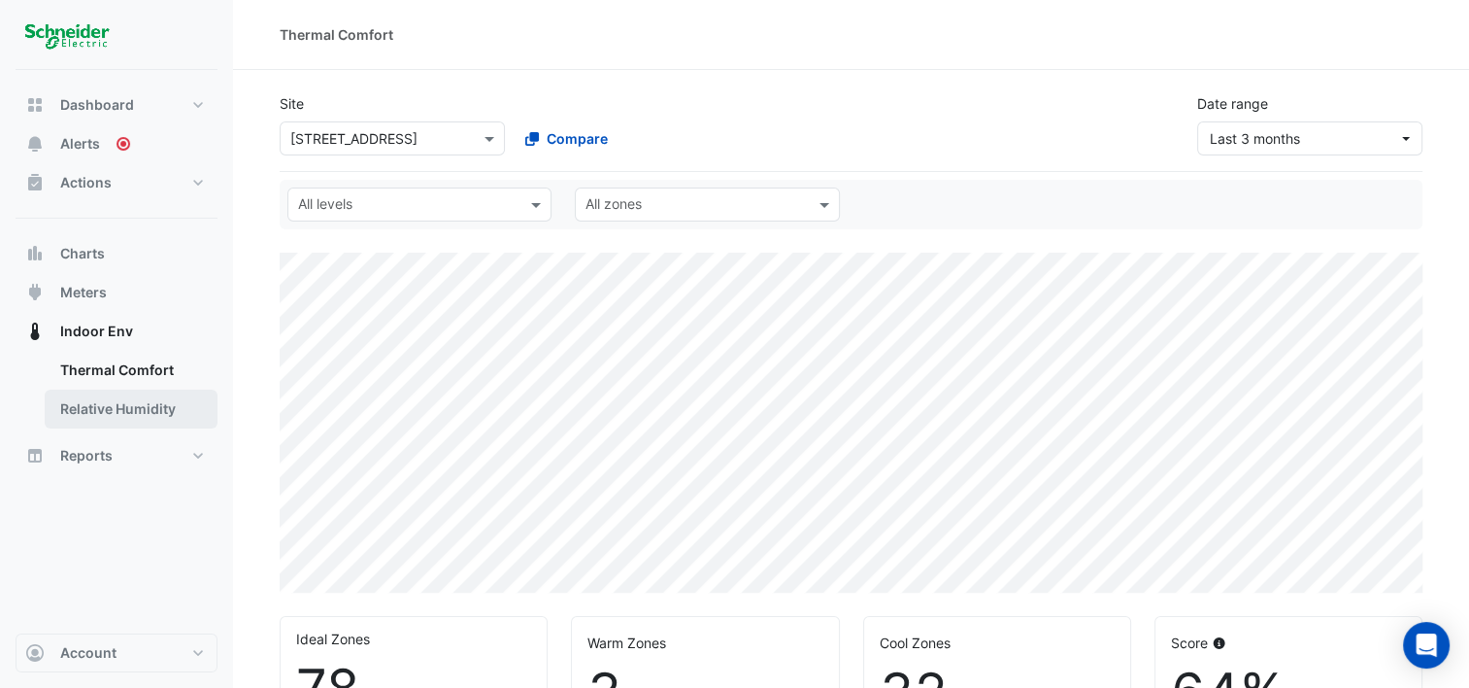
click at [92, 408] on link "Relative Humidity" at bounding box center [131, 408] width 173 height 39
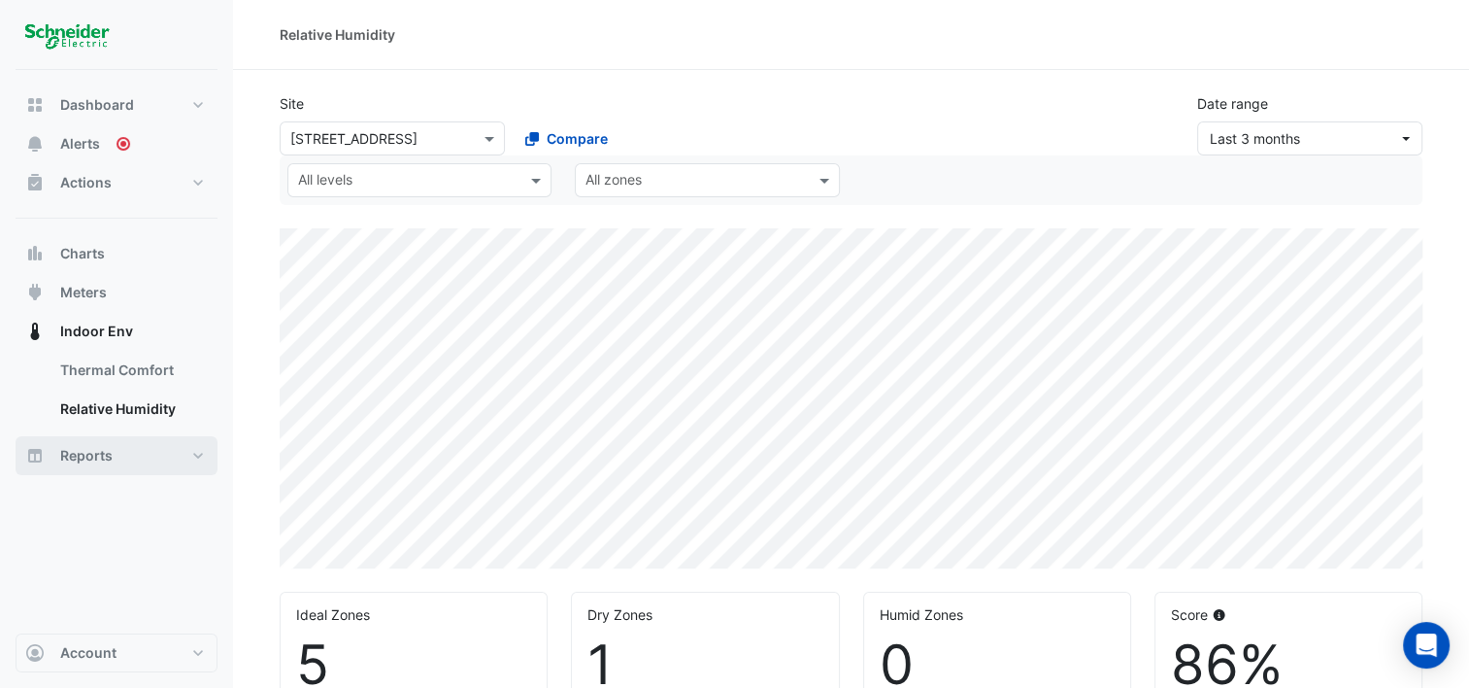
click at [82, 455] on span "Reports" at bounding box center [86, 455] width 52 height 19
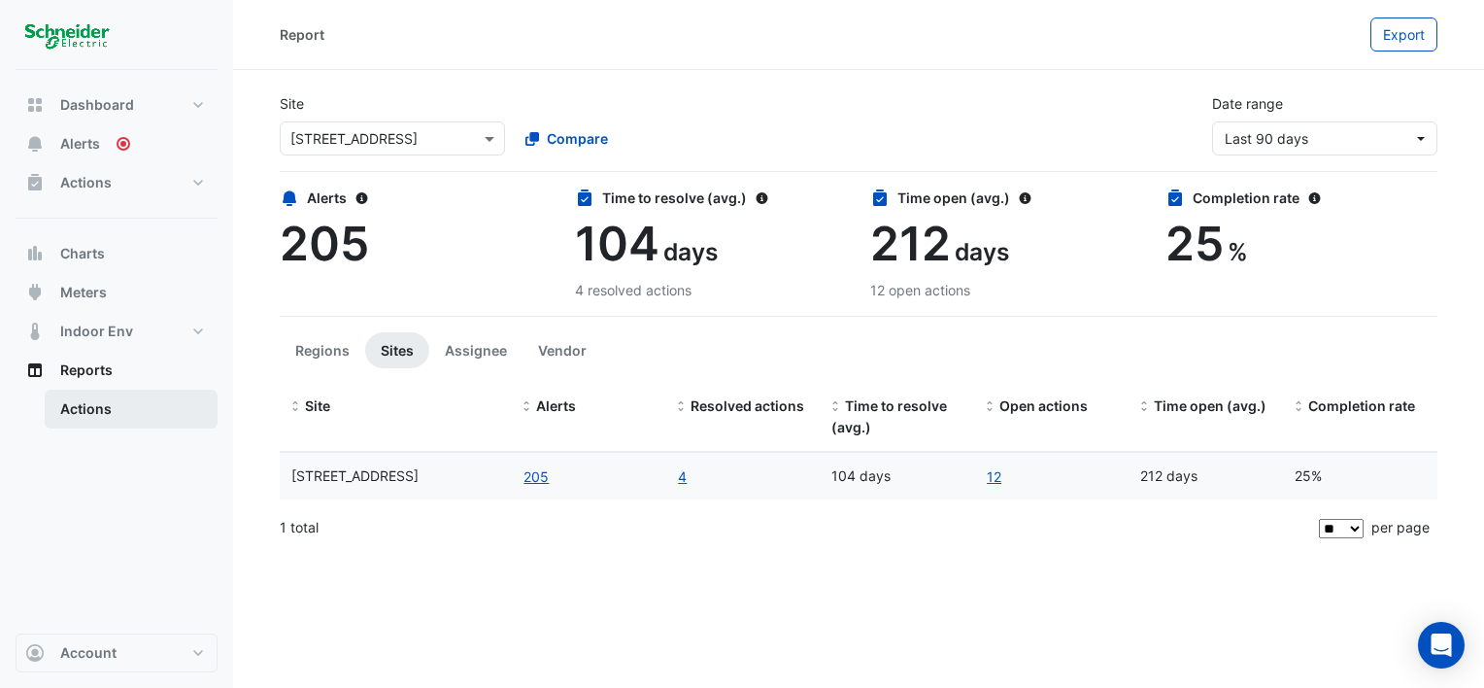
click at [82, 406] on link "Actions" at bounding box center [131, 408] width 173 height 39
click at [90, 411] on link "Actions" at bounding box center [131, 408] width 173 height 39
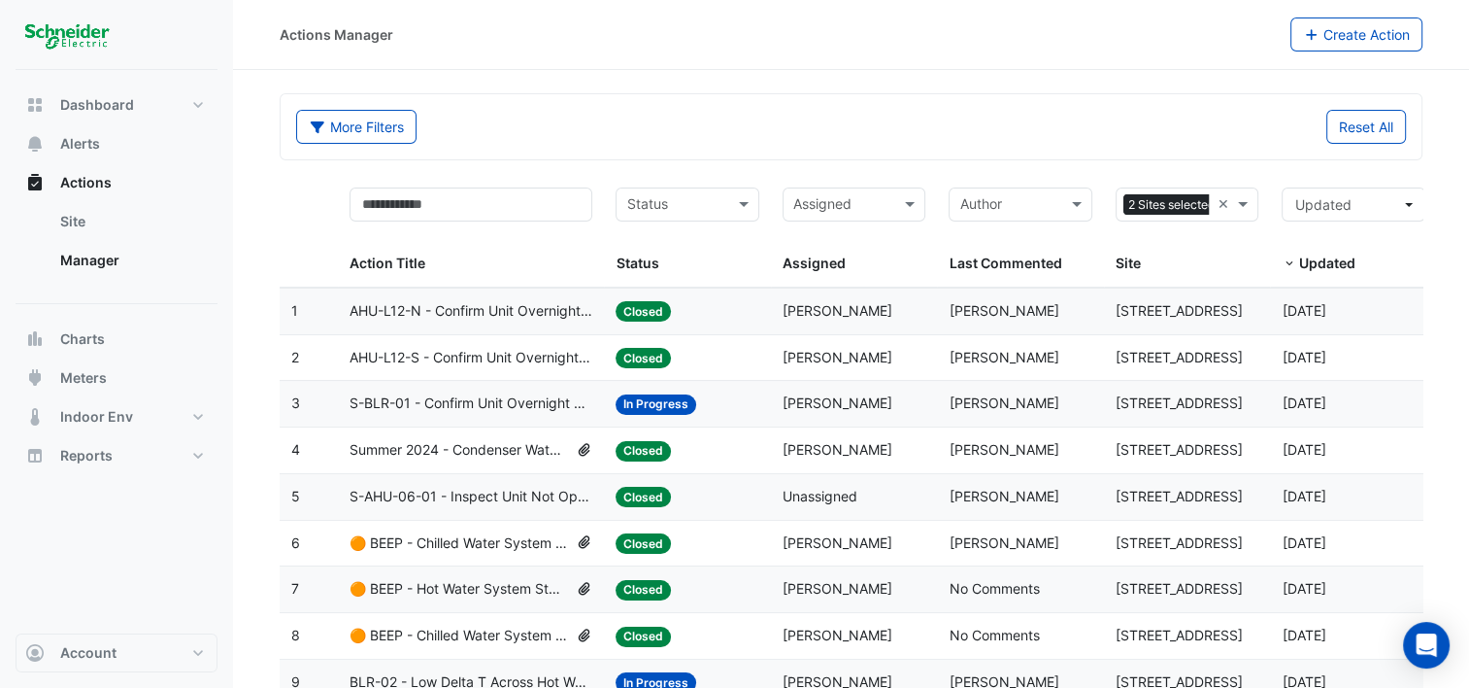
click at [583, 118] on div "More Filters" at bounding box center [568, 127] width 567 height 34
click at [466, 301] on span "AHU-L12-N - Confirm Unit Overnight Operation (Energy Waste)" at bounding box center [471, 311] width 243 height 22
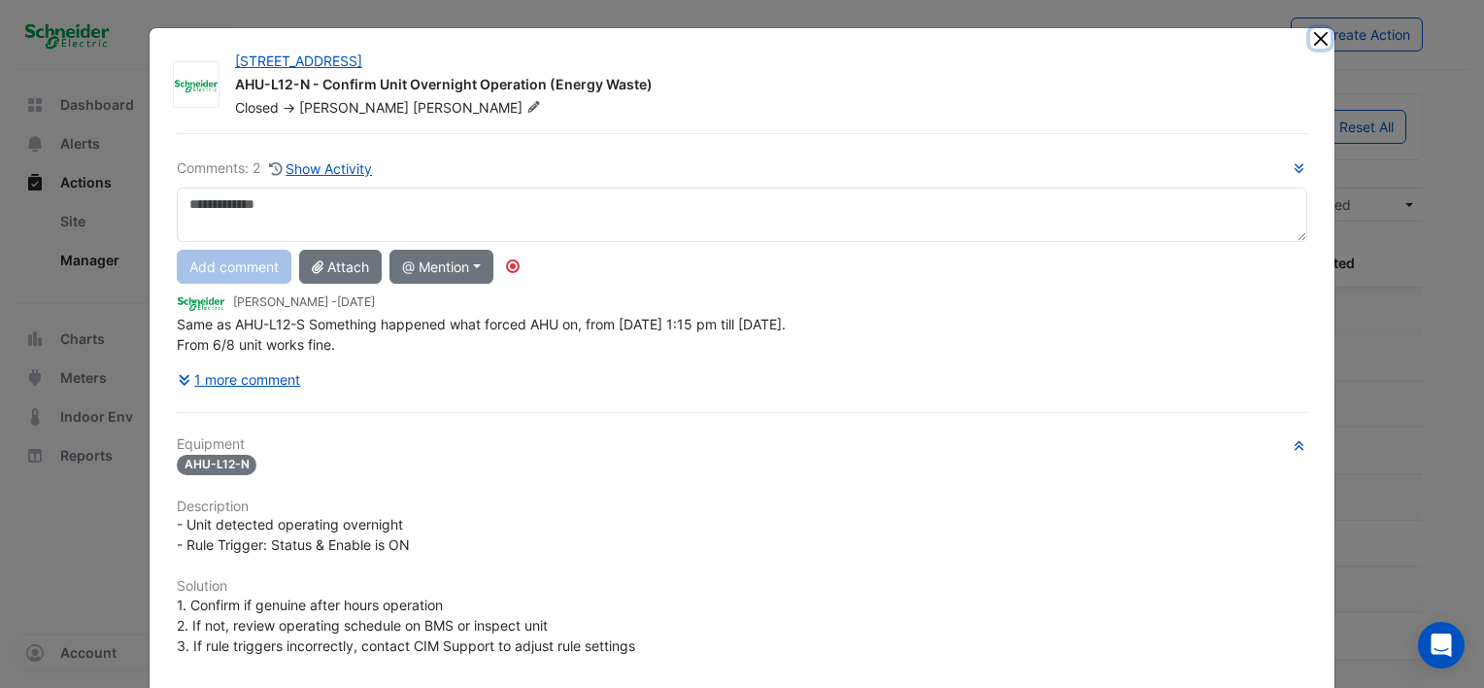
click at [1314, 33] on button "Close" at bounding box center [1320, 38] width 20 height 20
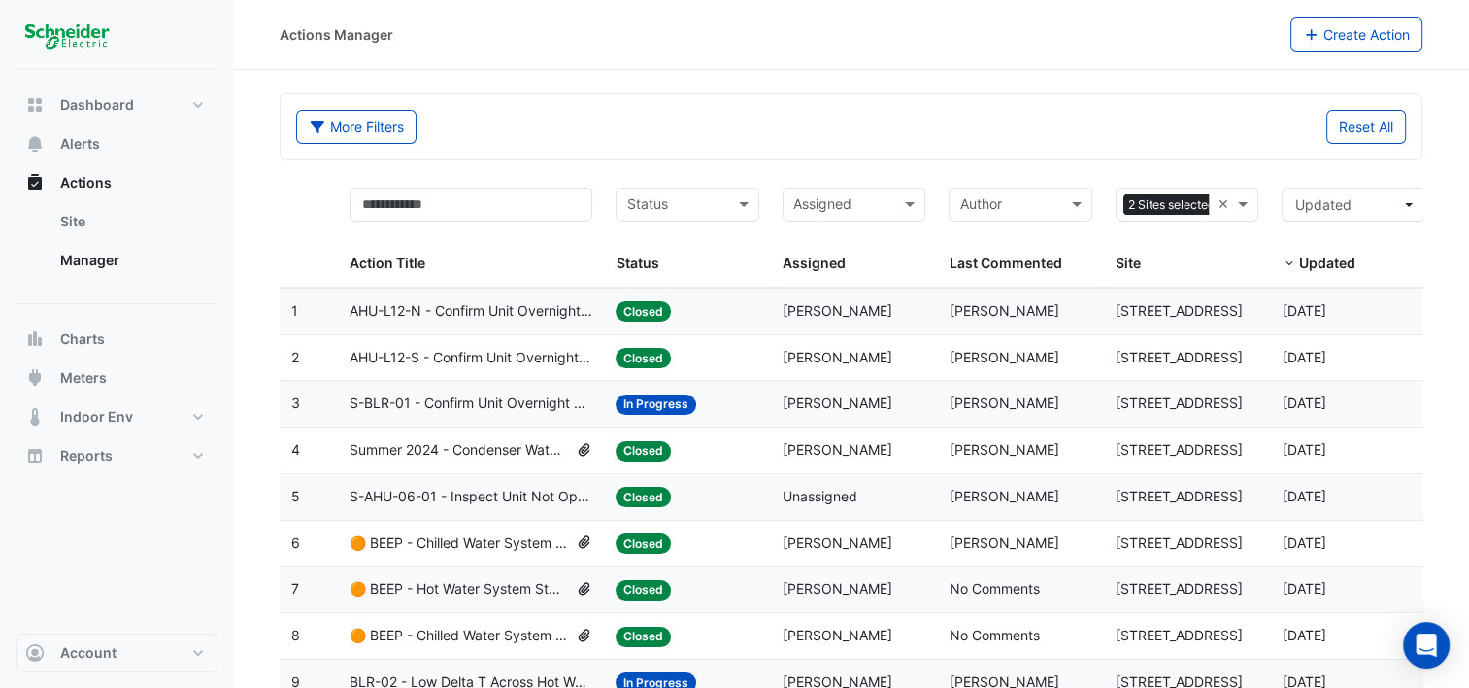
click at [401, 309] on span "AHU-L12-N - Confirm Unit Overnight Operation (Energy Waste)" at bounding box center [471, 311] width 243 height 22
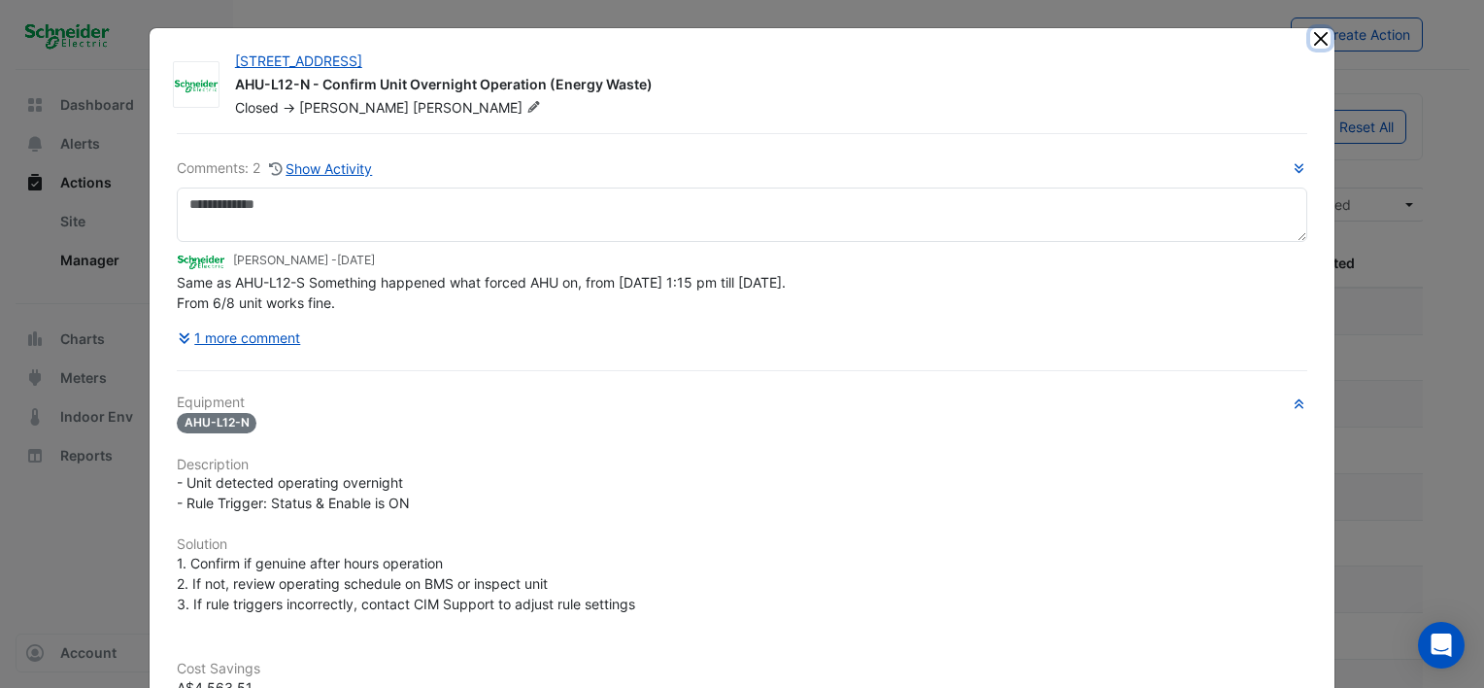
click at [1314, 43] on button "Close" at bounding box center [1320, 38] width 20 height 20
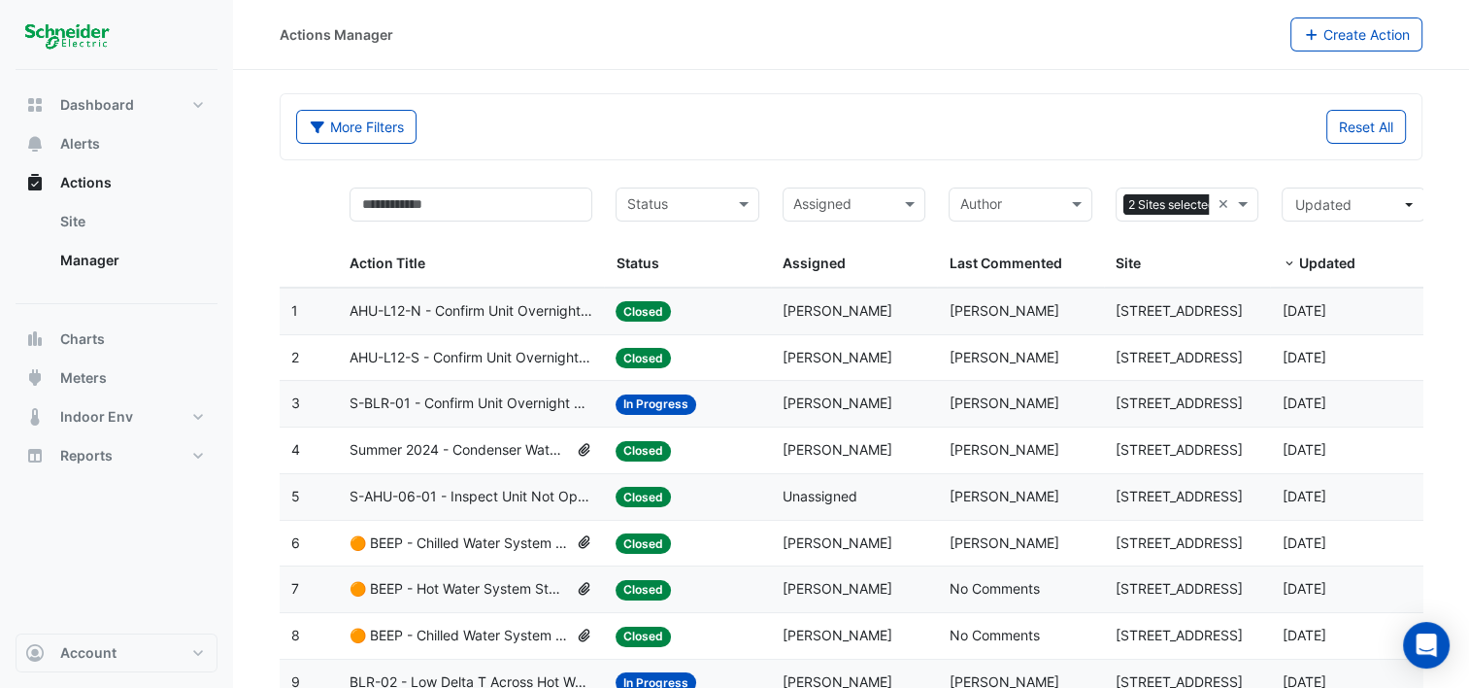
click at [409, 355] on span "AHU-L12-S - Confirm Unit Overnight Operation (Energy Waste)" at bounding box center [471, 358] width 243 height 22
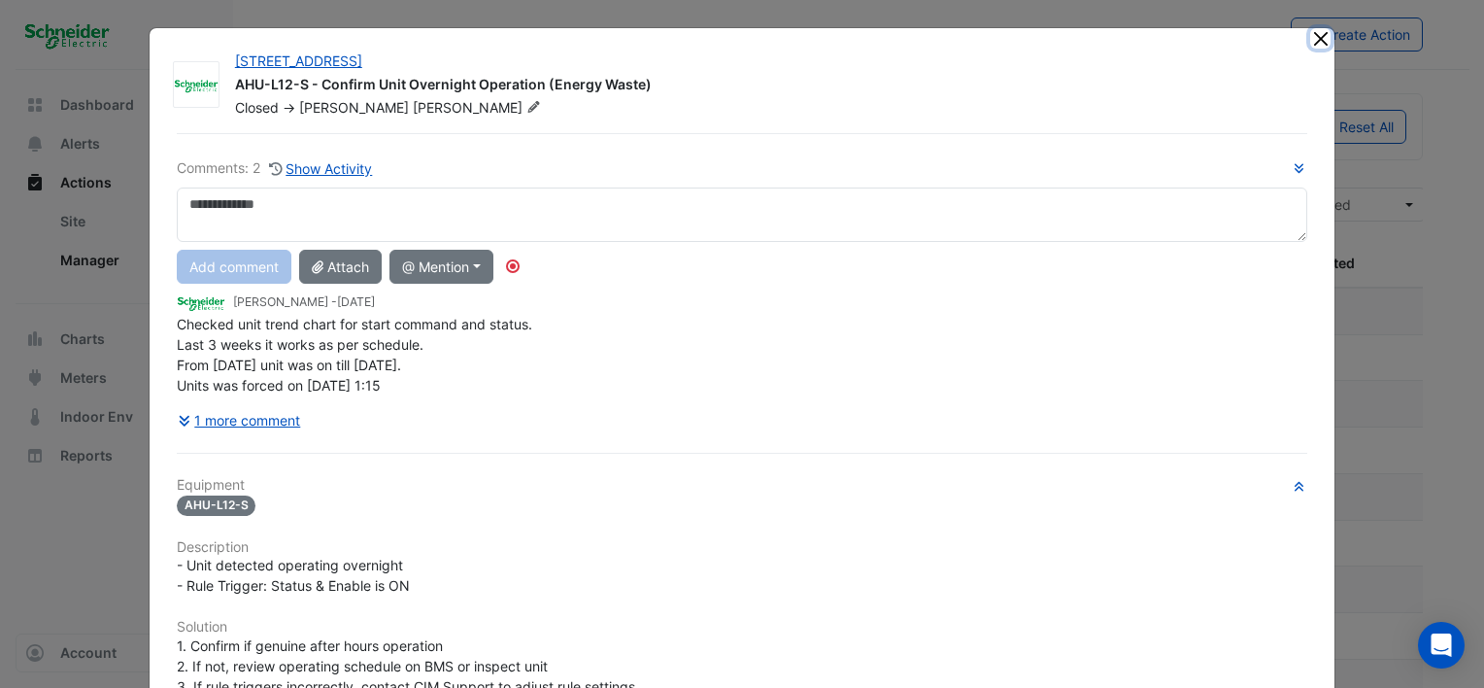
click at [1318, 39] on button "Close" at bounding box center [1320, 38] width 20 height 20
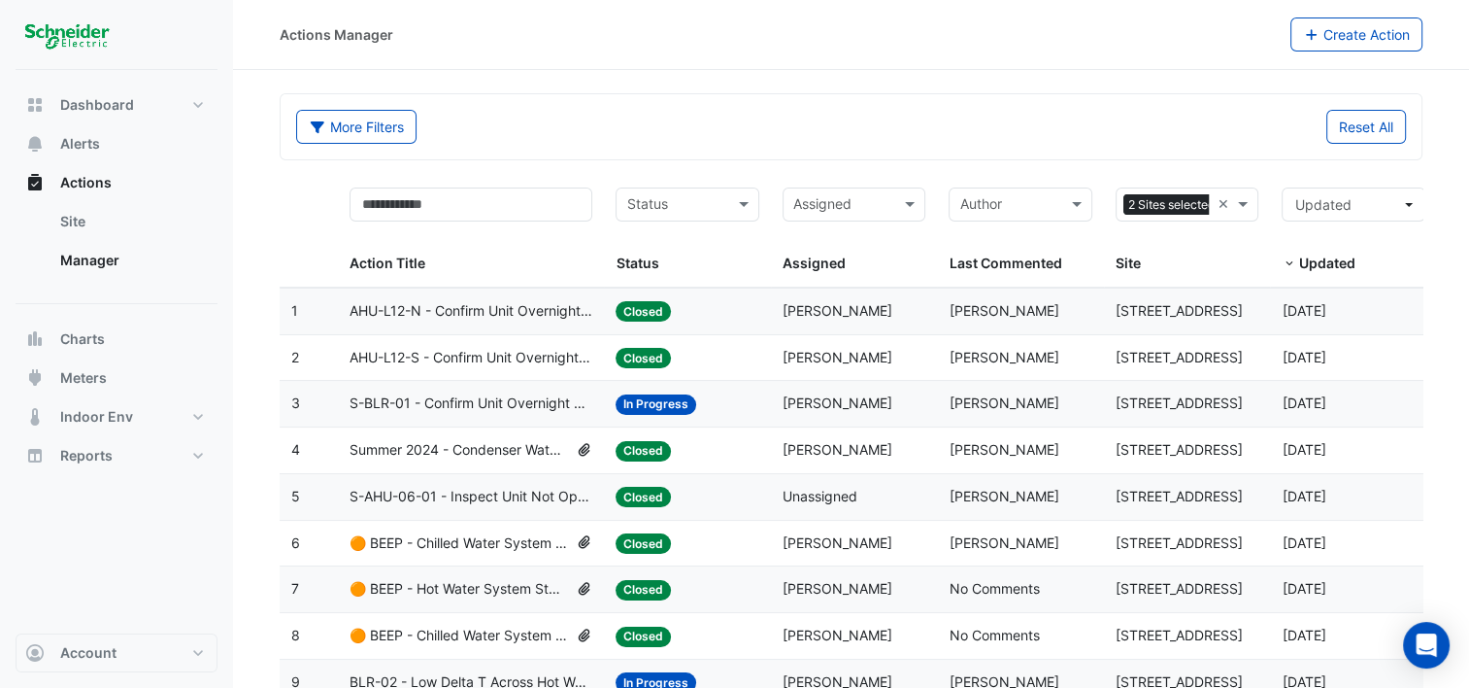
click at [397, 307] on span "AHU-L12-N - Confirm Unit Overnight Operation (Energy Waste)" at bounding box center [471, 311] width 243 height 22
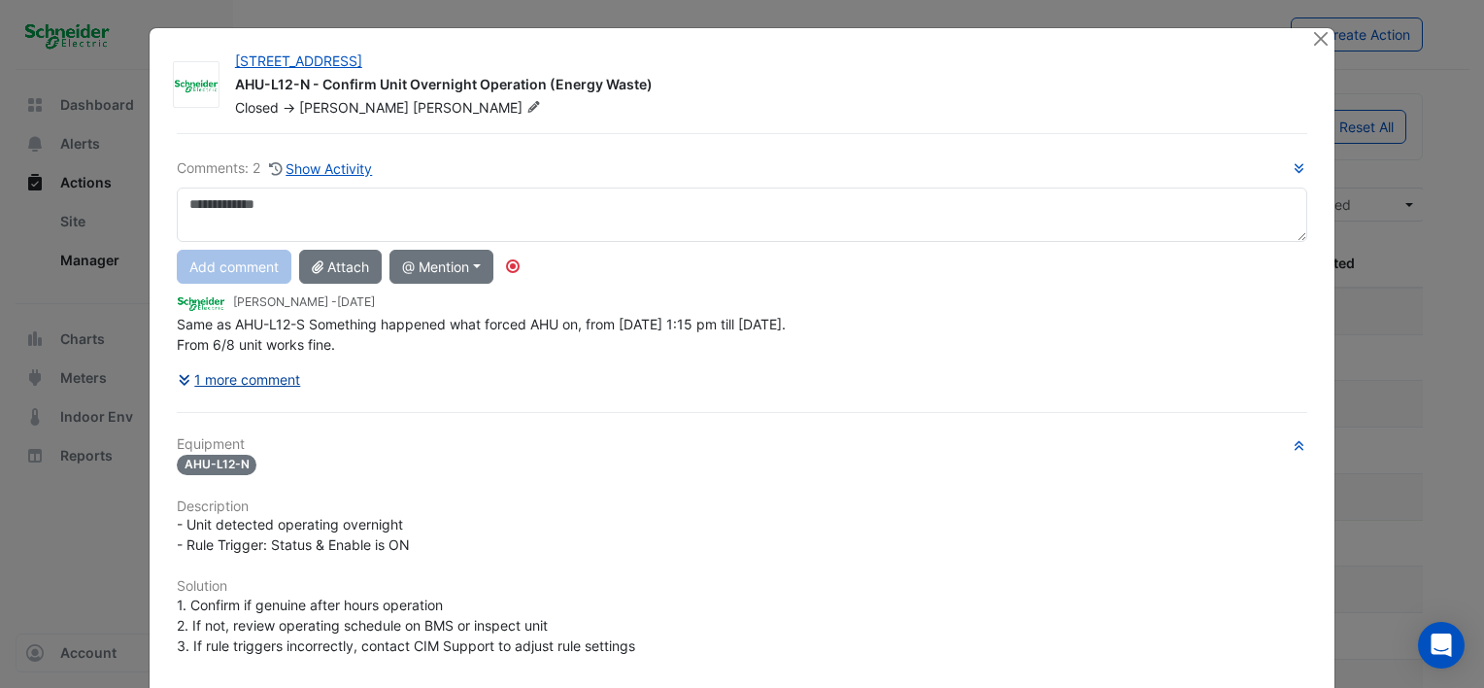
click at [267, 377] on button "1 more comment" at bounding box center [239, 379] width 125 height 34
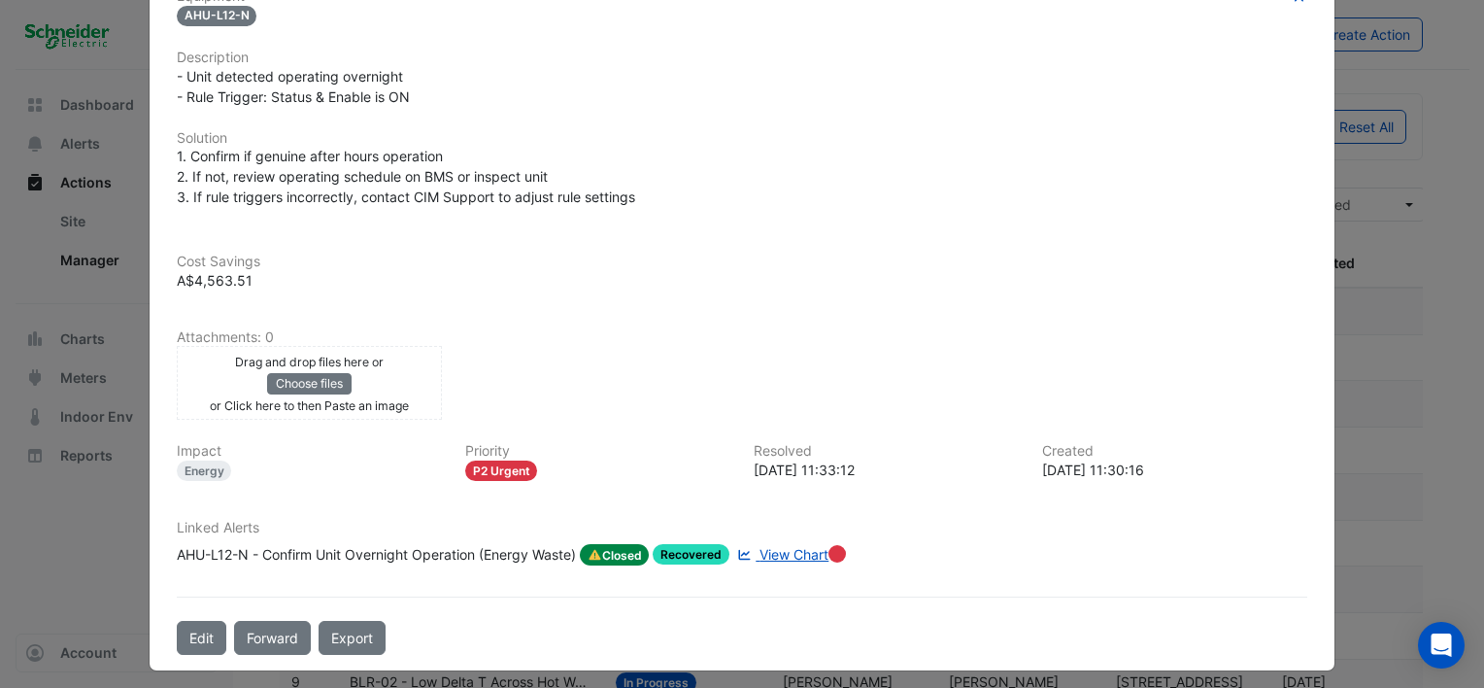
scroll to position [439, 0]
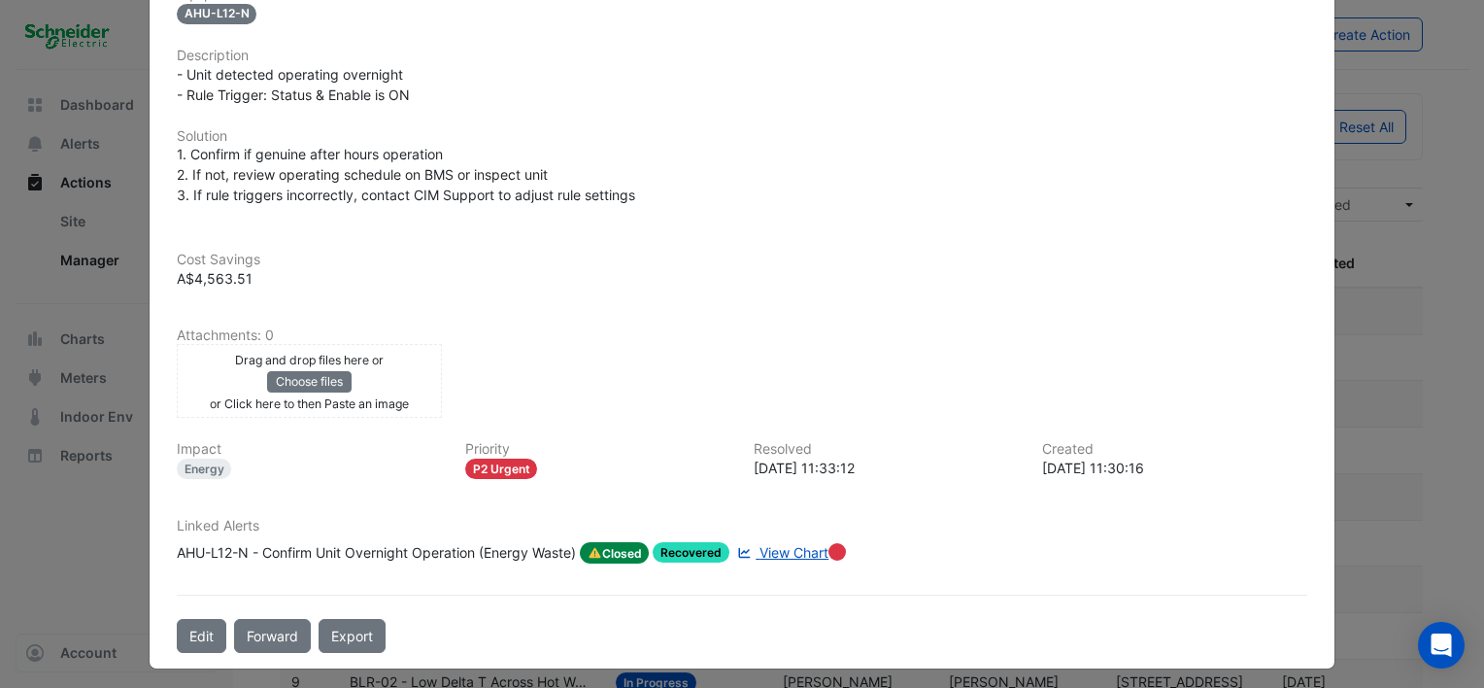
click at [795, 544] on span "View Chart" at bounding box center [793, 552] width 69 height 17
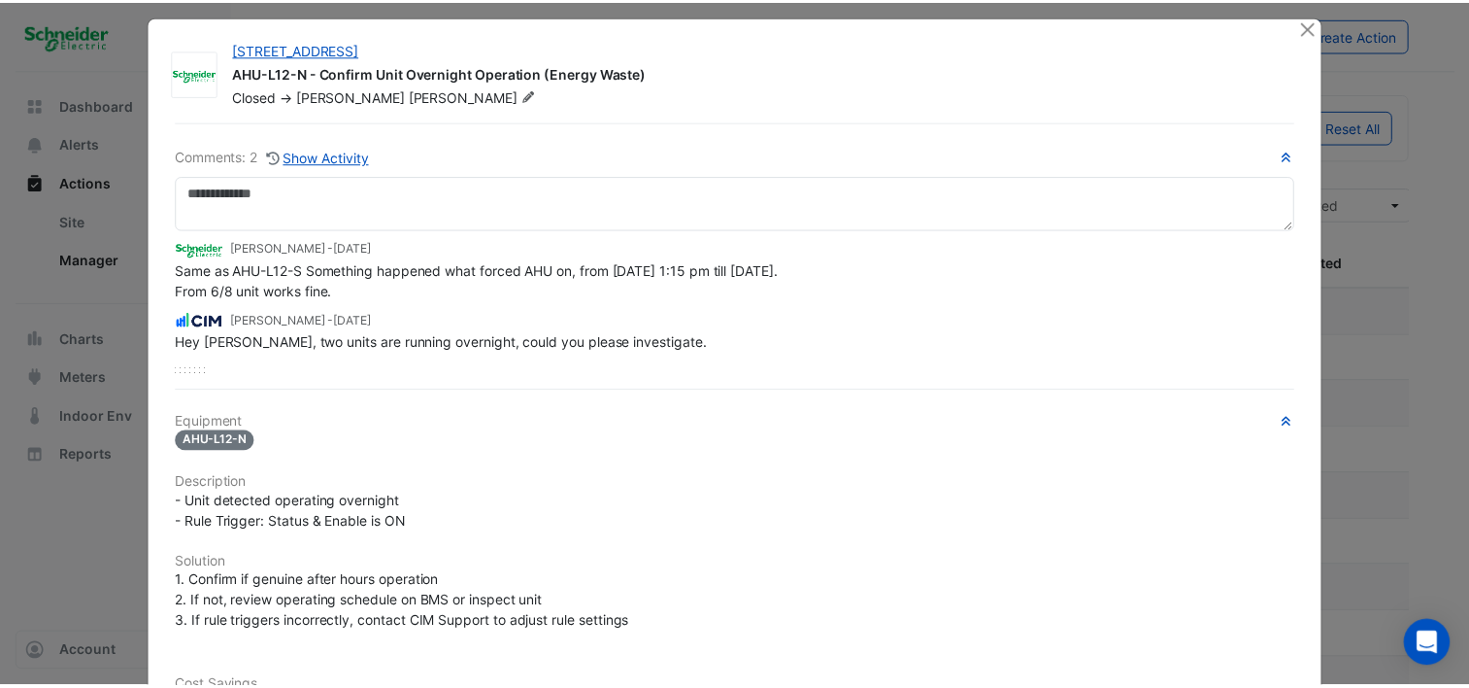
scroll to position [0, 0]
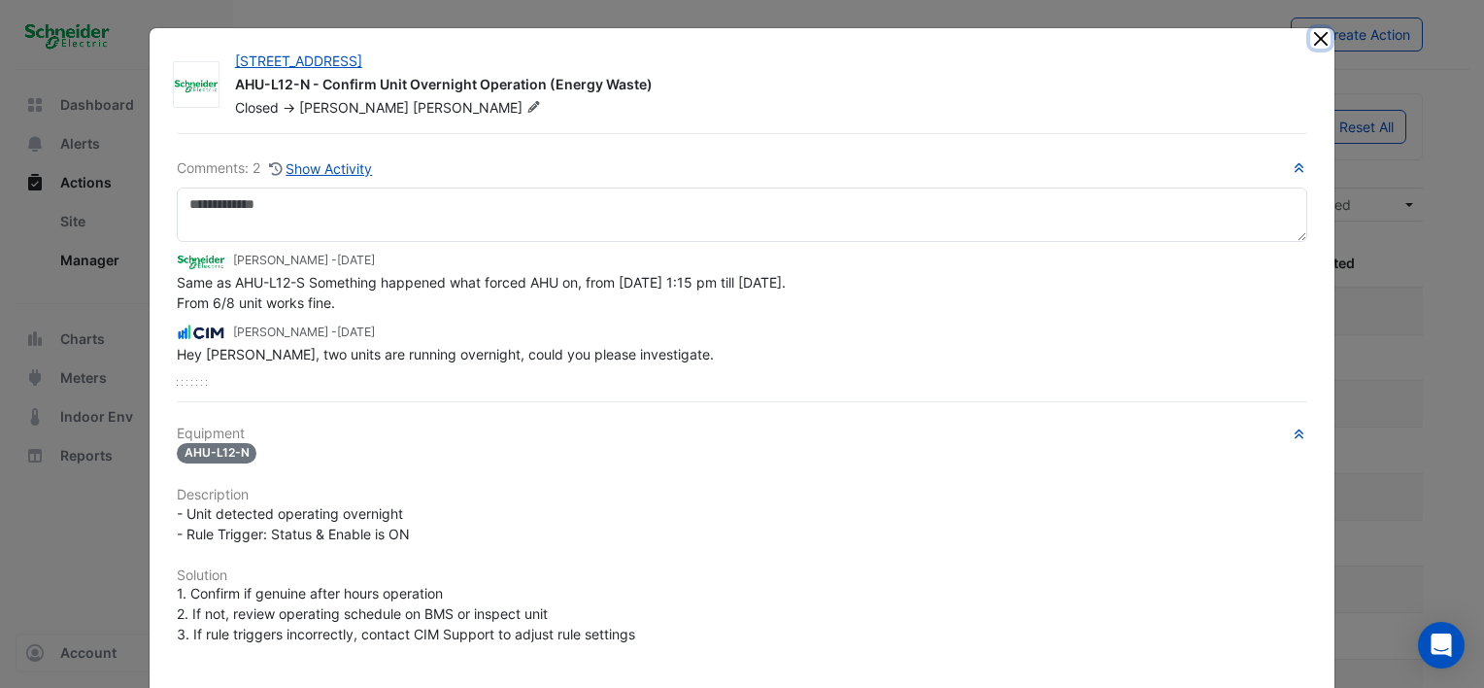
click at [1313, 40] on button "Close" at bounding box center [1320, 38] width 20 height 20
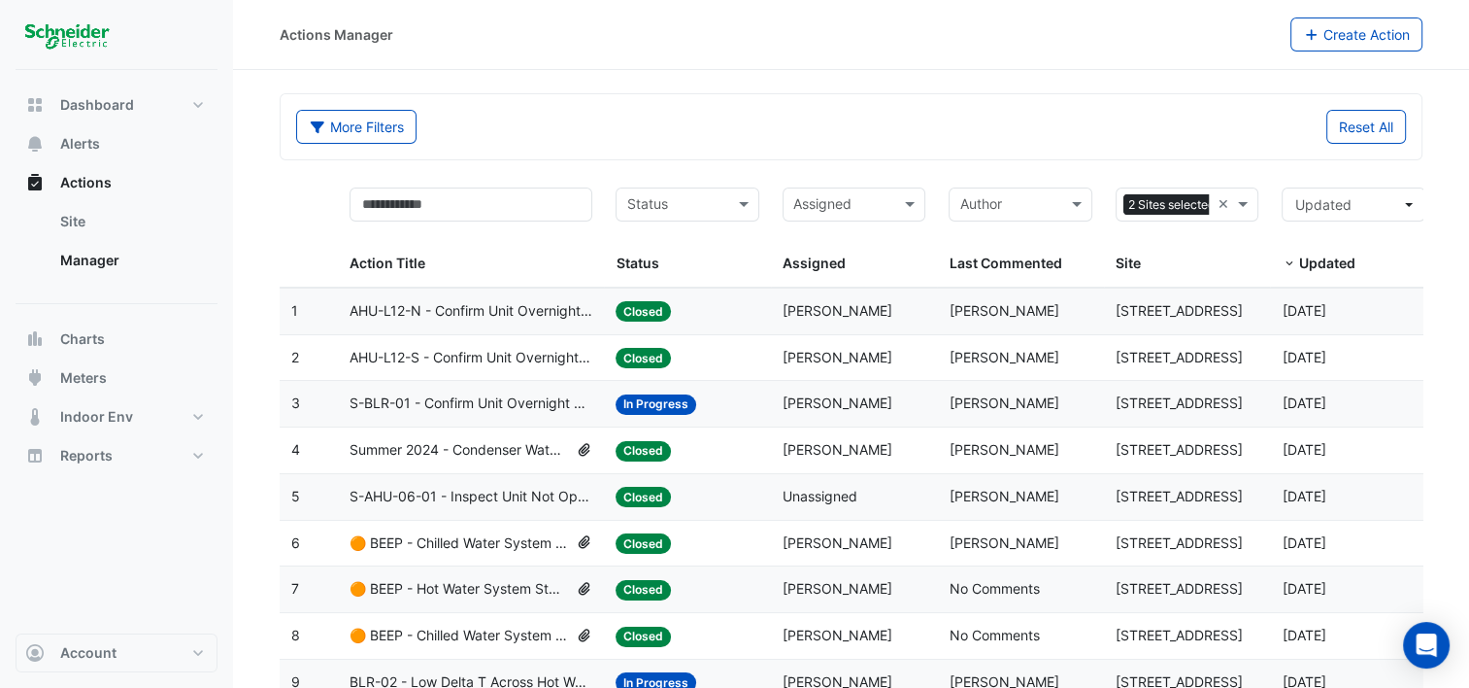
click at [509, 397] on span "S-BLR-01 - Confirm Unit Overnight Operation (Energy Waste)" at bounding box center [471, 403] width 243 height 22
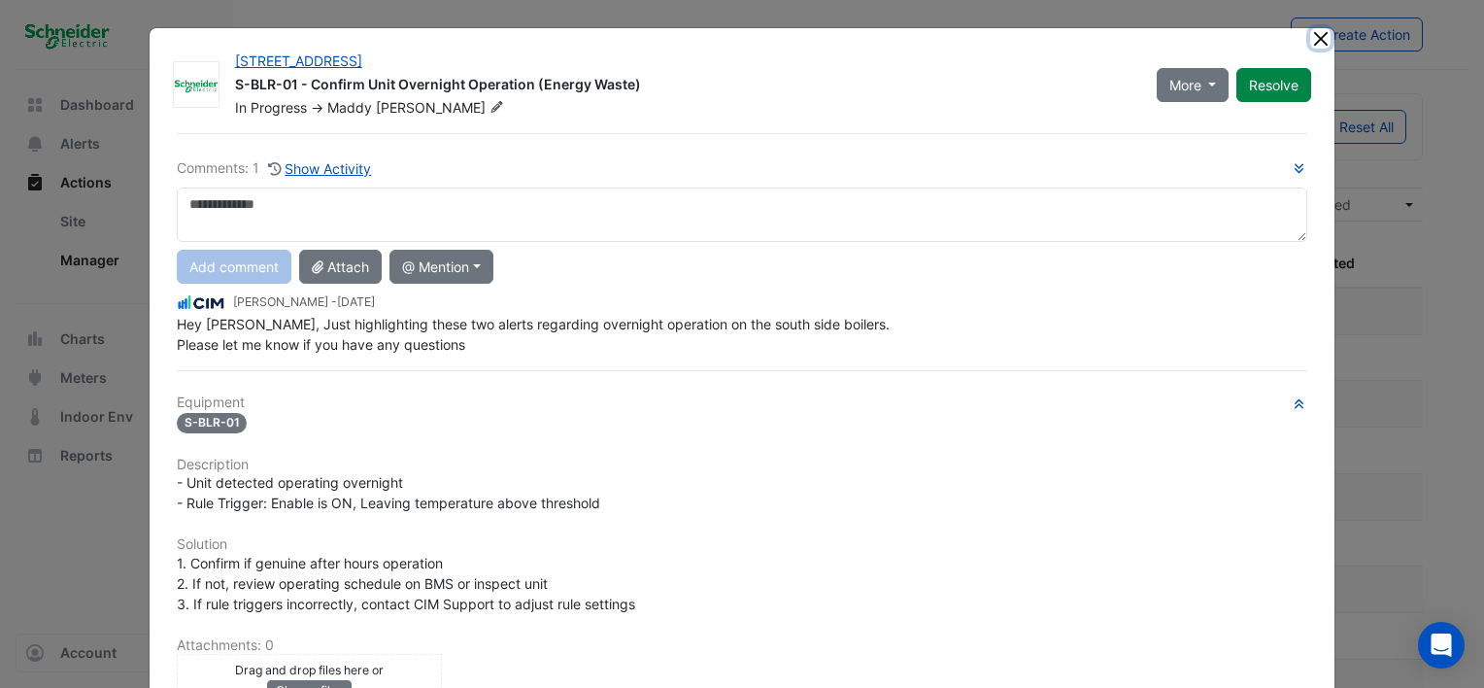
click at [1311, 41] on button "Close" at bounding box center [1320, 38] width 20 height 20
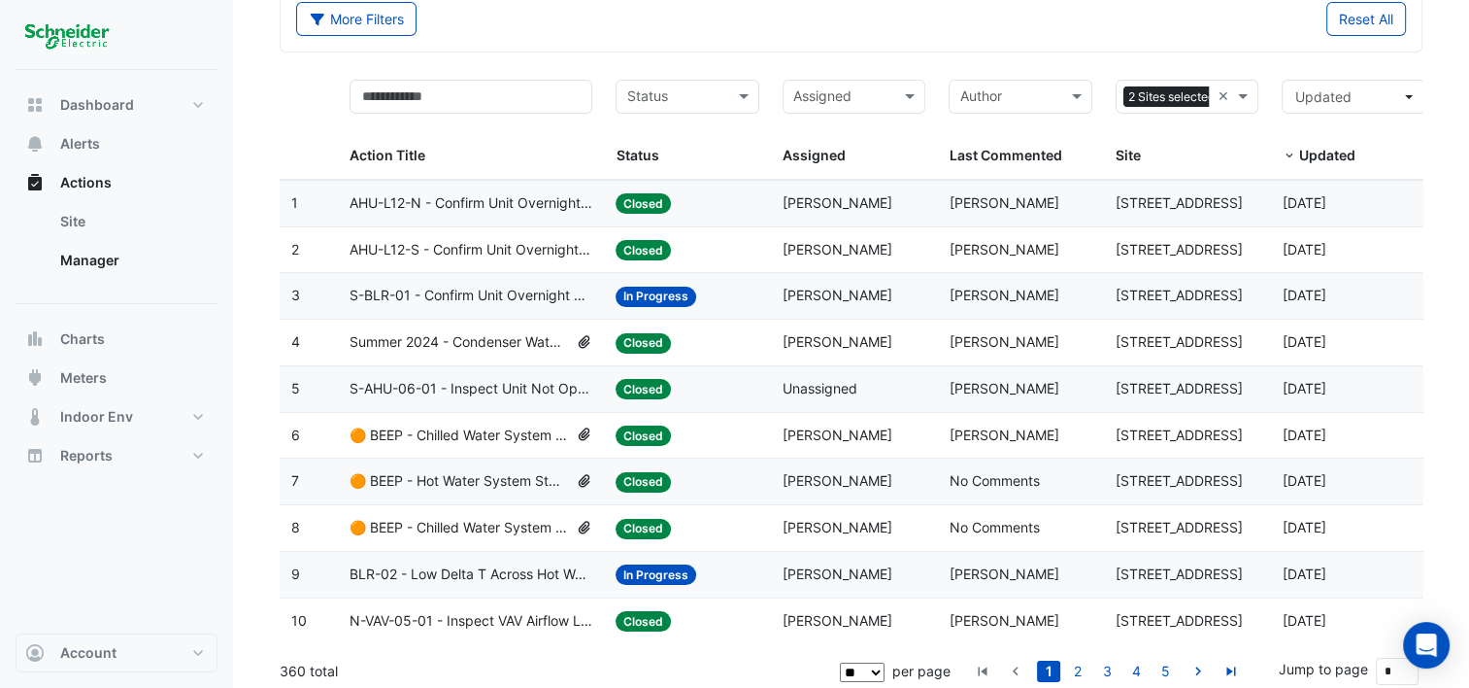
scroll to position [113, 0]
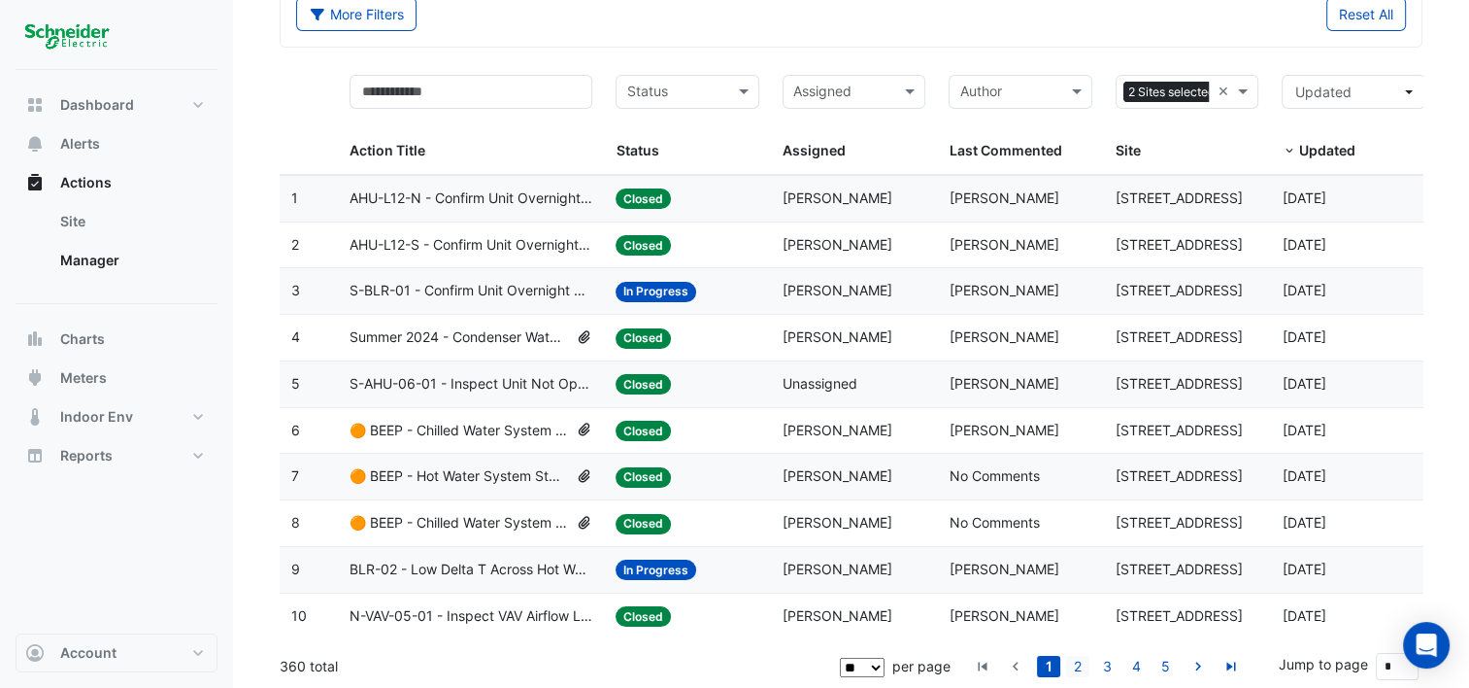
click at [1074, 667] on link "2" at bounding box center [1077, 666] width 23 height 21
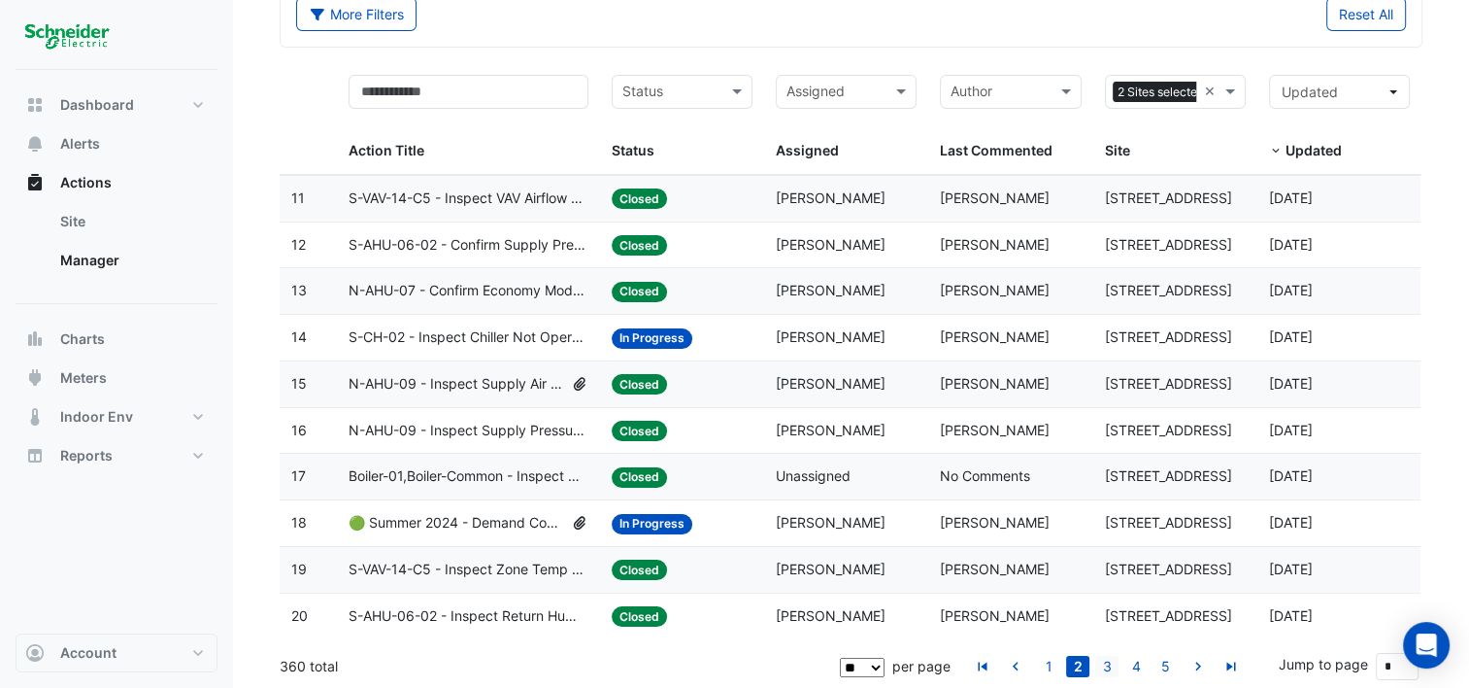
click at [1108, 664] on link "3" at bounding box center [1107, 666] width 23 height 21
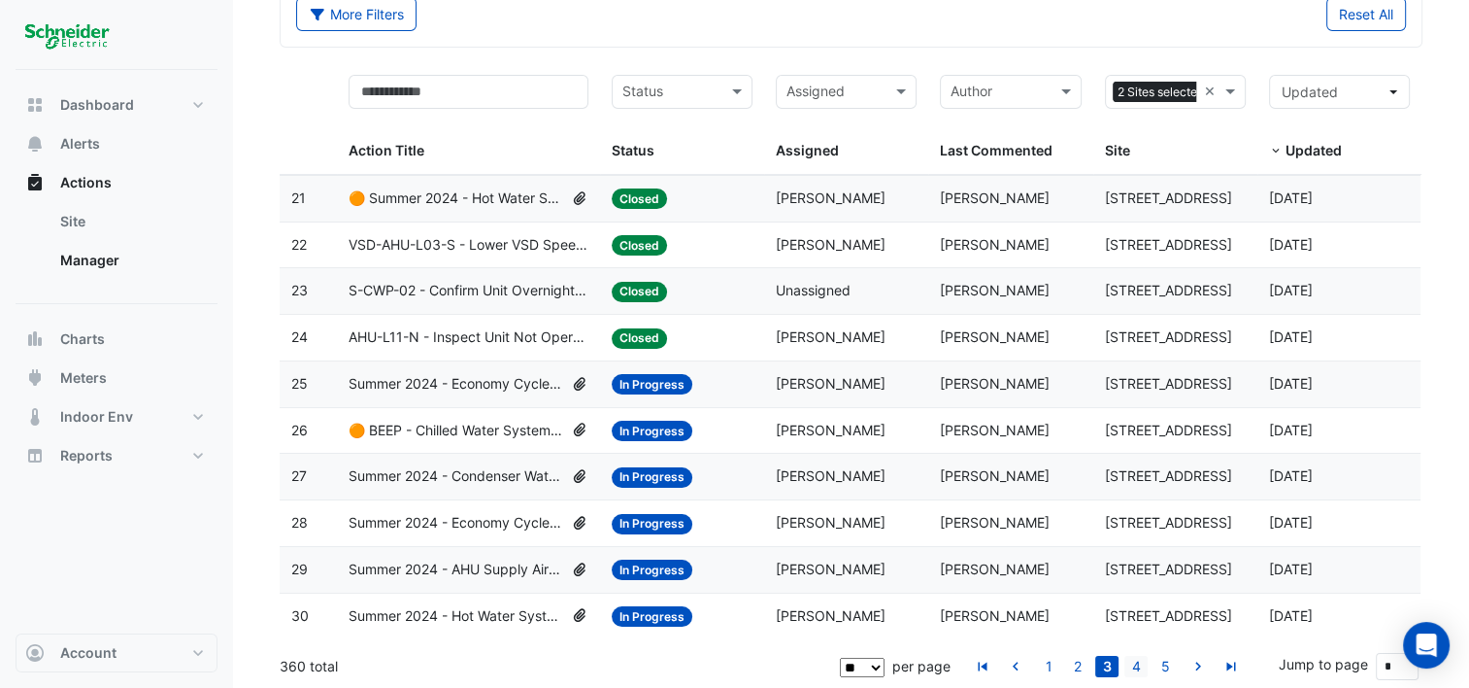
click at [1136, 658] on link "4" at bounding box center [1136, 666] width 23 height 21
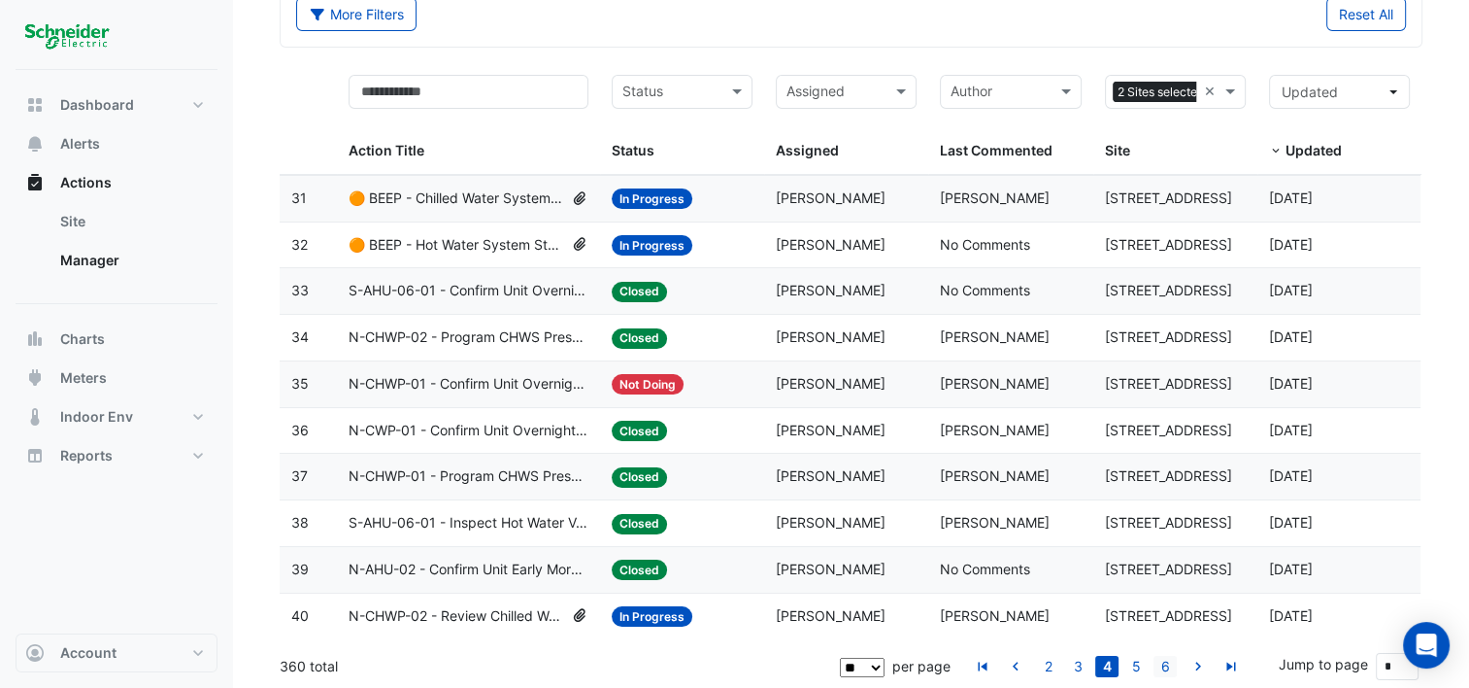
click at [1171, 657] on link "6" at bounding box center [1165, 666] width 23 height 21
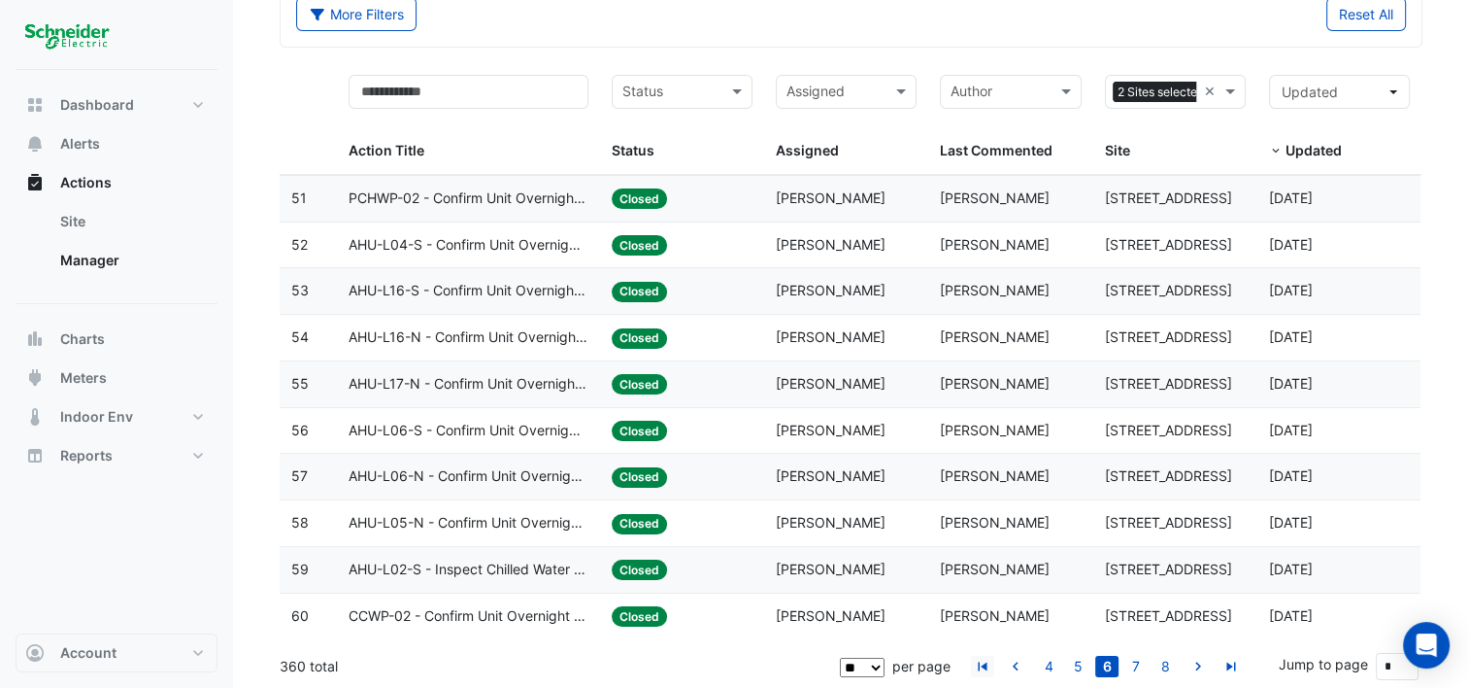
click at [982, 662] on icon "go to first page" at bounding box center [982, 668] width 23 height 20
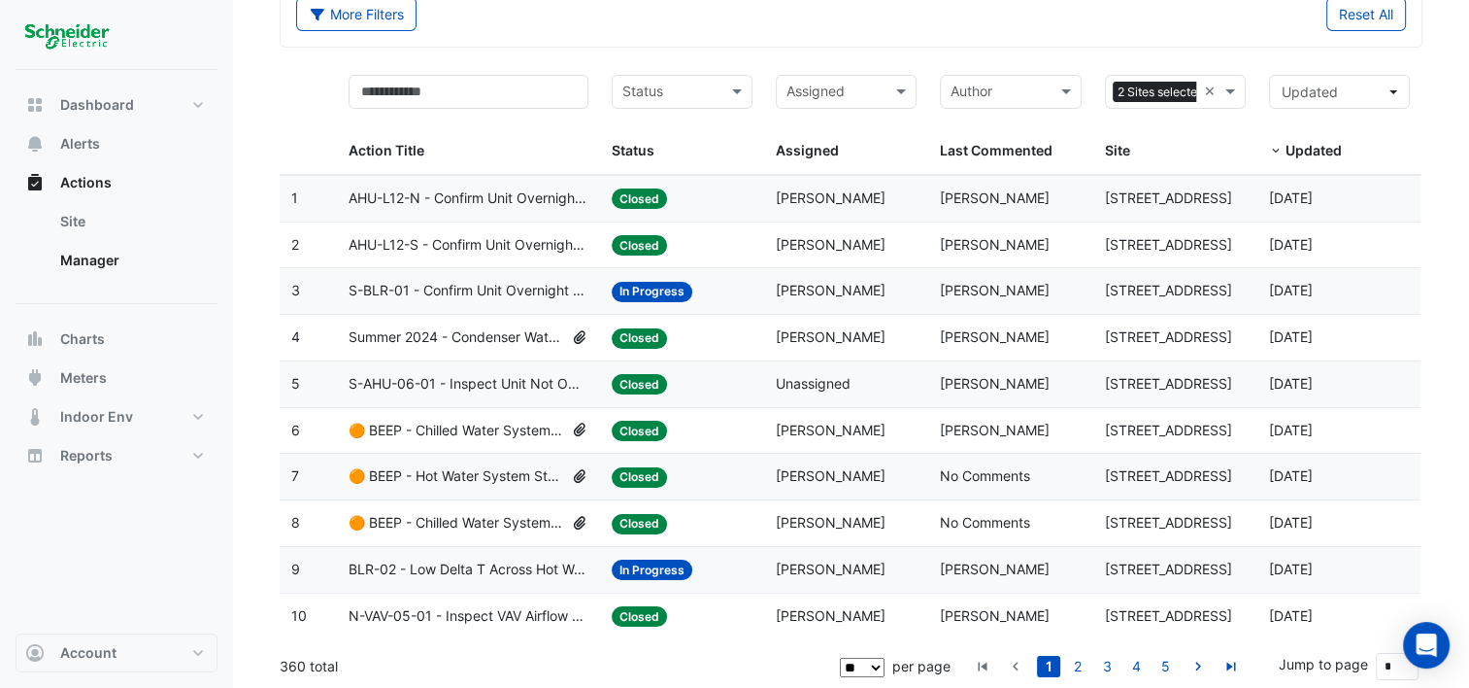
click at [466, 330] on span "Summer 2024 - Condenser Water Temperature Reset (Wet Bulb) [BEEP]" at bounding box center [456, 337] width 215 height 22
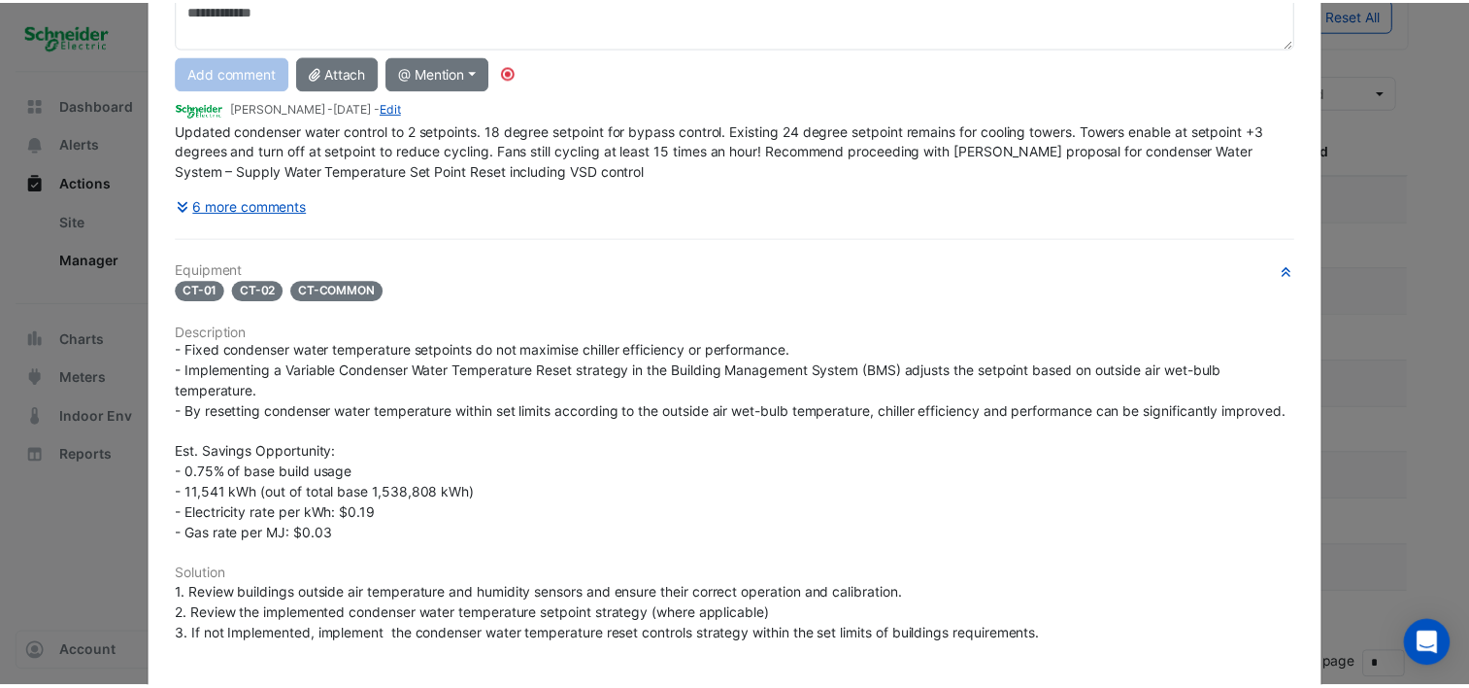
scroll to position [0, 0]
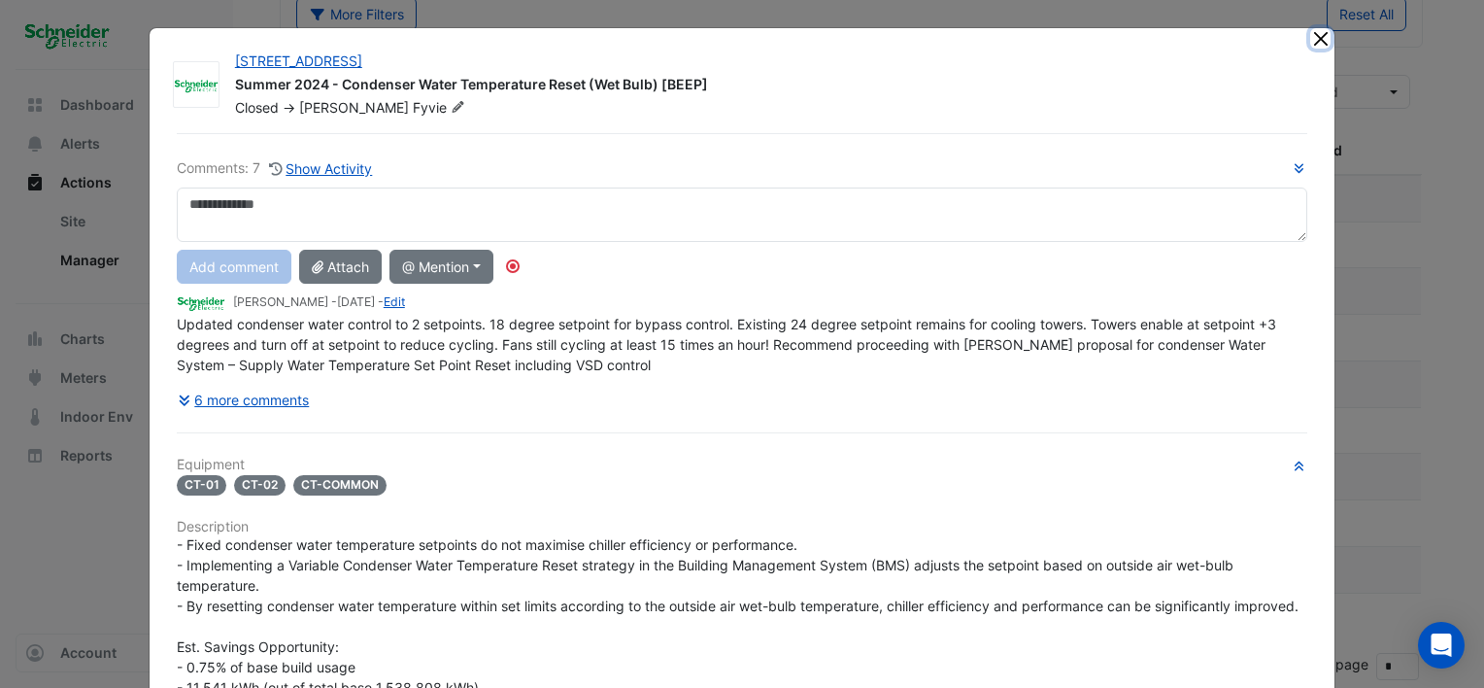
click at [1314, 33] on button "Close" at bounding box center [1320, 38] width 20 height 20
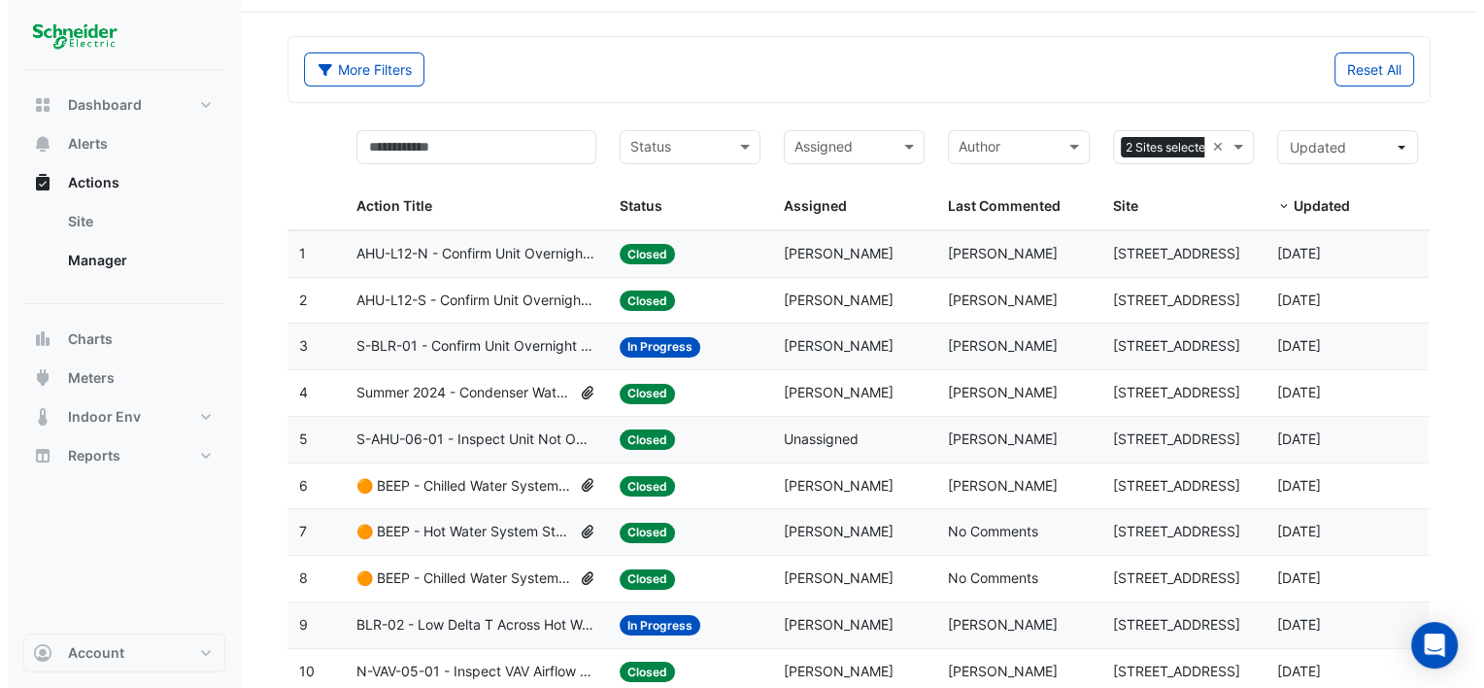
scroll to position [113, 0]
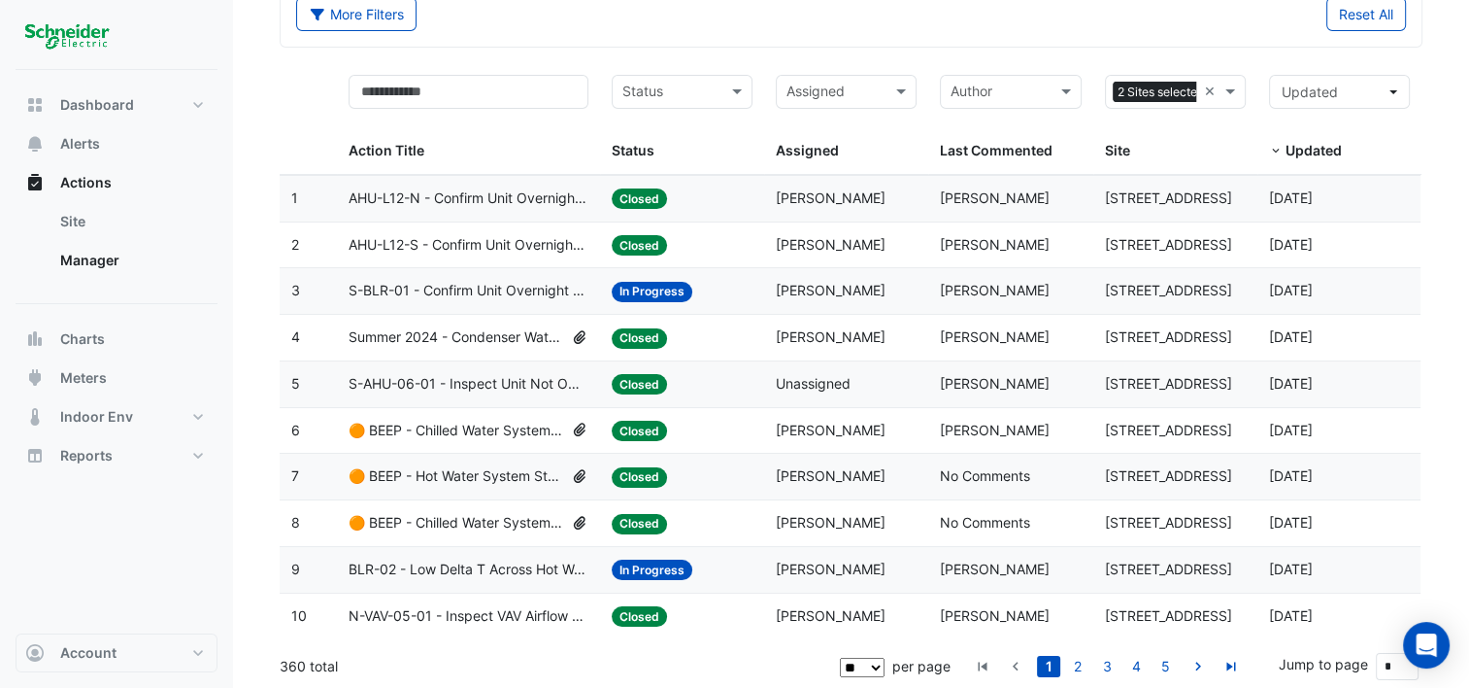
click at [447, 564] on span "BLR-02 - Low Delta T Across Hot Water System - Enable Point" at bounding box center [469, 569] width 240 height 22
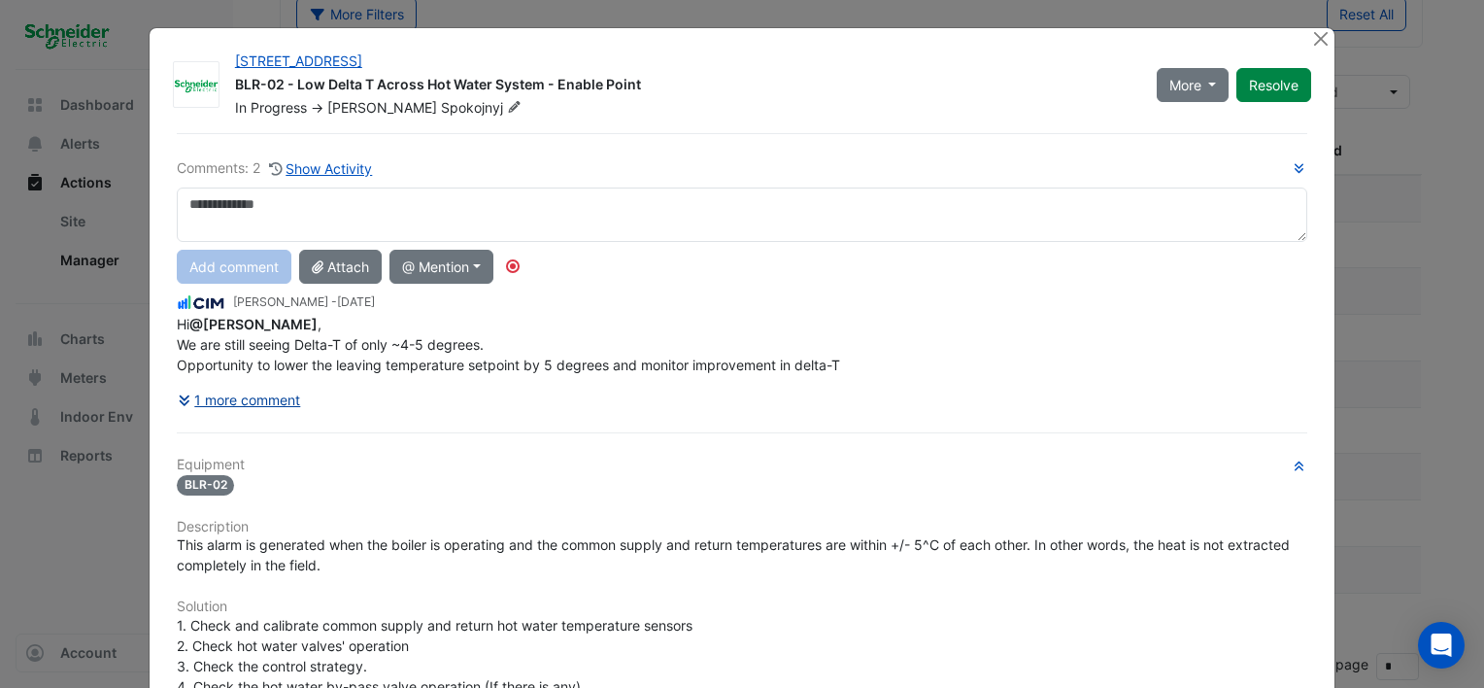
click at [244, 399] on button "1 more comment" at bounding box center [239, 400] width 125 height 34
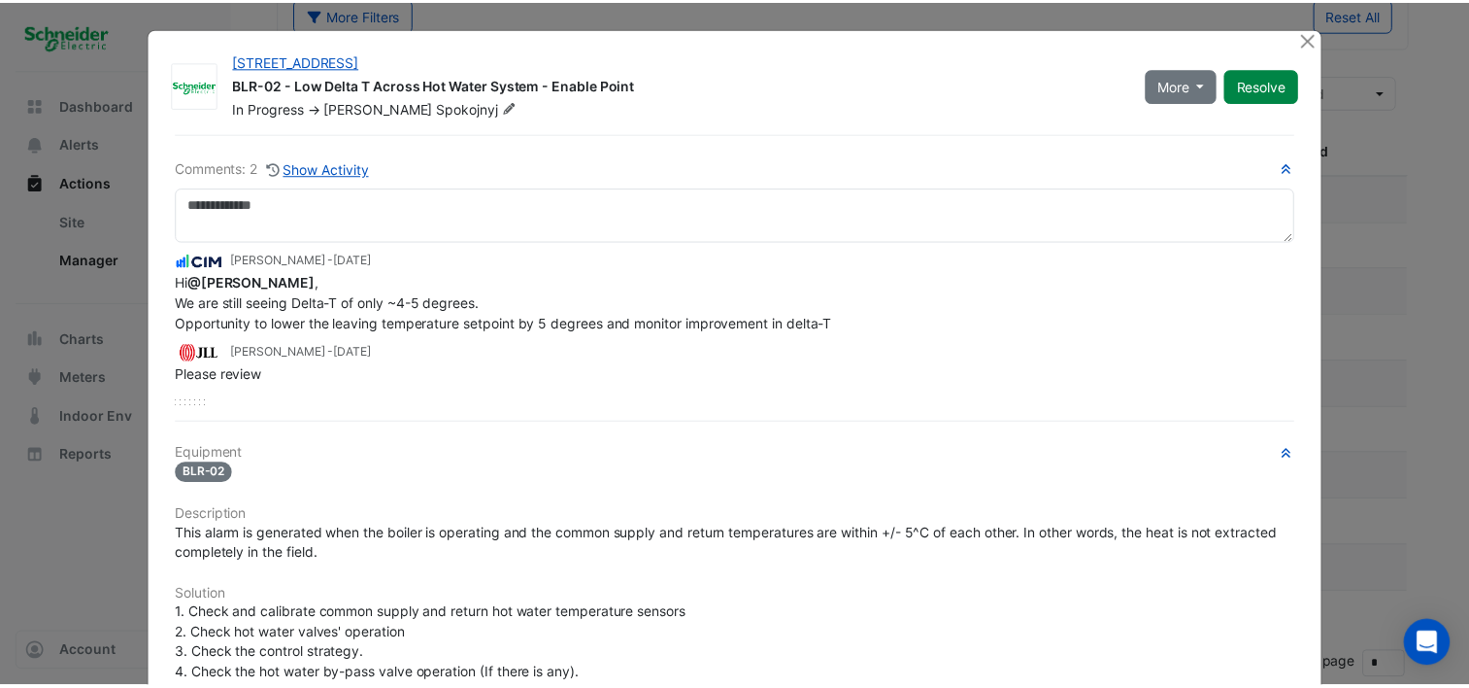
scroll to position [0, 0]
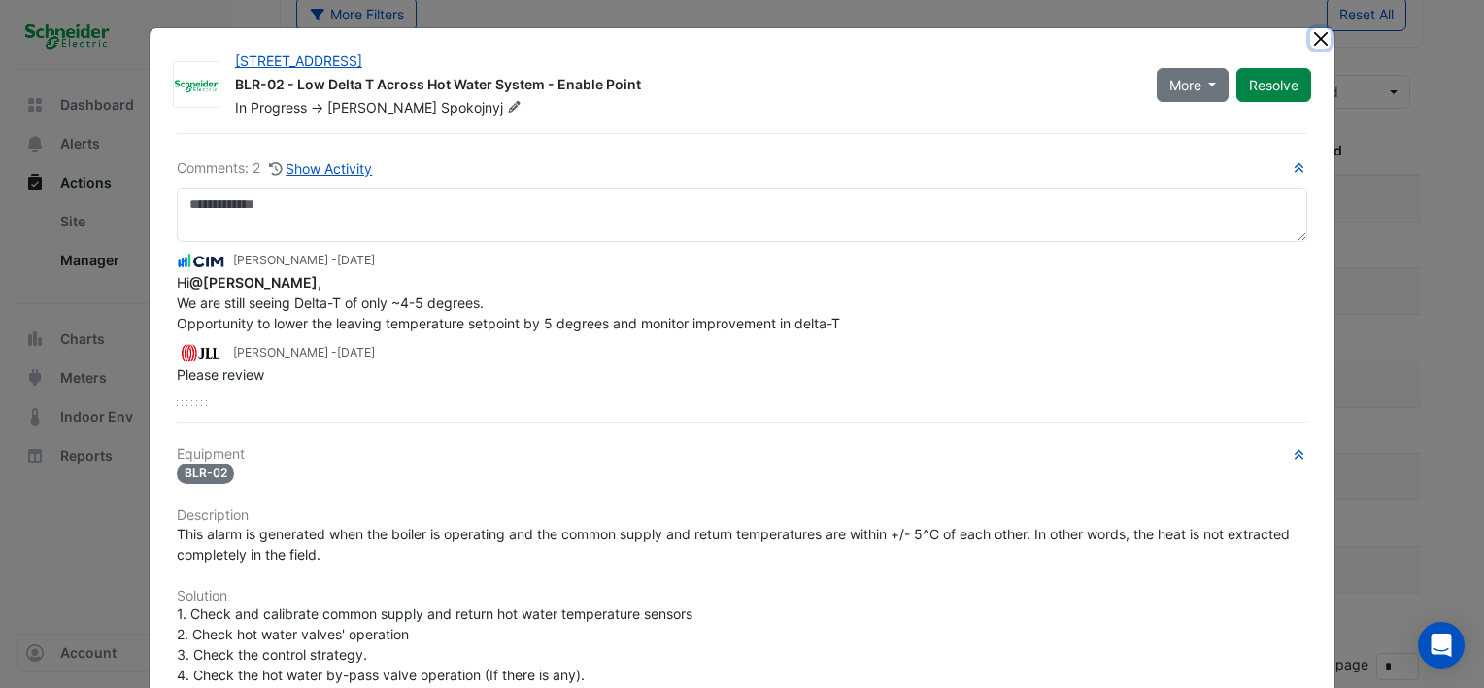
click at [1312, 33] on button "Close" at bounding box center [1320, 38] width 20 height 20
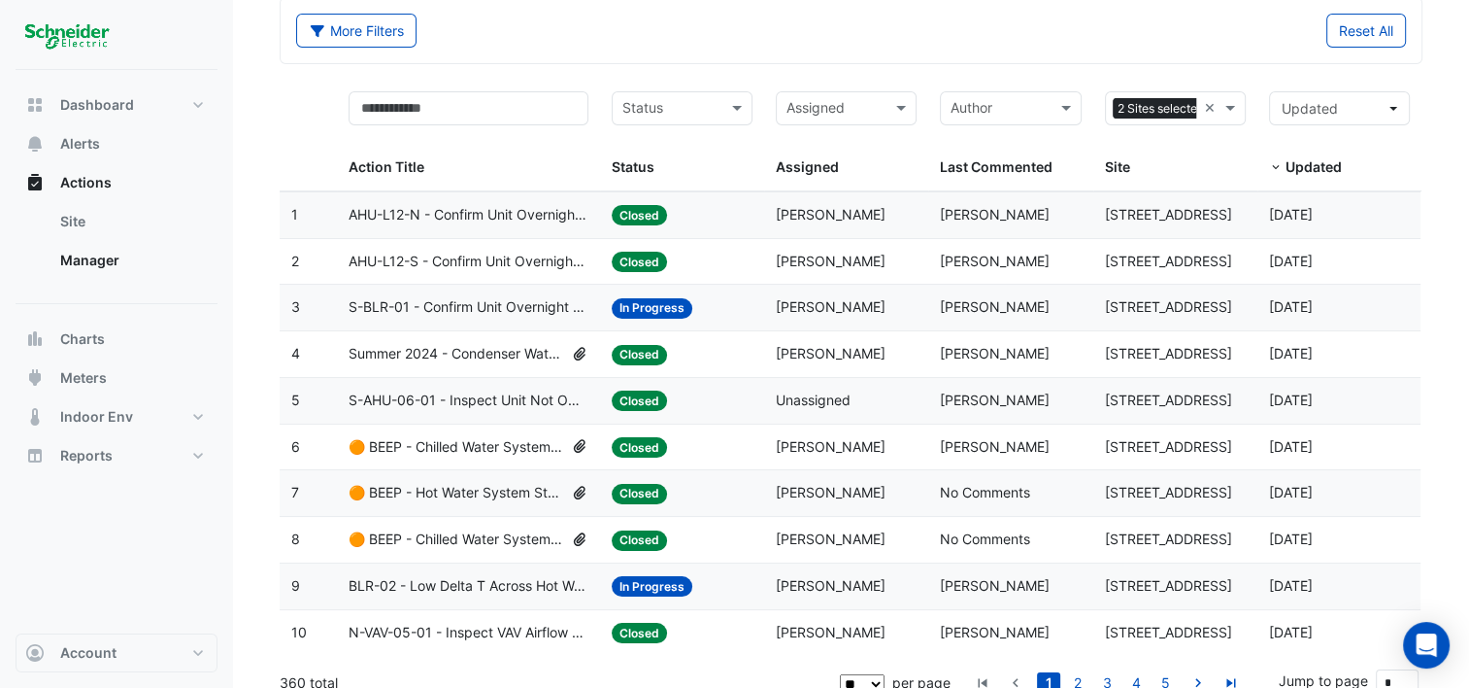
scroll to position [97, 0]
